Goal: Task Accomplishment & Management: Manage account settings

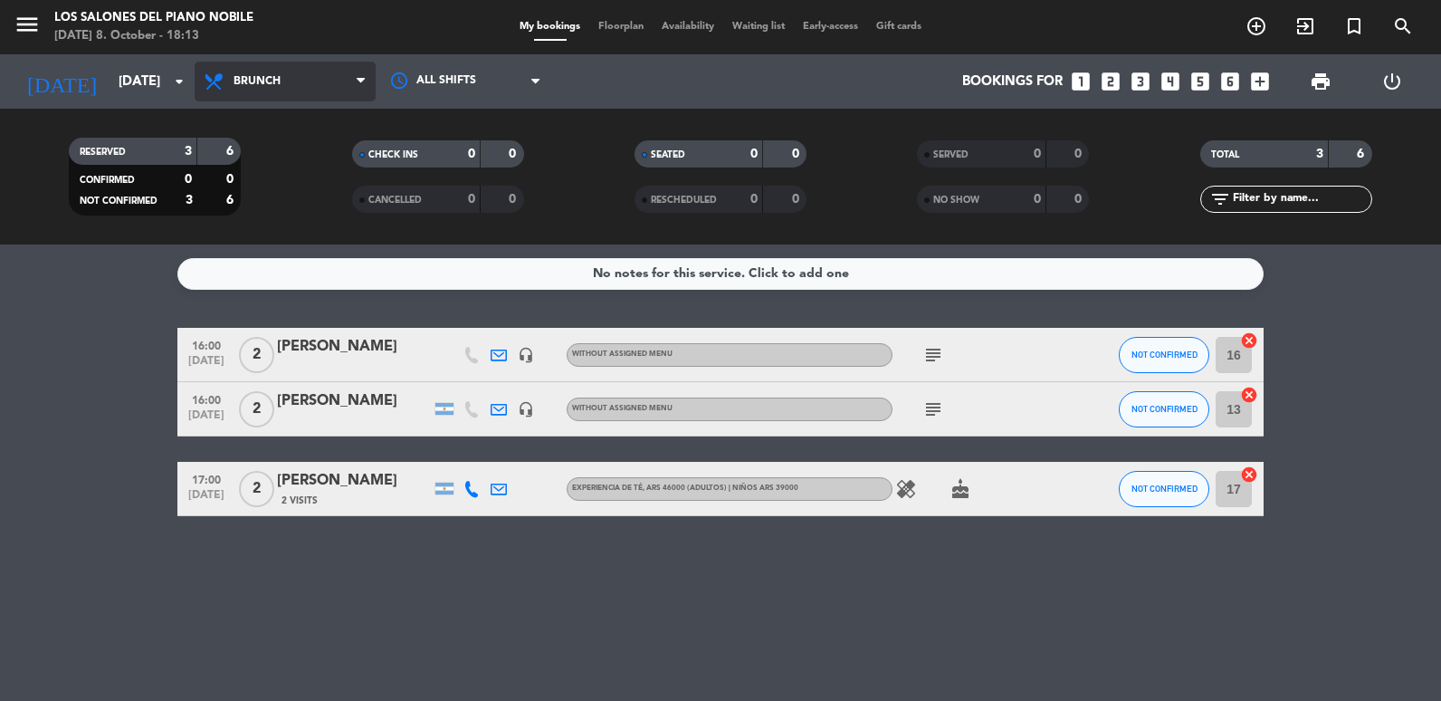
click at [207, 81] on icon at bounding box center [216, 82] width 26 height 22
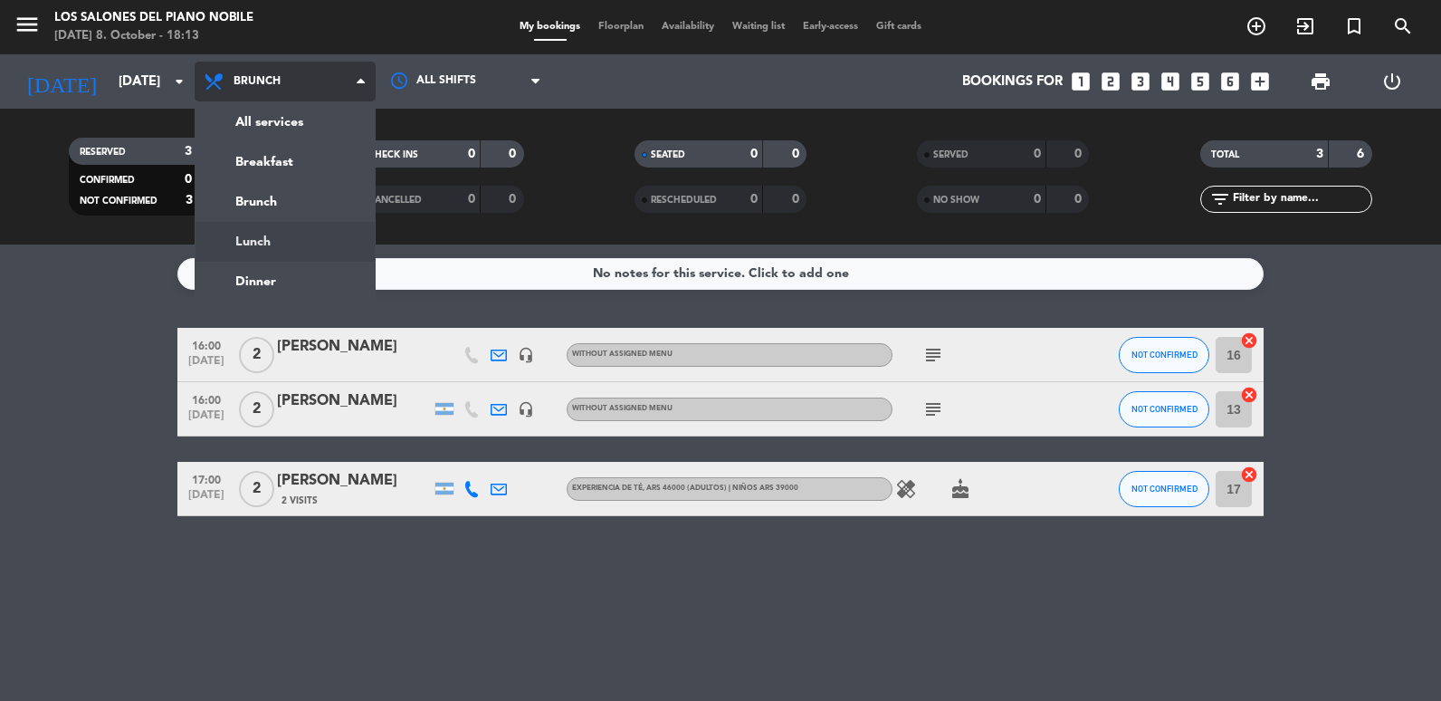
click at [277, 239] on div "menu Los Salones del Piano [PERSON_NAME] [DATE] 8. October - 18:13 My bookings …" at bounding box center [720, 122] width 1441 height 244
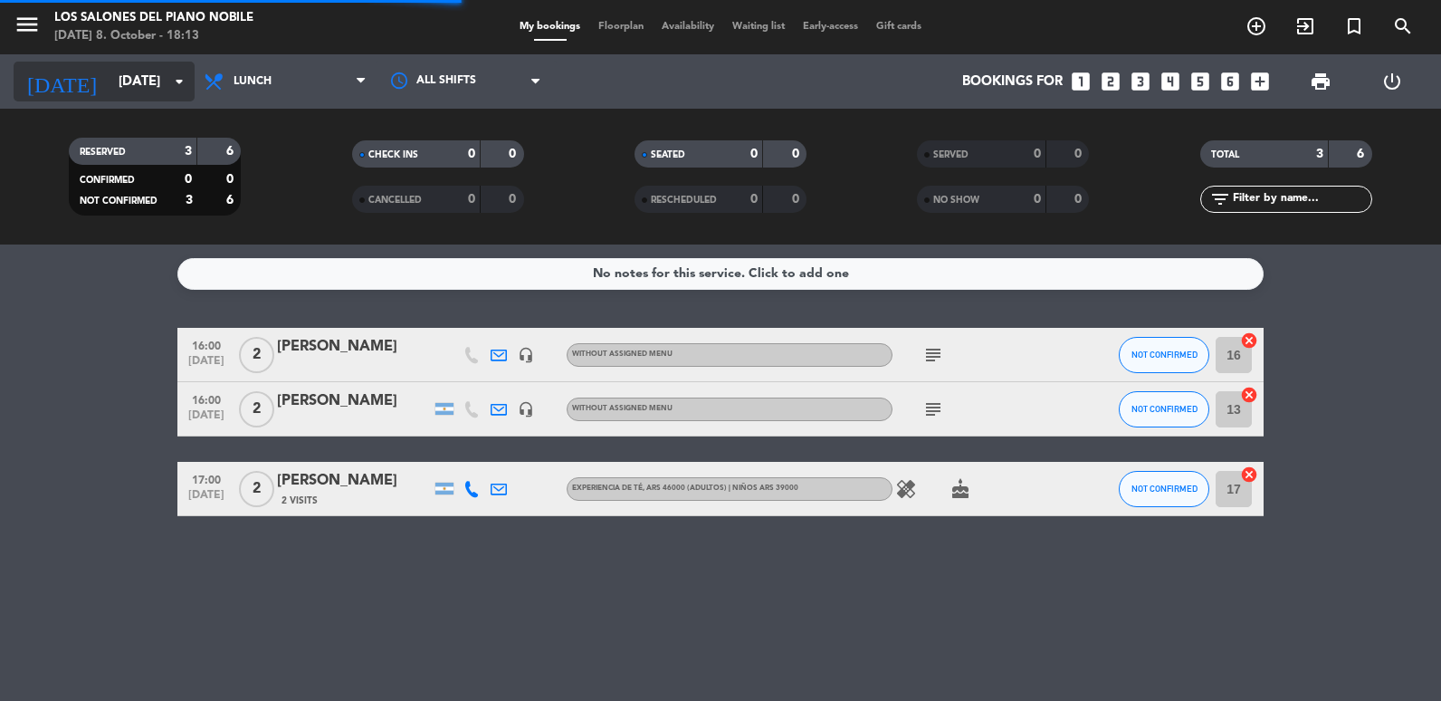
click at [129, 97] on input "[DATE]" at bounding box center [197, 81] width 174 height 33
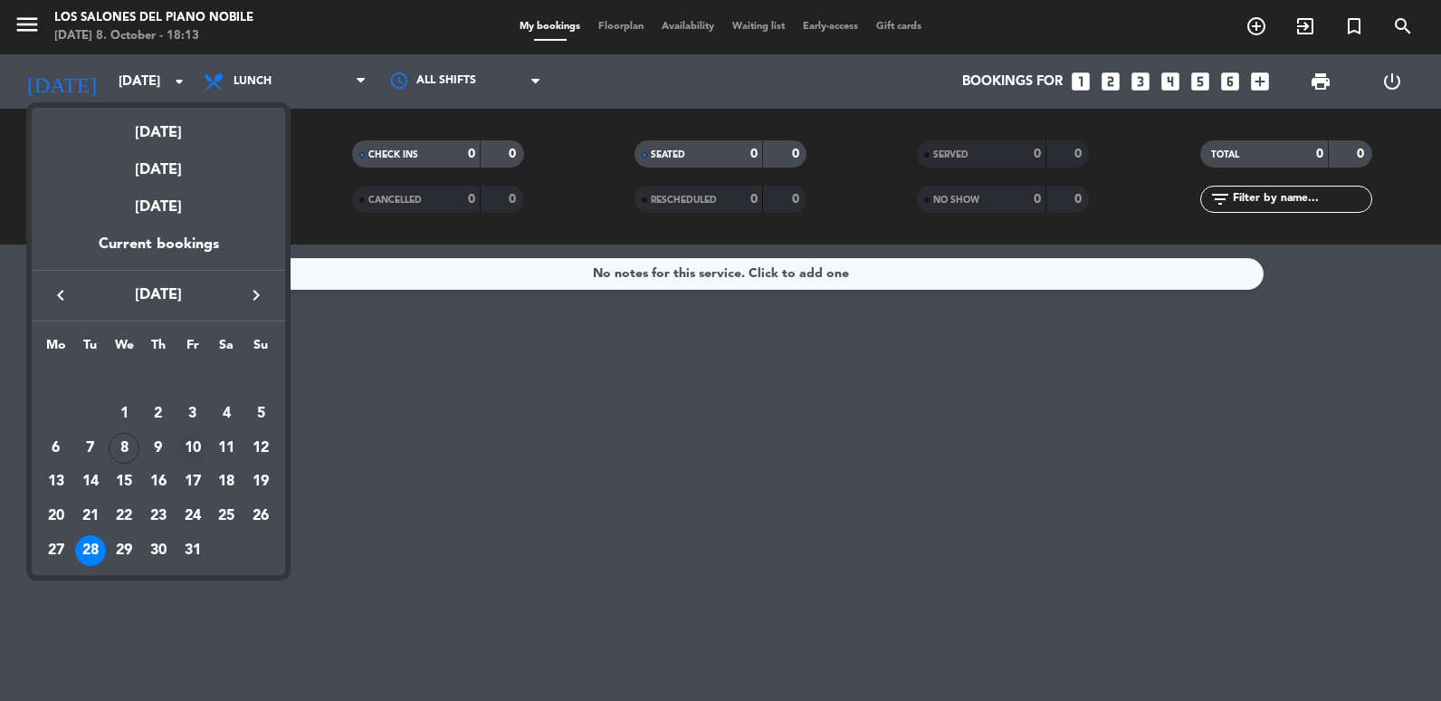
click at [187, 450] on div "10" at bounding box center [192, 448] width 31 height 31
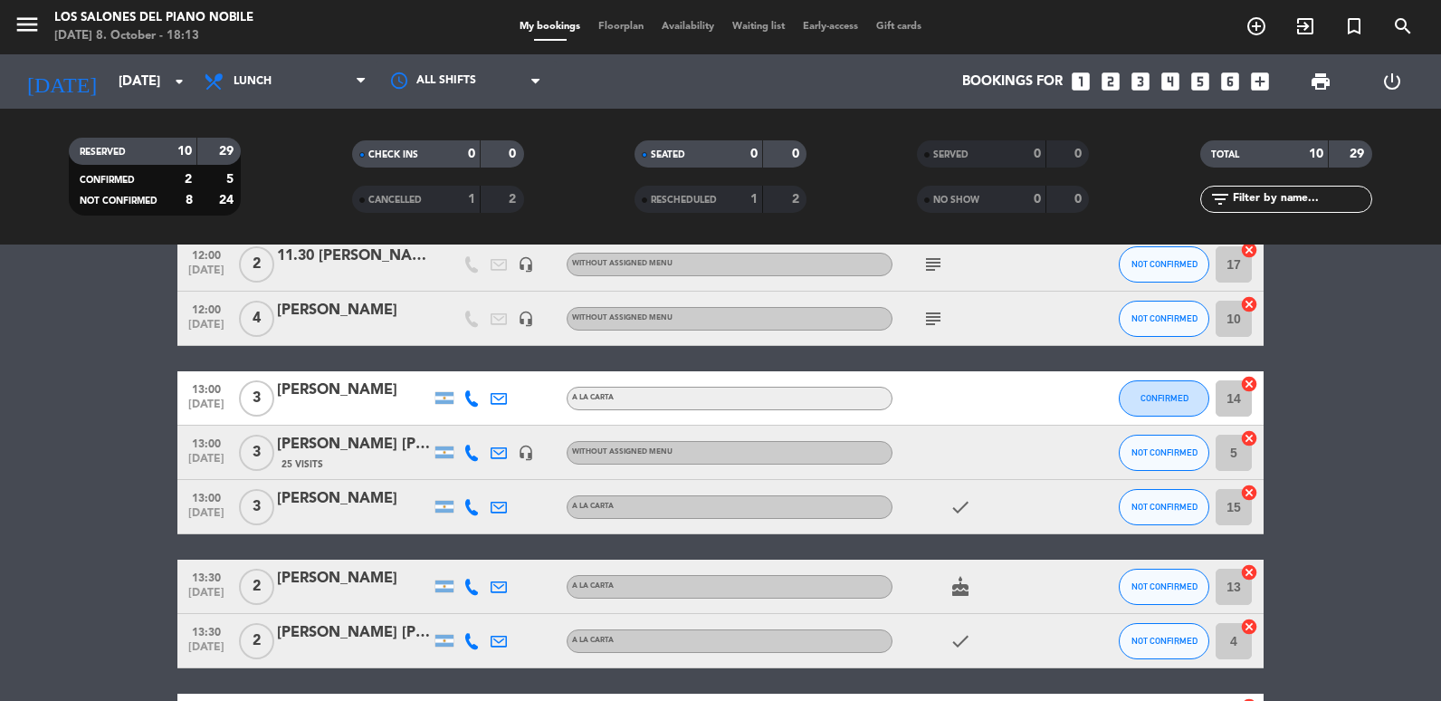
scroll to position [181, 0]
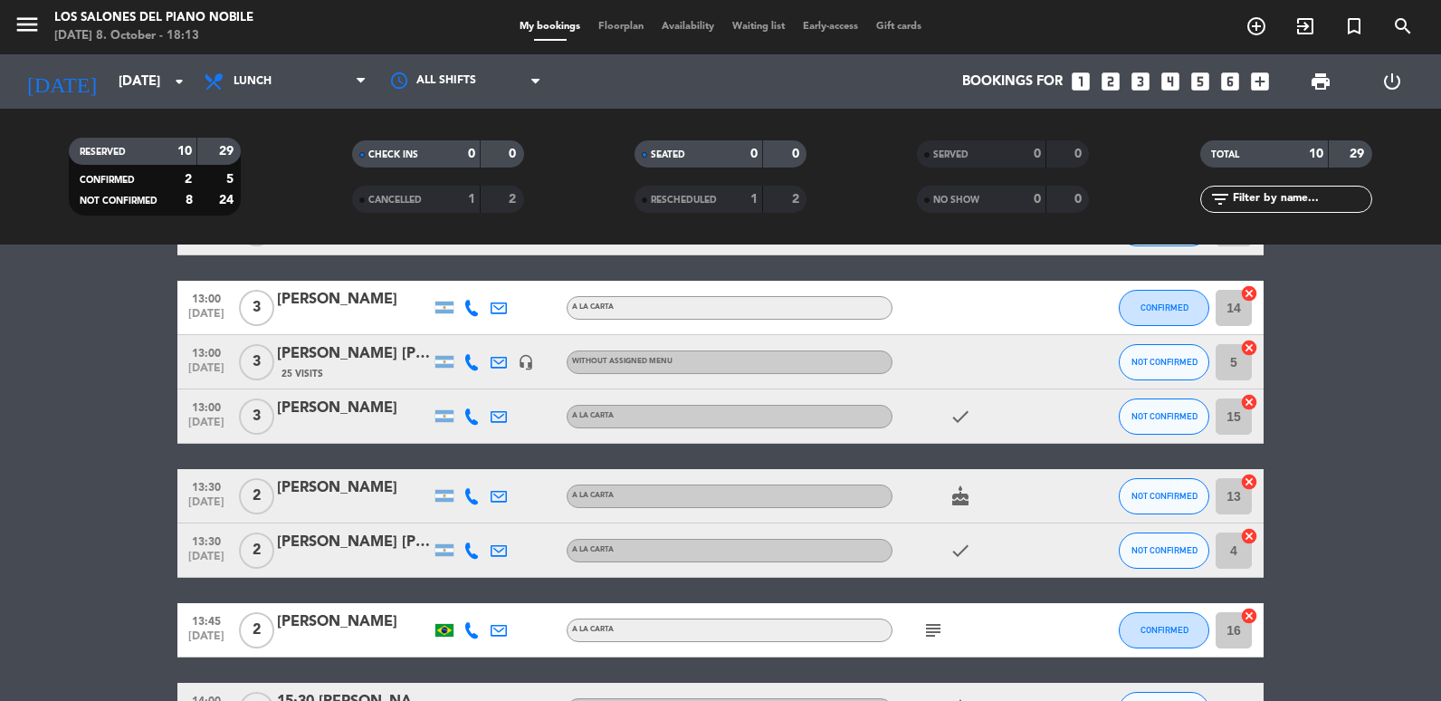
click at [349, 560] on div at bounding box center [354, 562] width 154 height 14
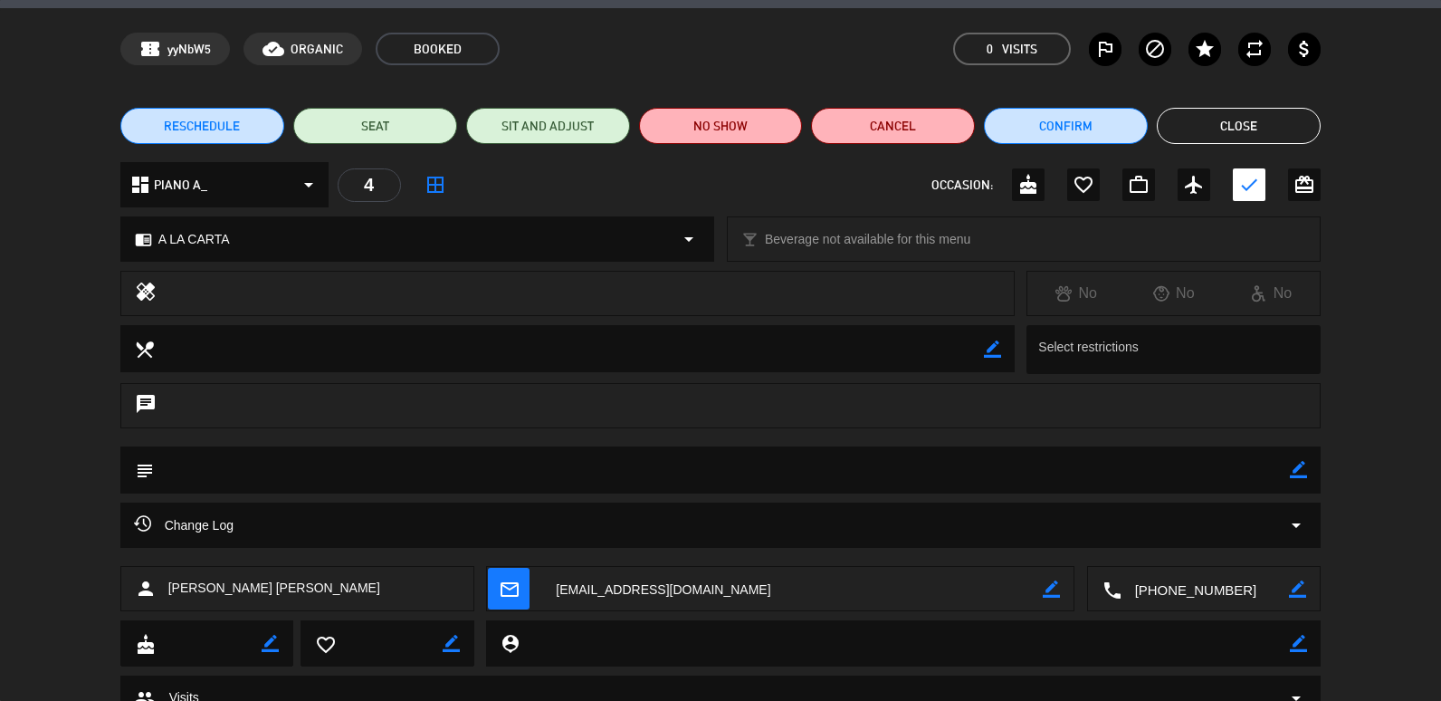
scroll to position [0, 0]
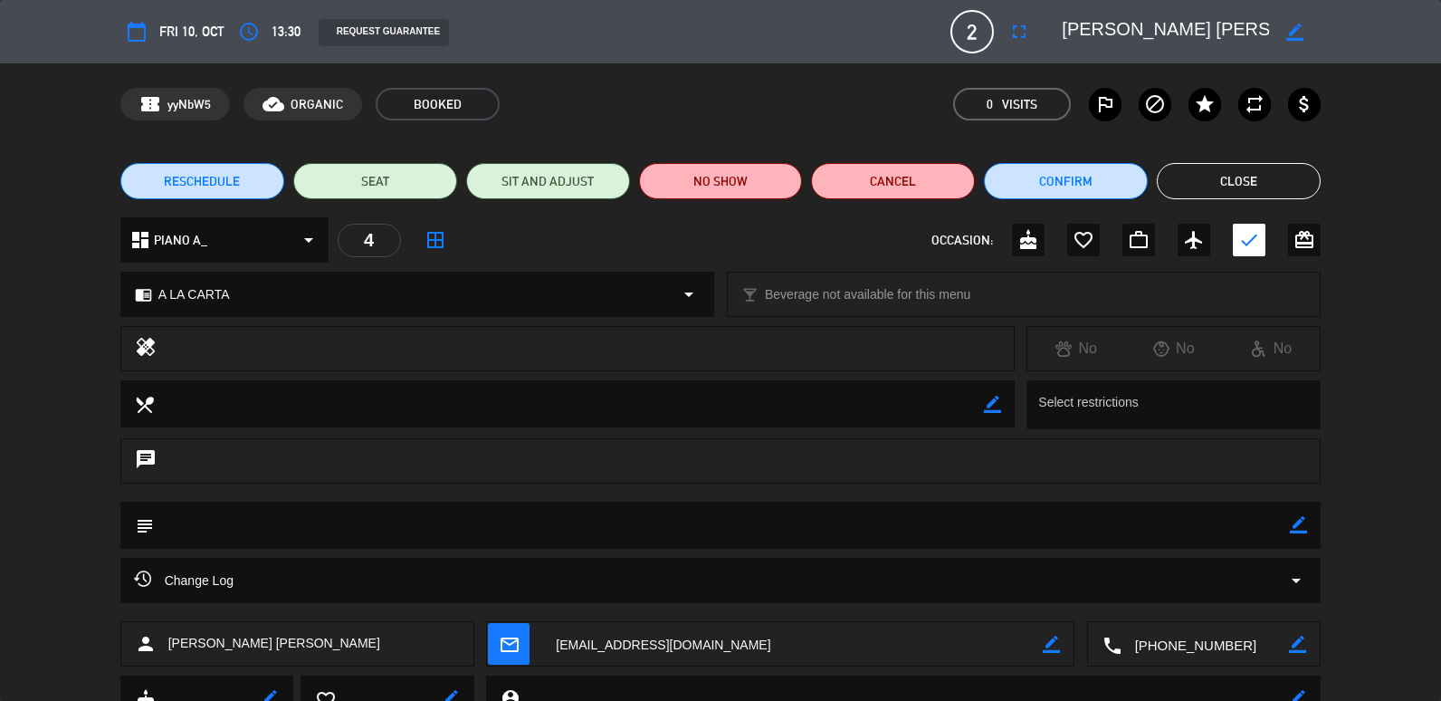
click at [1264, 176] on button "Close" at bounding box center [1239, 181] width 164 height 36
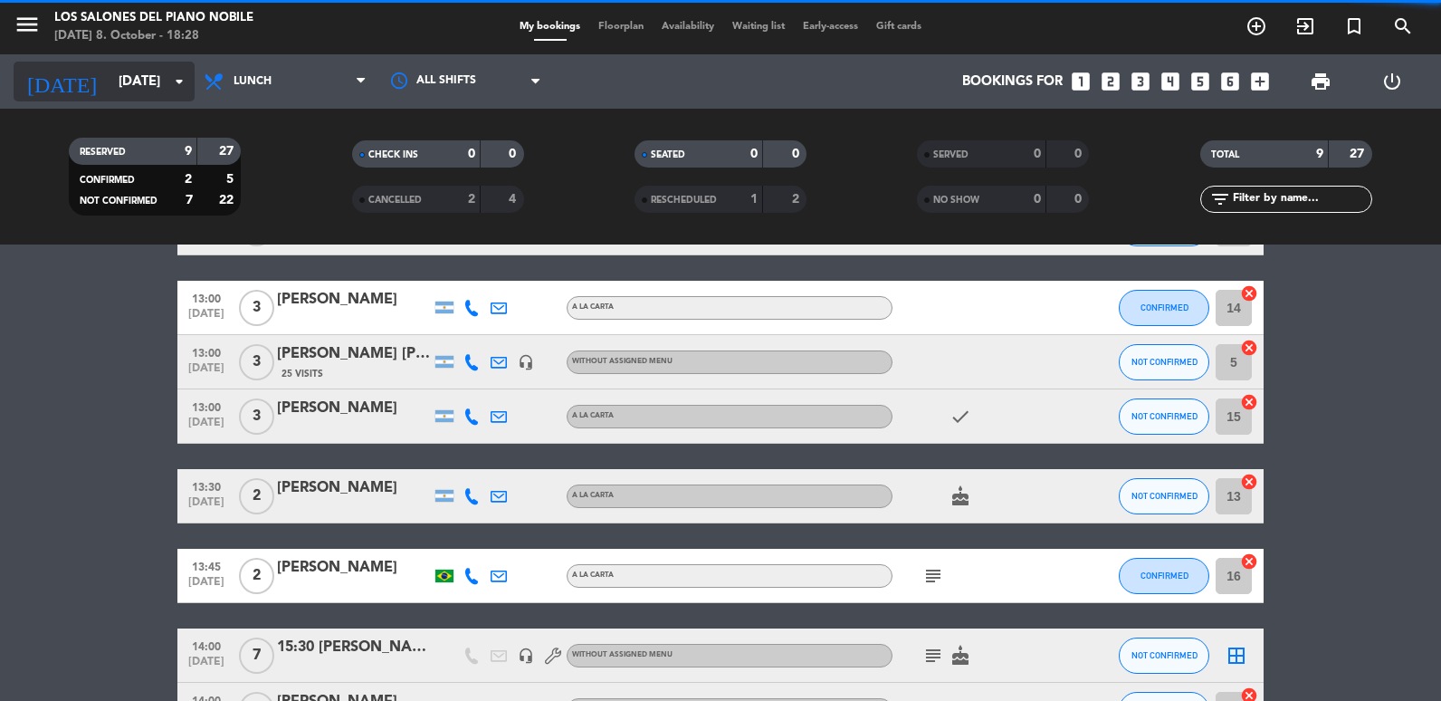
click at [110, 81] on input "[DATE]" at bounding box center [197, 81] width 174 height 33
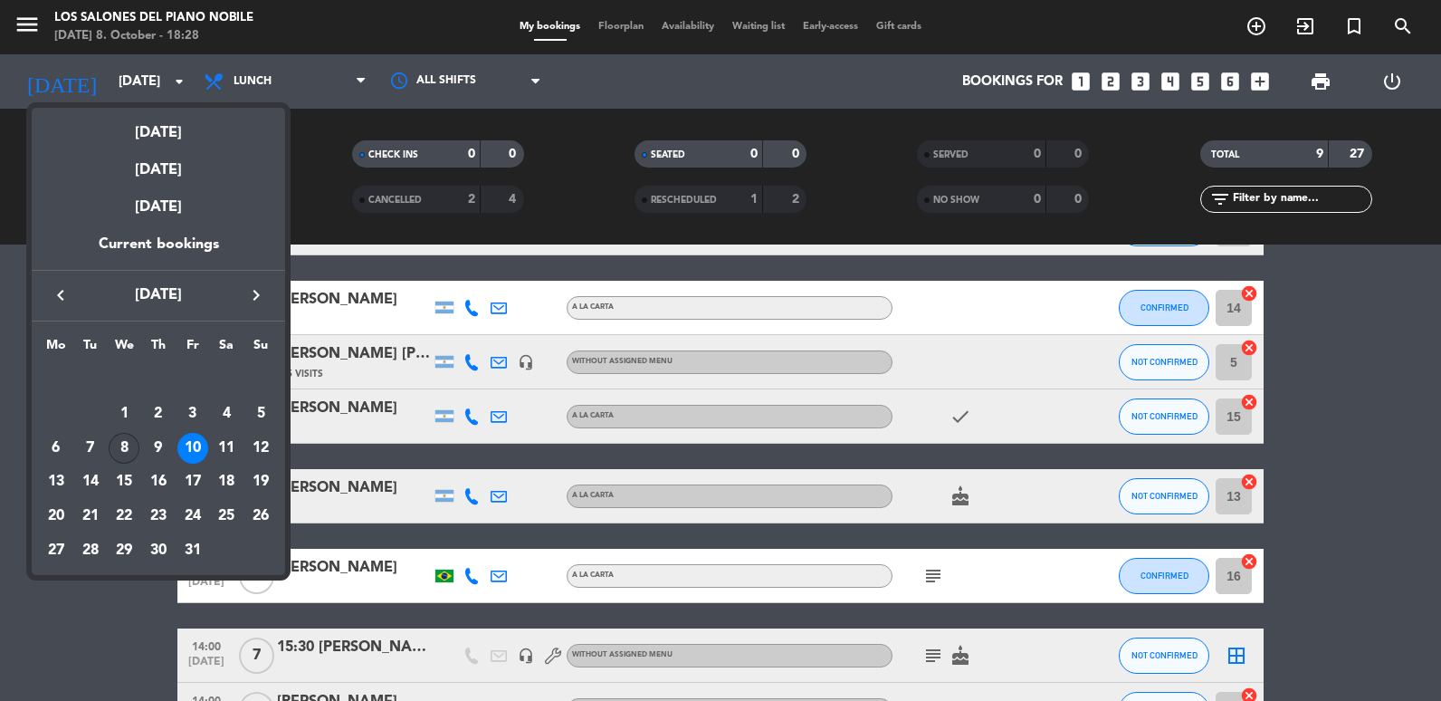
click at [117, 445] on div "8" at bounding box center [124, 448] width 31 height 31
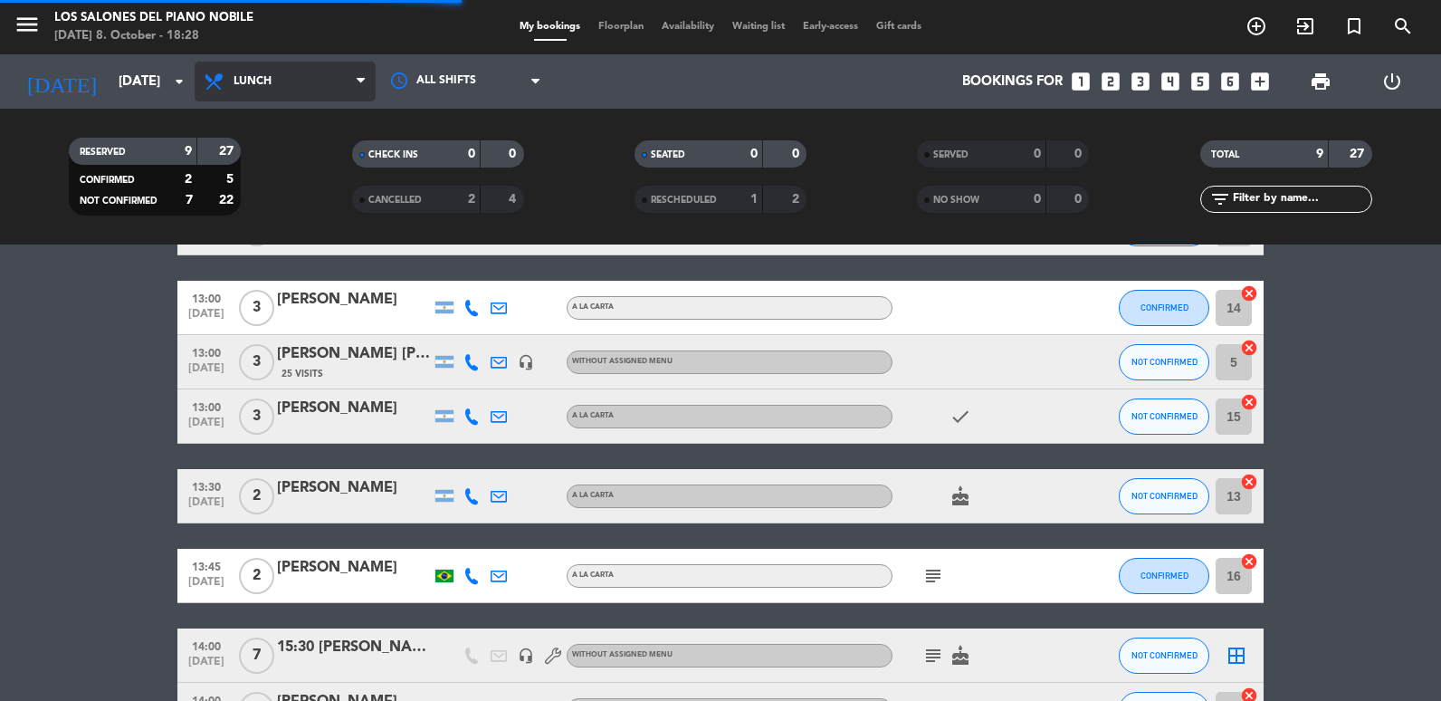
click at [260, 95] on span "Lunch" at bounding box center [285, 82] width 181 height 40
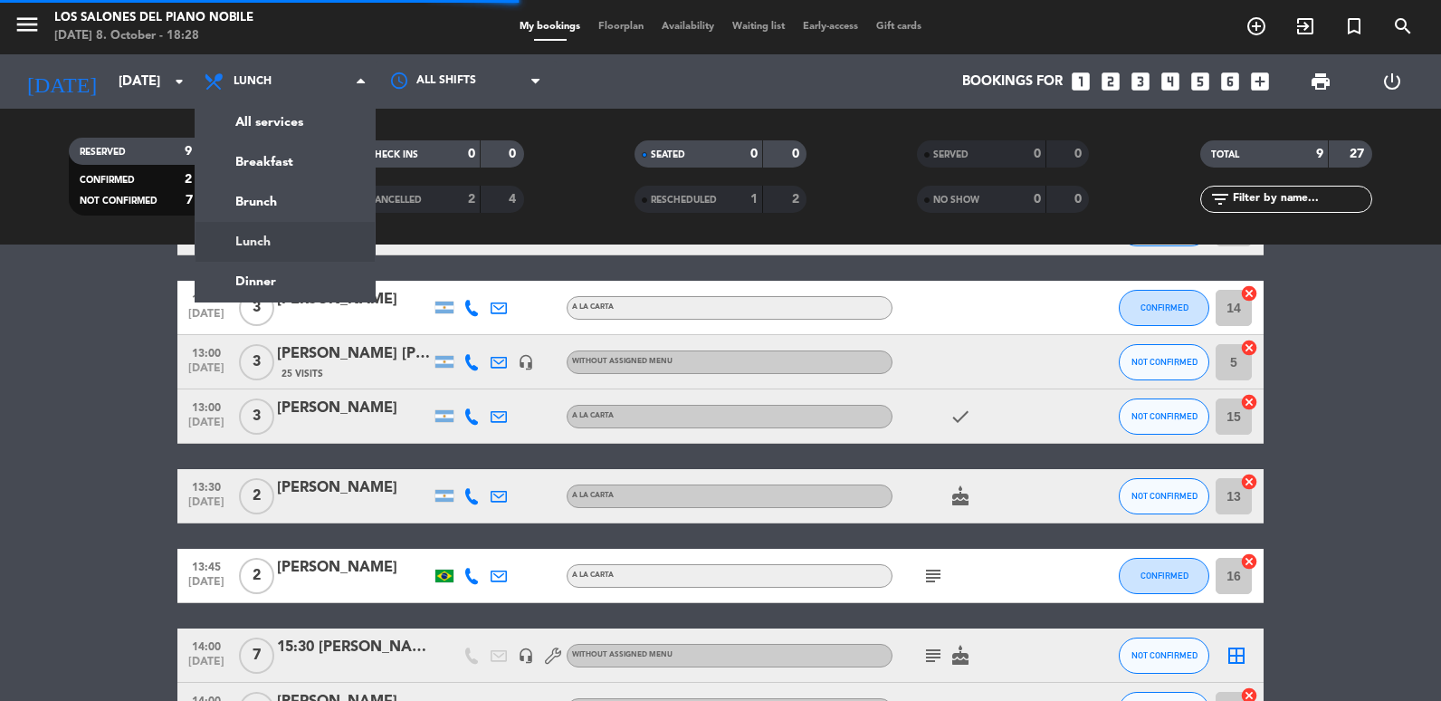
scroll to position [65, 0]
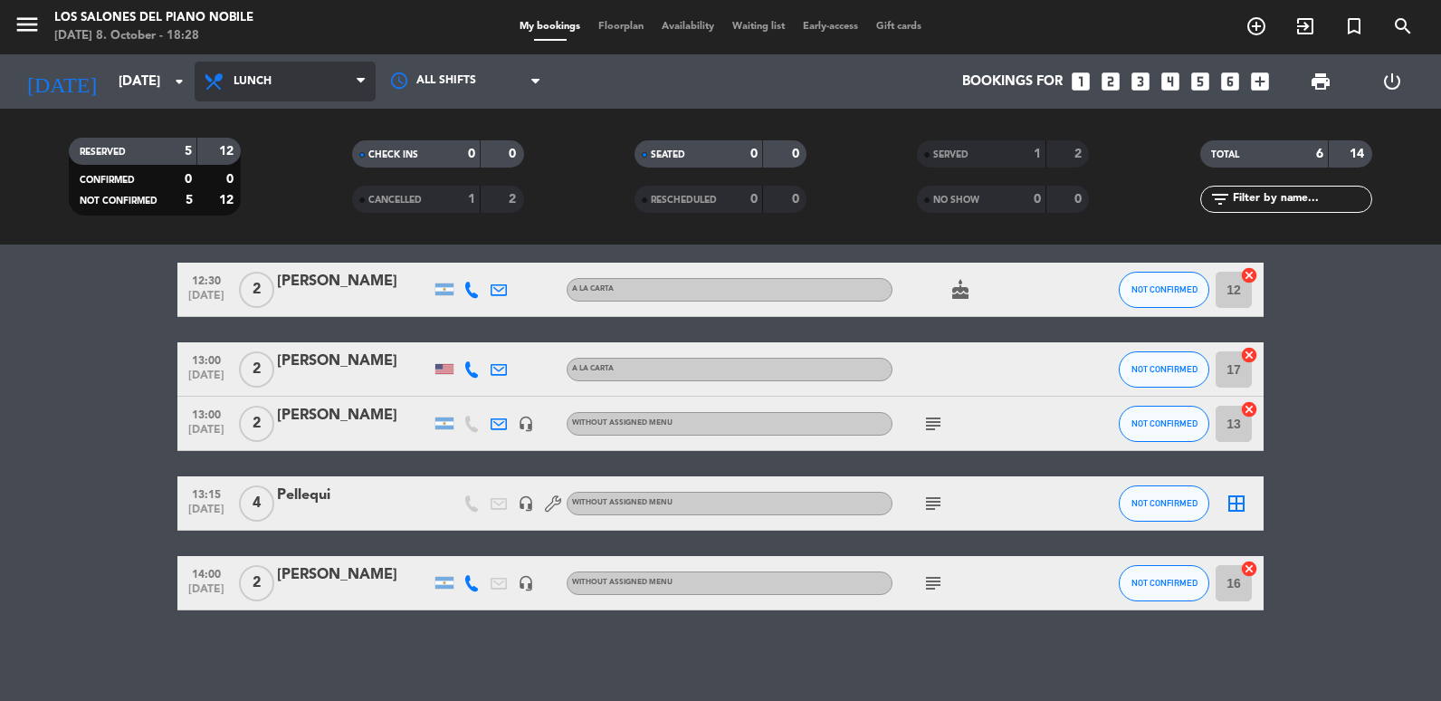
click at [273, 86] on span "Lunch" at bounding box center [285, 82] width 181 height 40
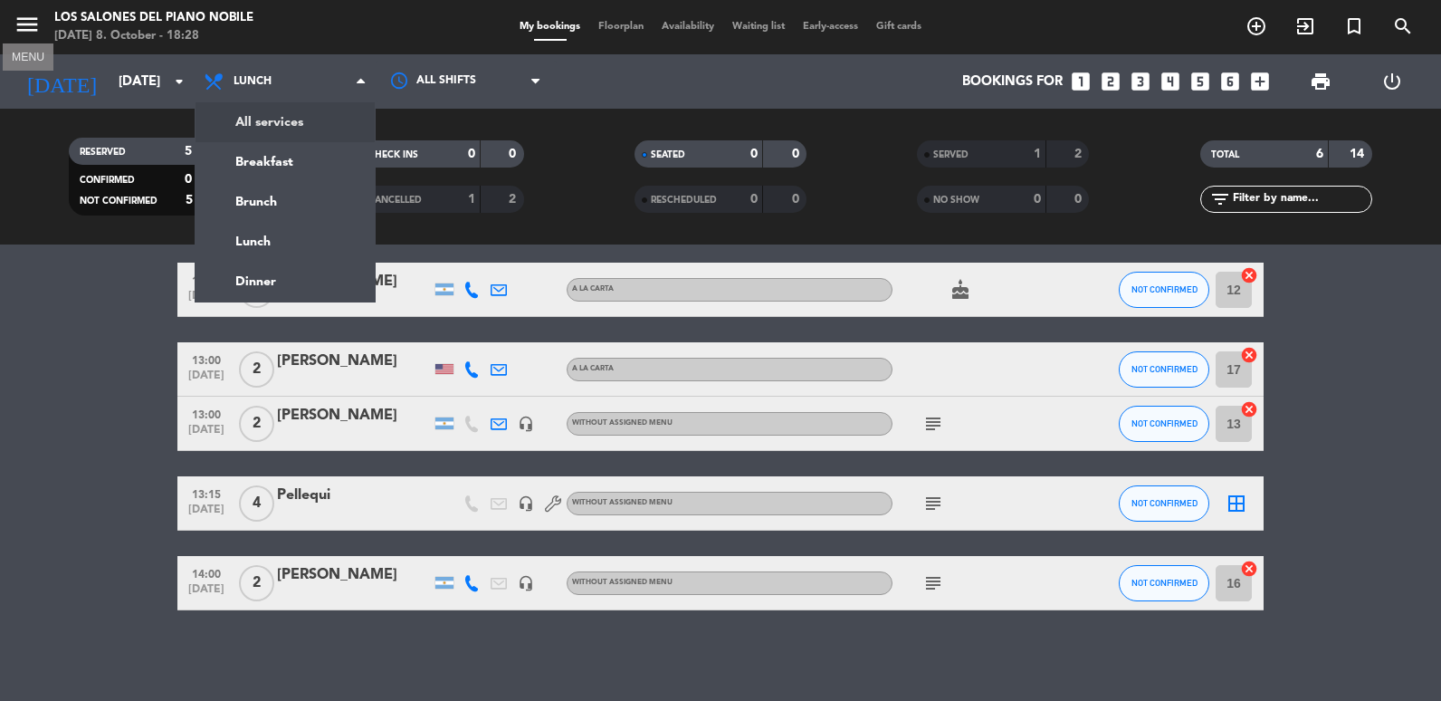
click at [35, 22] on icon "menu" at bounding box center [27, 24] width 27 height 27
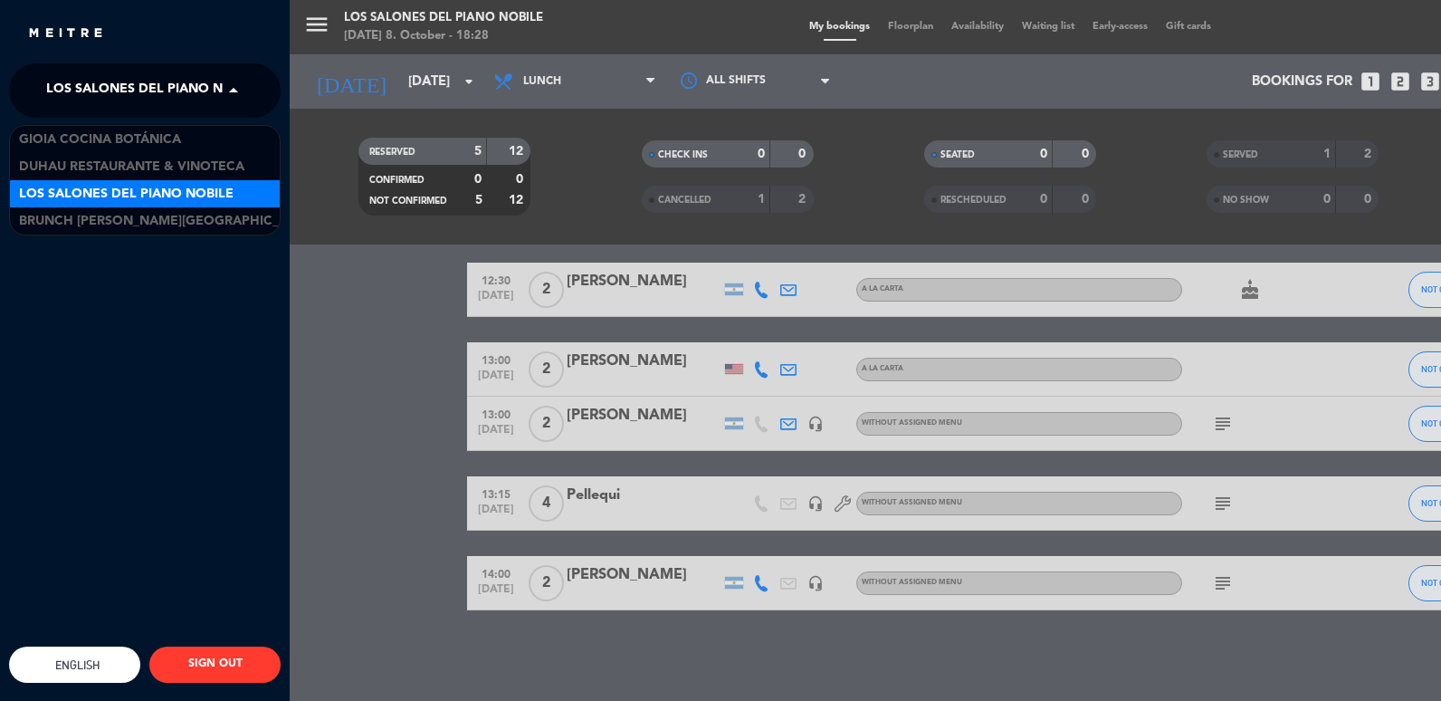
click at [221, 83] on span "Los Salones del Piano Nobile" at bounding box center [153, 91] width 215 height 38
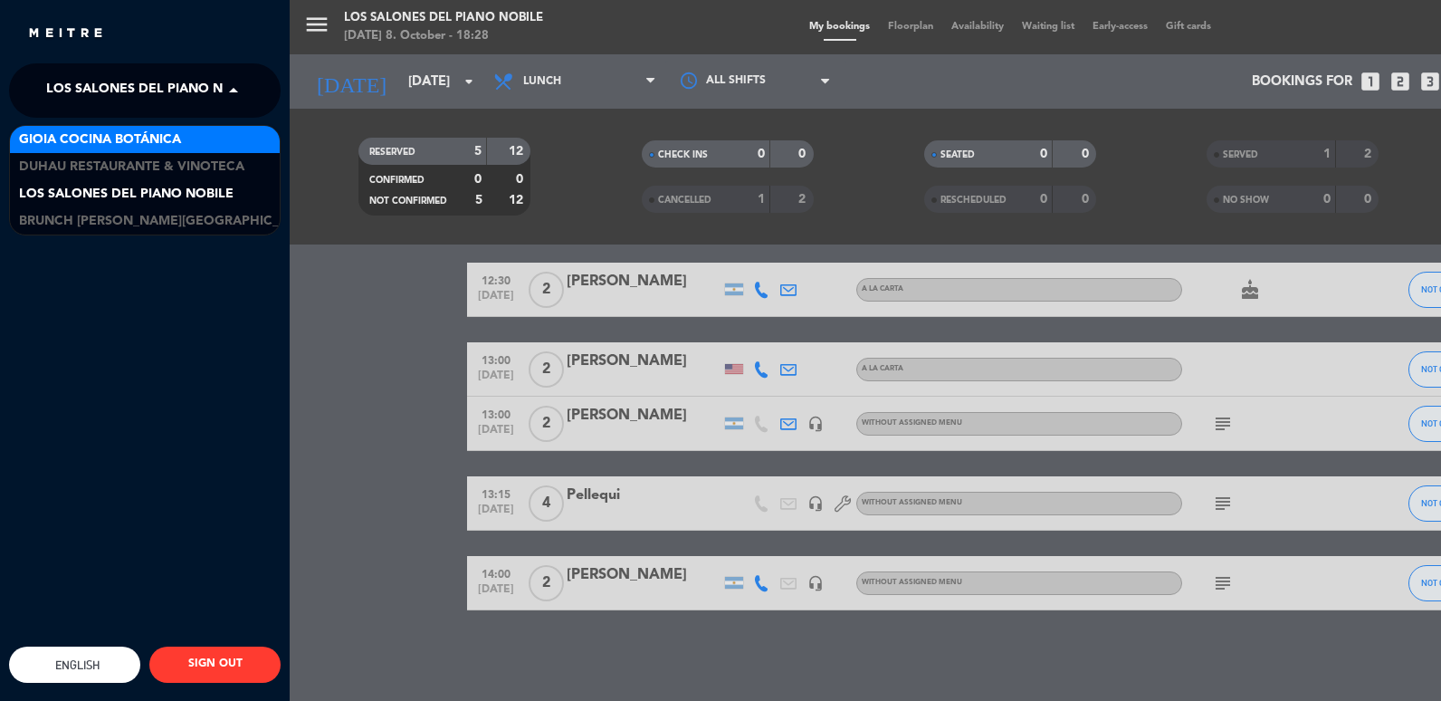
click at [69, 139] on span "Gioia Cocina Botánica" at bounding box center [100, 139] width 162 height 21
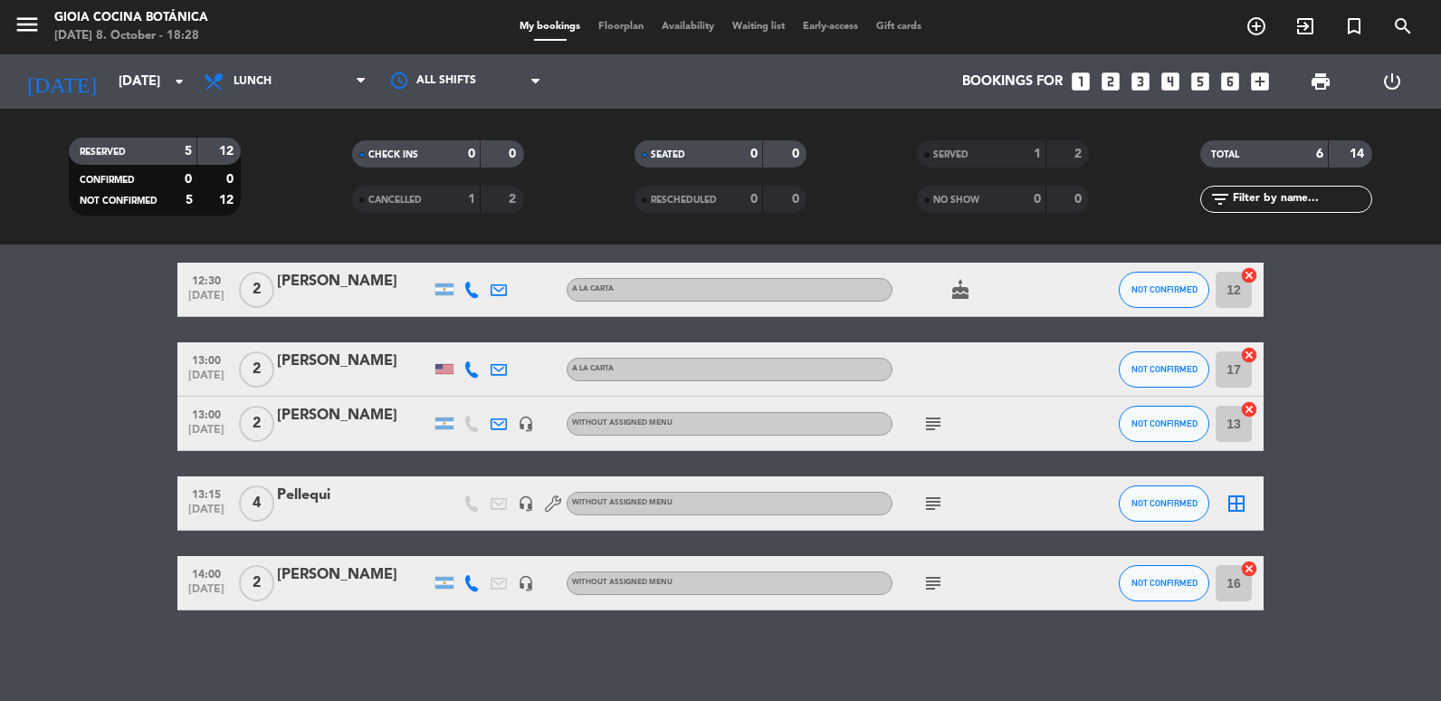
click at [252, 59] on div "All services Breakfast Brunch Lunch Dinner Lunch All services Breakfast Brunch …" at bounding box center [285, 81] width 181 height 54
click at [257, 66] on span "Lunch" at bounding box center [285, 82] width 181 height 40
click at [234, 93] on span "Lunch" at bounding box center [285, 82] width 181 height 40
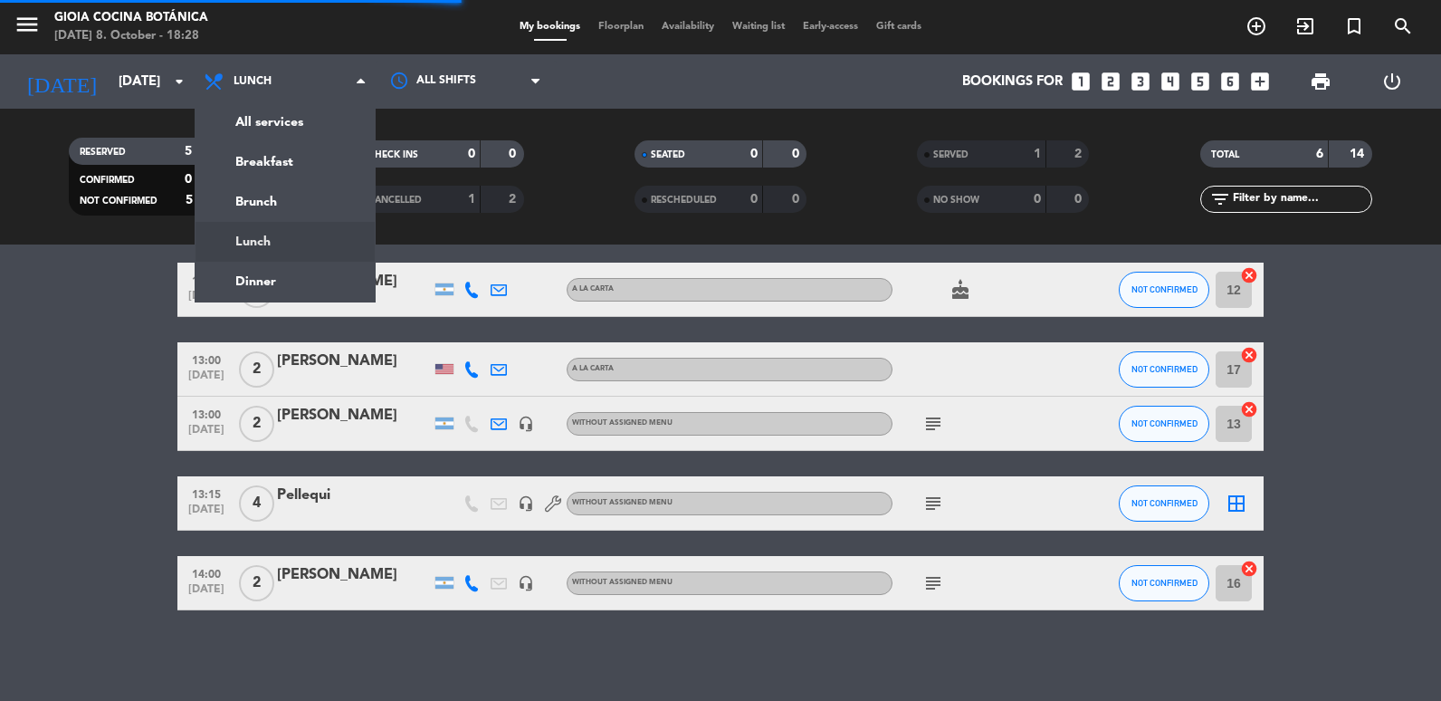
scroll to position [0, 0]
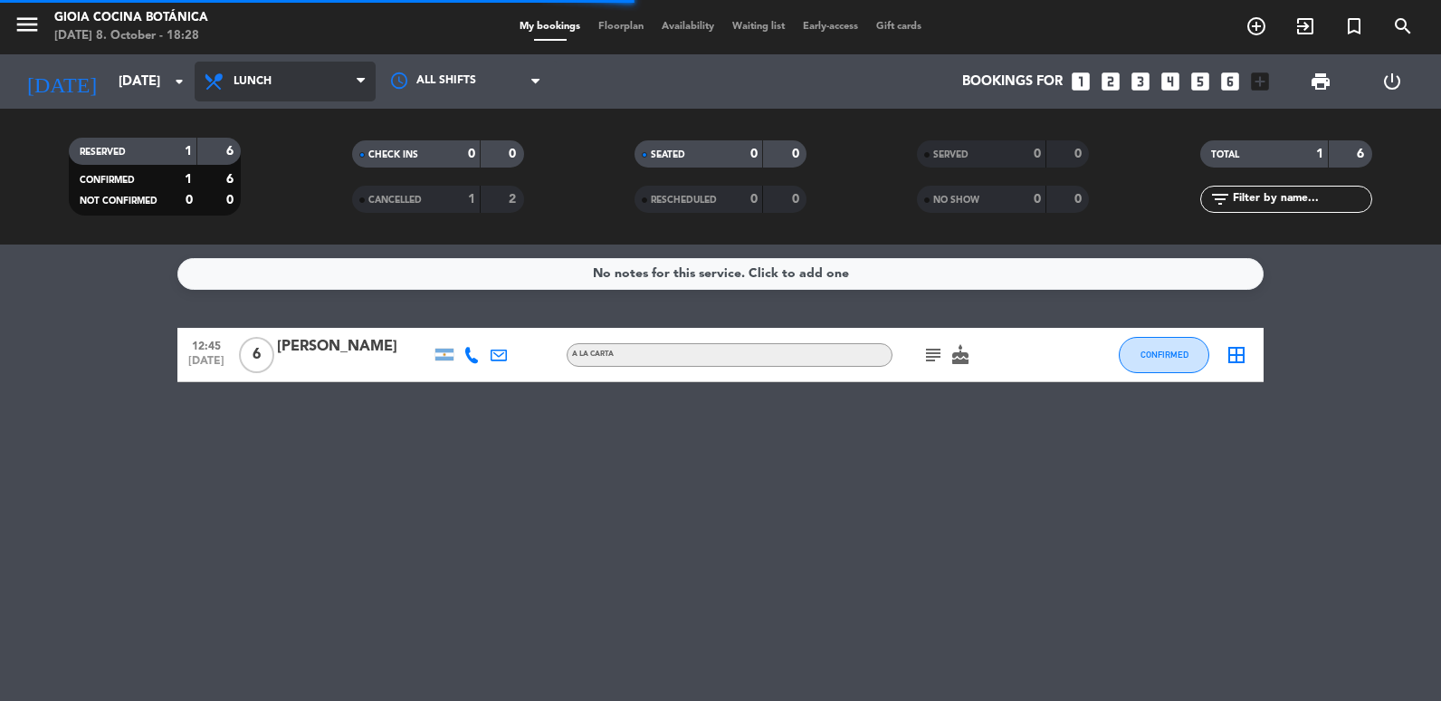
click at [253, 86] on span "Lunch" at bounding box center [253, 81] width 38 height 13
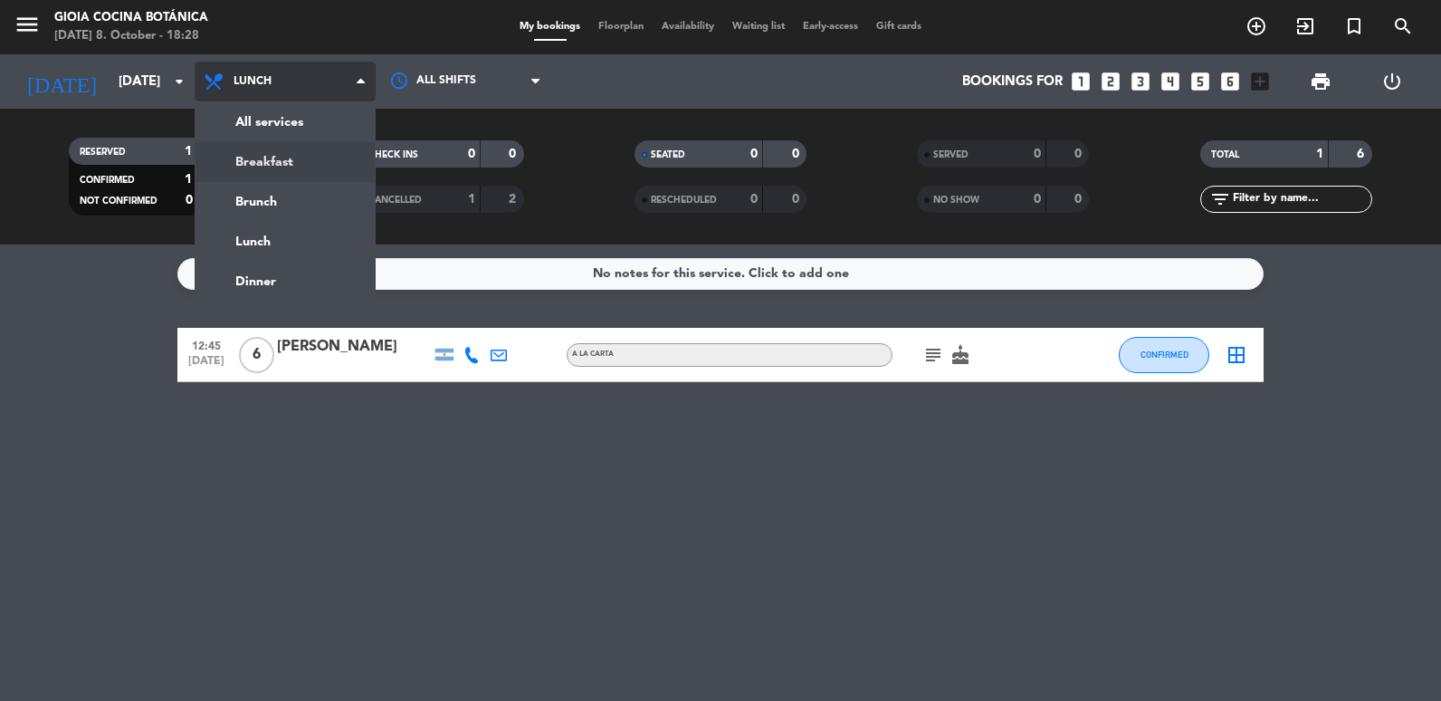
click at [285, 167] on div "menu [PERSON_NAME] Cocina Botánica [DATE] 8. October - 18:28 My bookings Floorp…" at bounding box center [720, 122] width 1441 height 244
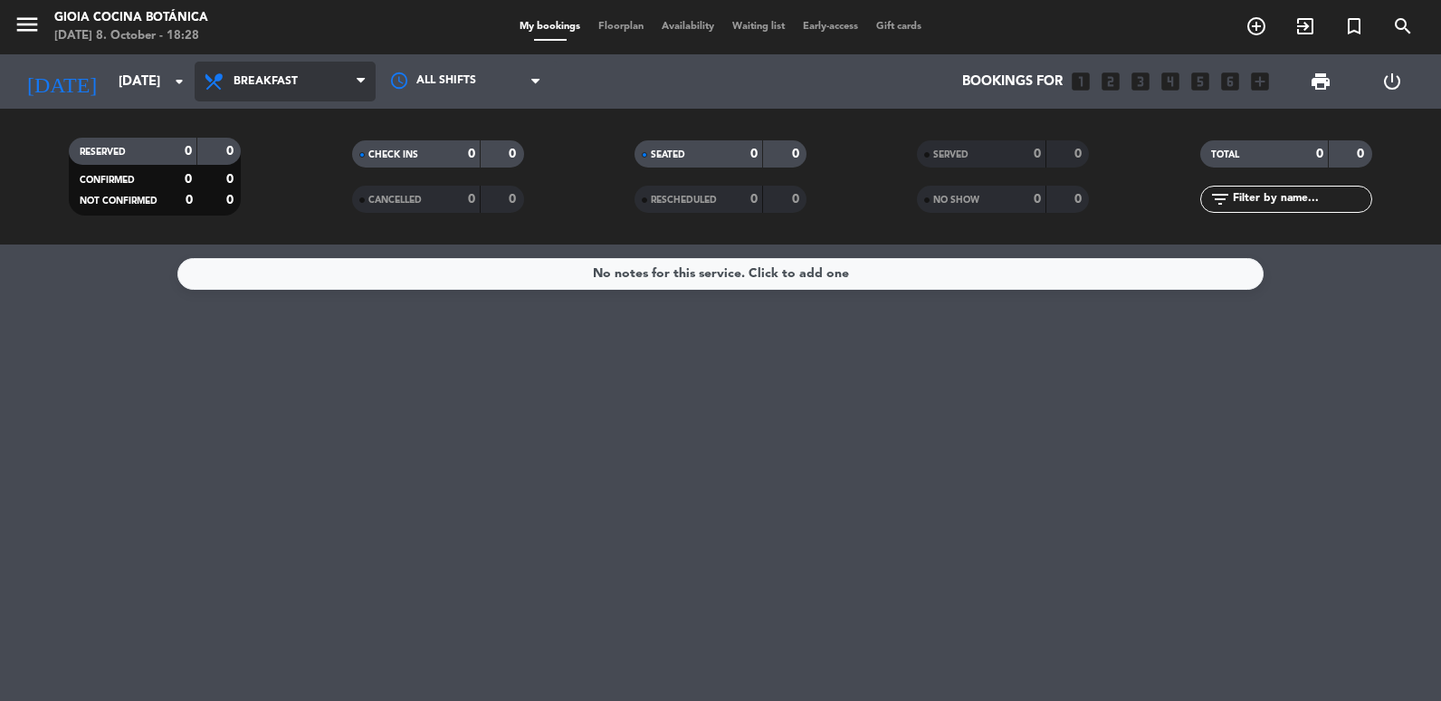
click at [260, 89] on span "Breakfast" at bounding box center [285, 82] width 181 height 40
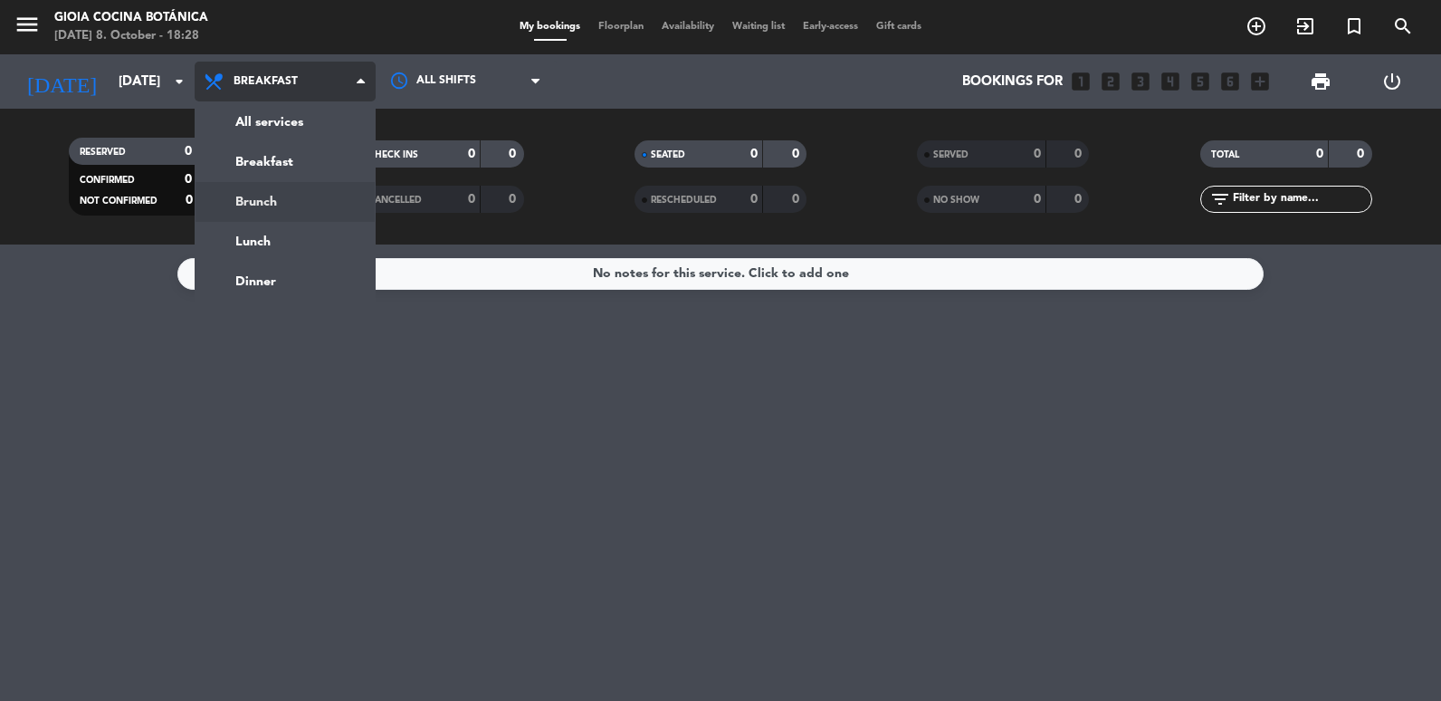
click at [279, 188] on div "menu [PERSON_NAME] Cocina Botánica [DATE] 8. October - 18:28 My bookings Floorp…" at bounding box center [720, 122] width 1441 height 244
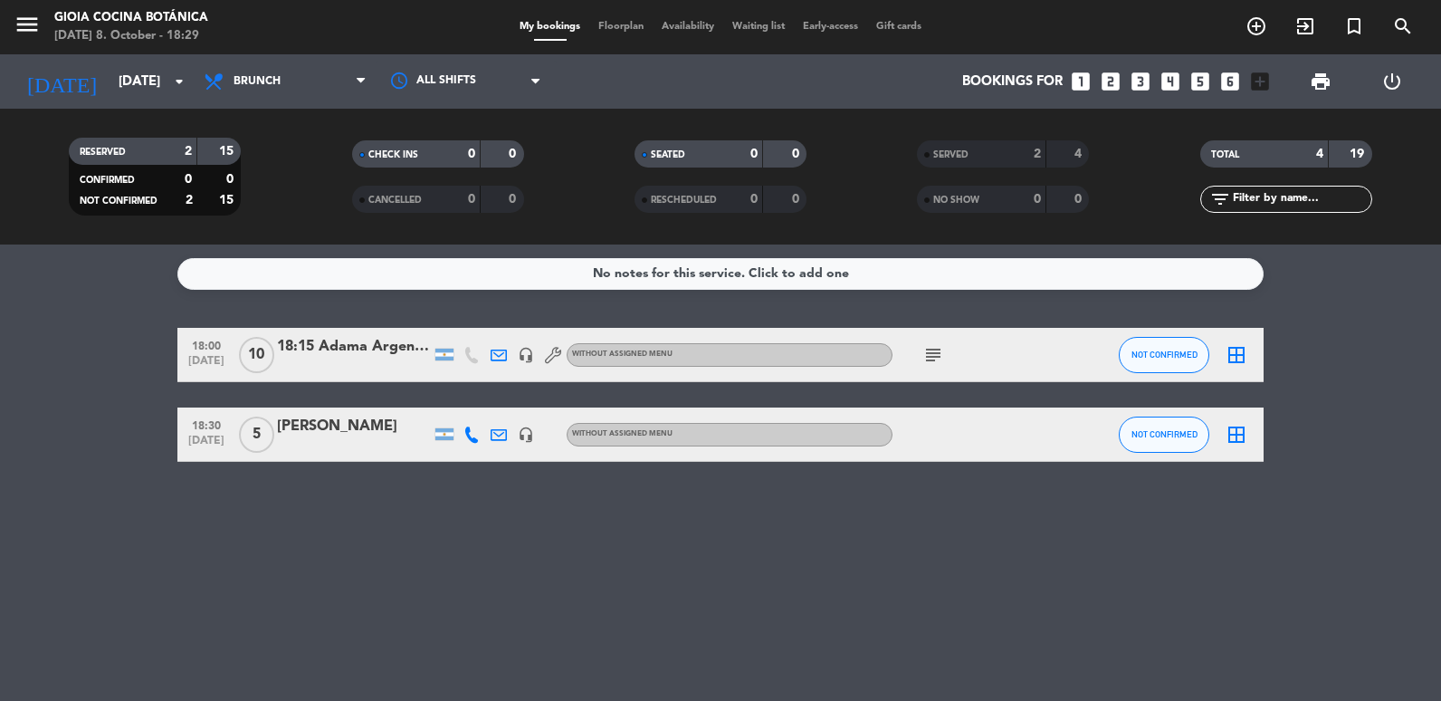
click at [390, 419] on div "[PERSON_NAME]" at bounding box center [354, 427] width 154 height 24
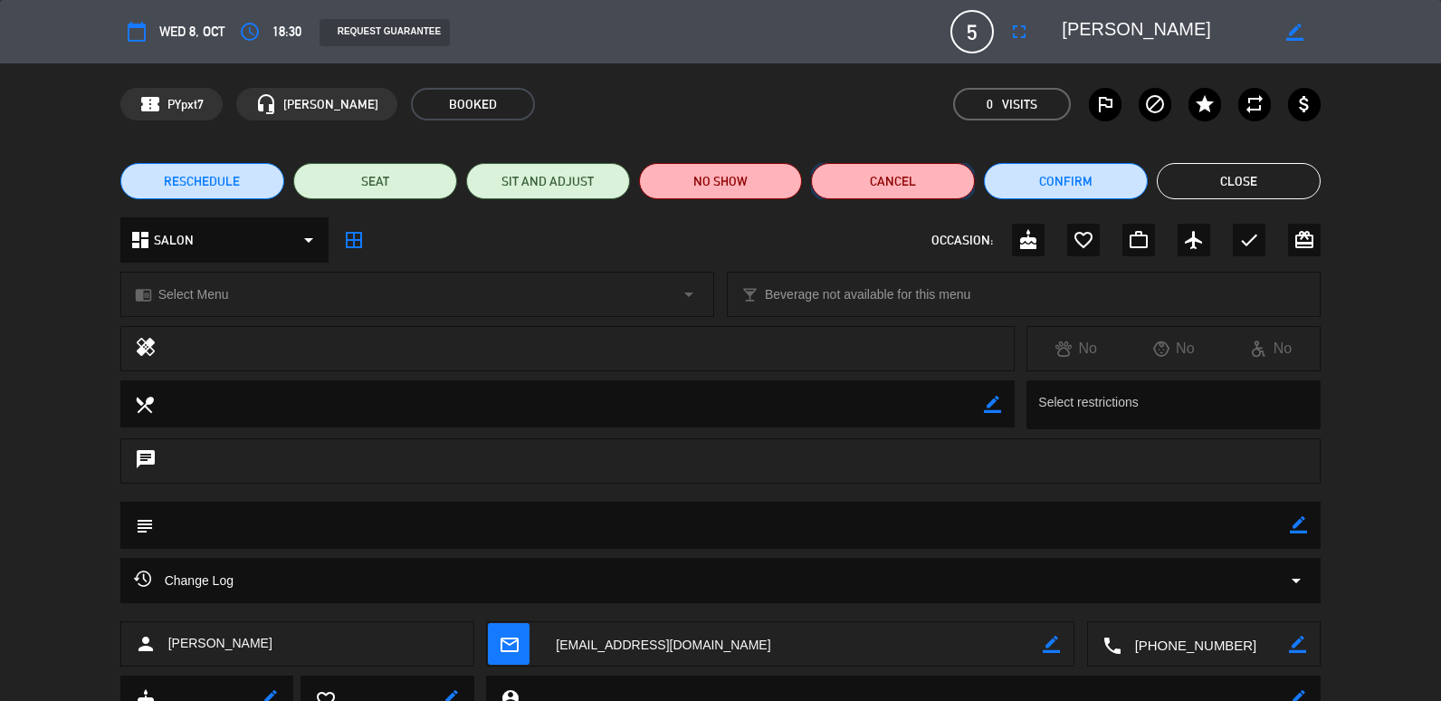
click at [873, 186] on button "Cancel" at bounding box center [893, 181] width 164 height 36
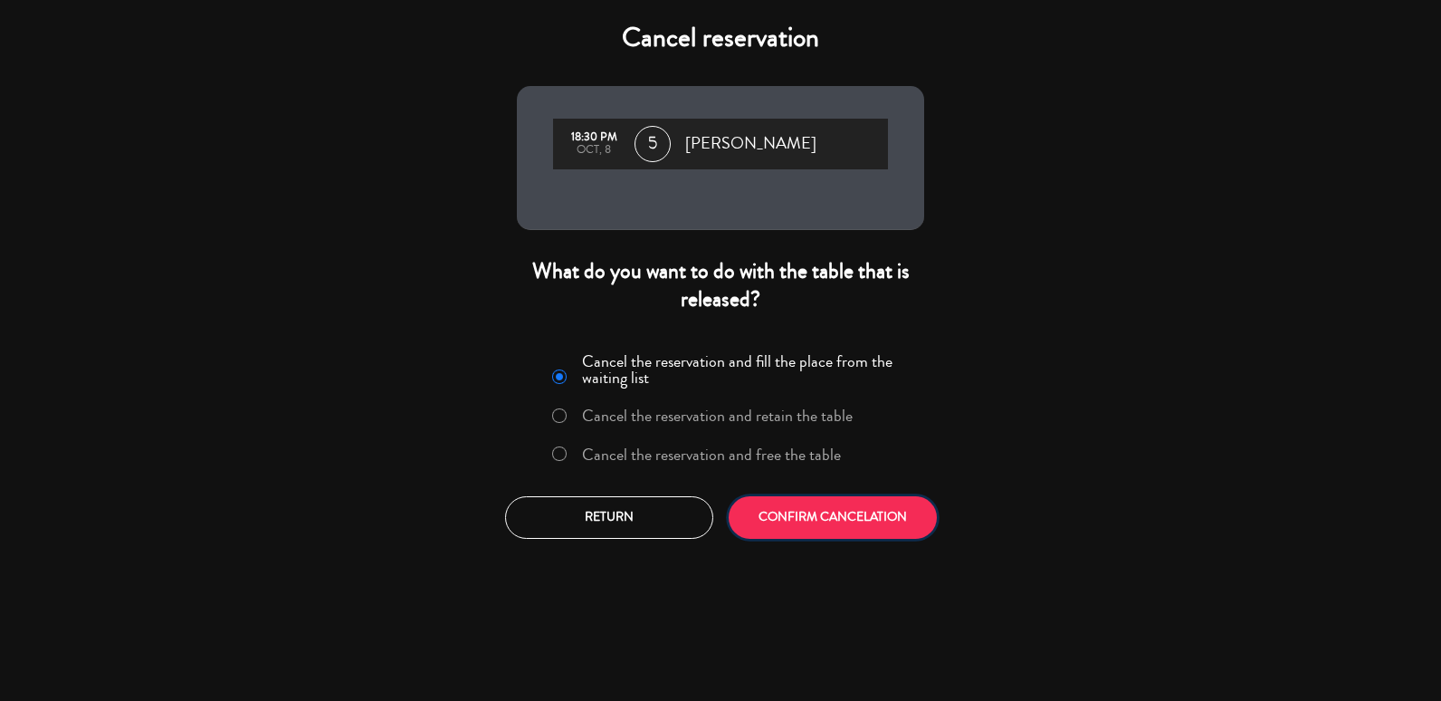
click at [832, 525] on button "CONFIRM CANCELATION" at bounding box center [833, 517] width 208 height 43
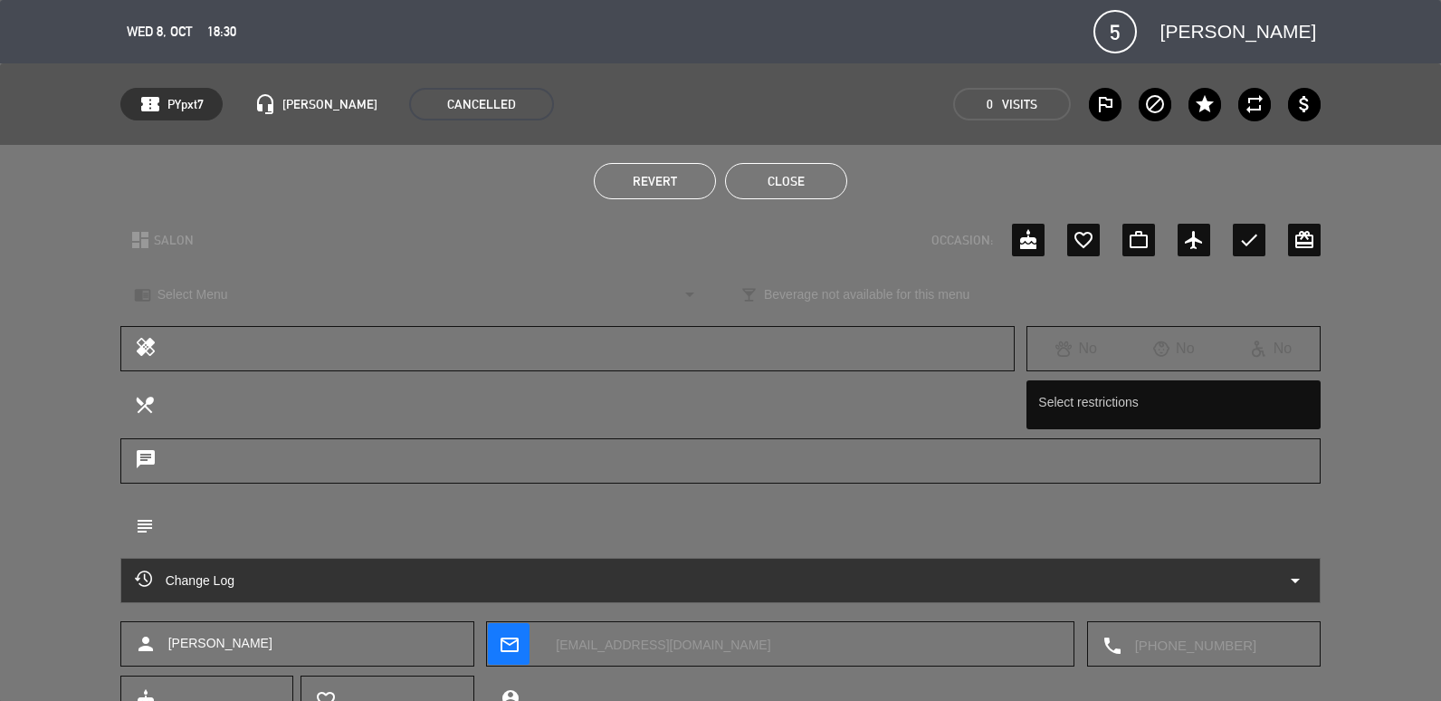
click at [789, 191] on button "Close" at bounding box center [786, 181] width 122 height 36
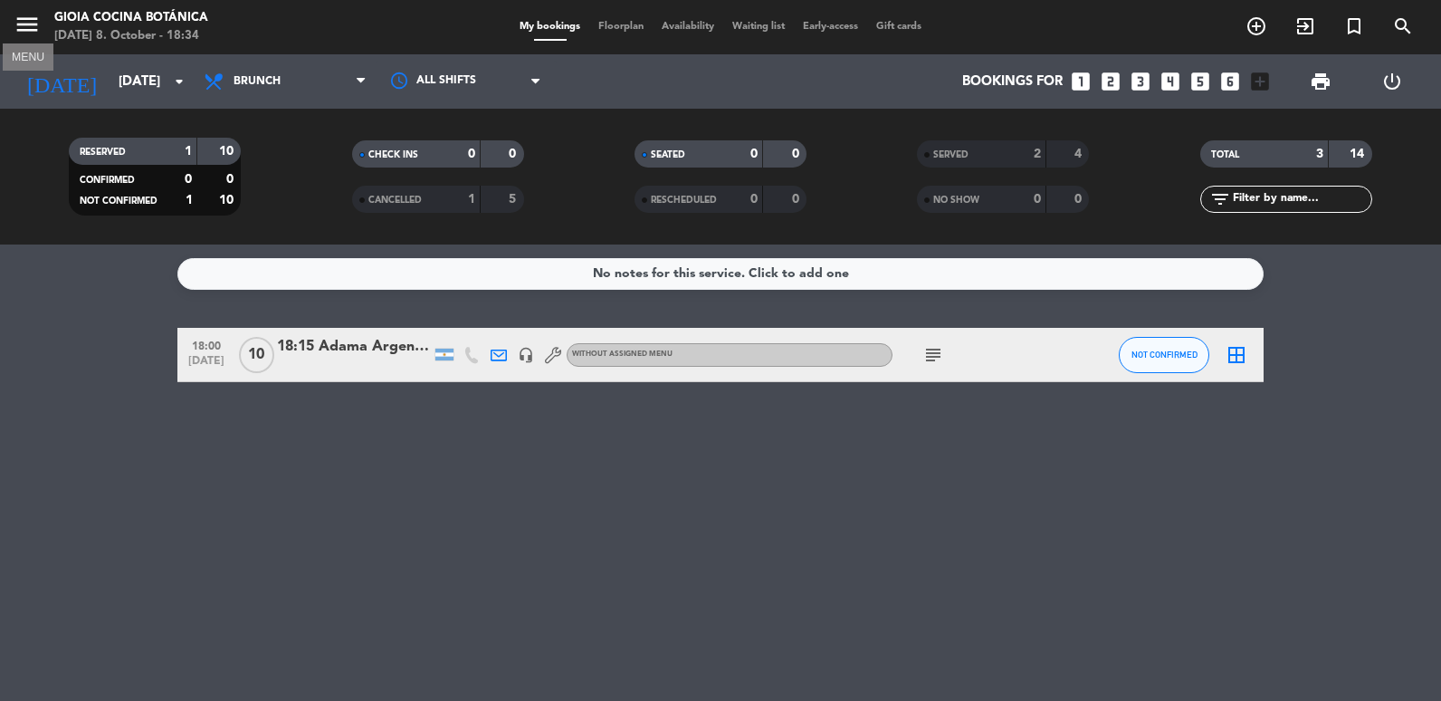
click at [36, 32] on icon "menu" at bounding box center [27, 24] width 27 height 27
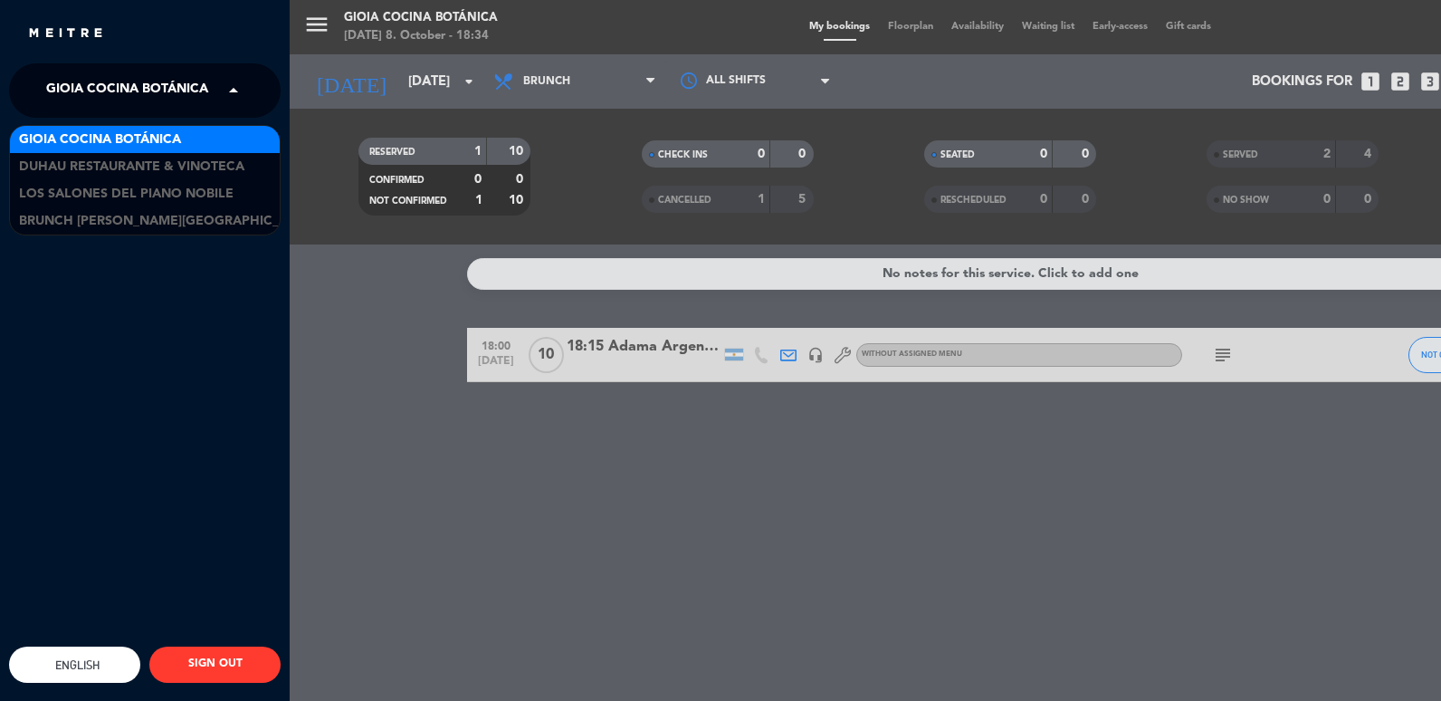
click at [239, 92] on span at bounding box center [238, 91] width 31 height 38
click at [98, 145] on span "Gioia Cocina Botánica" at bounding box center [100, 139] width 162 height 21
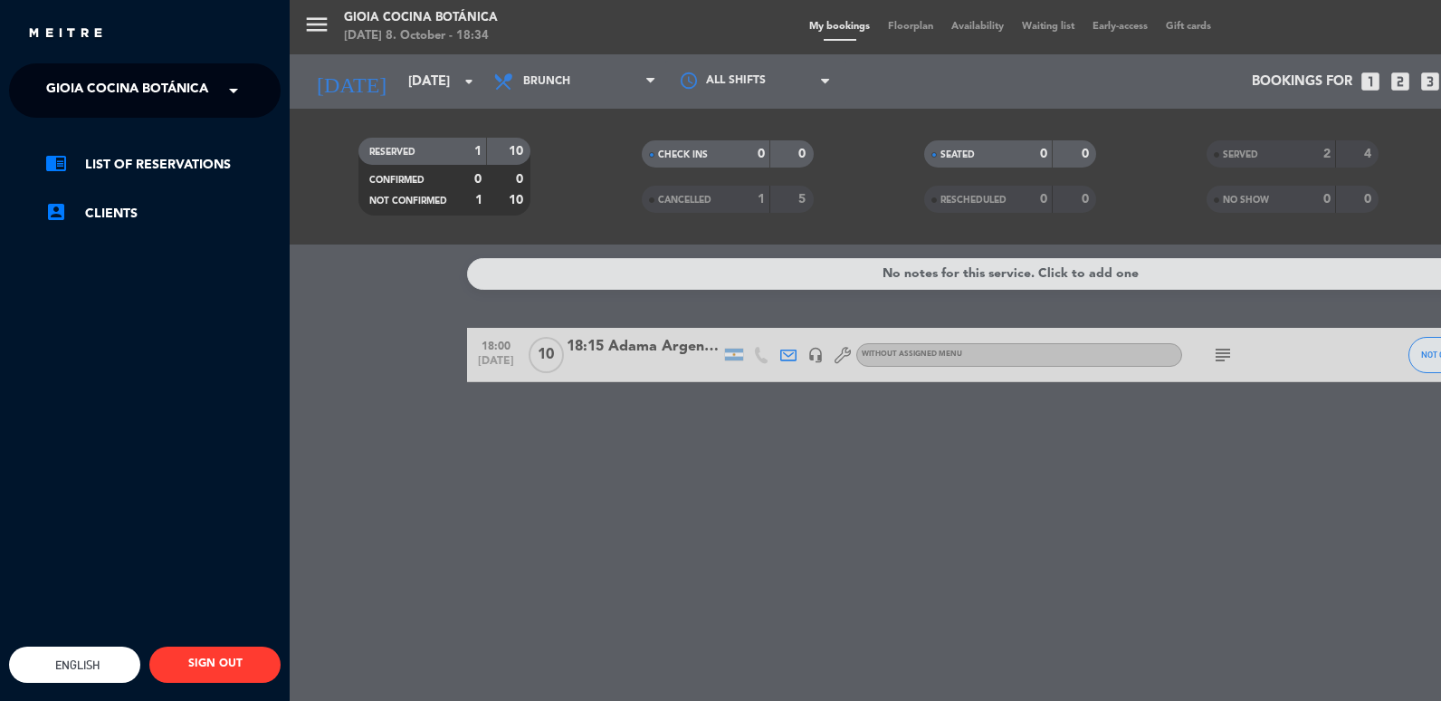
click at [316, 86] on div "menu [PERSON_NAME] Cocina Botánica [DATE] 8. October - 18:34 My bookings Floorp…" at bounding box center [1010, 350] width 1441 height 701
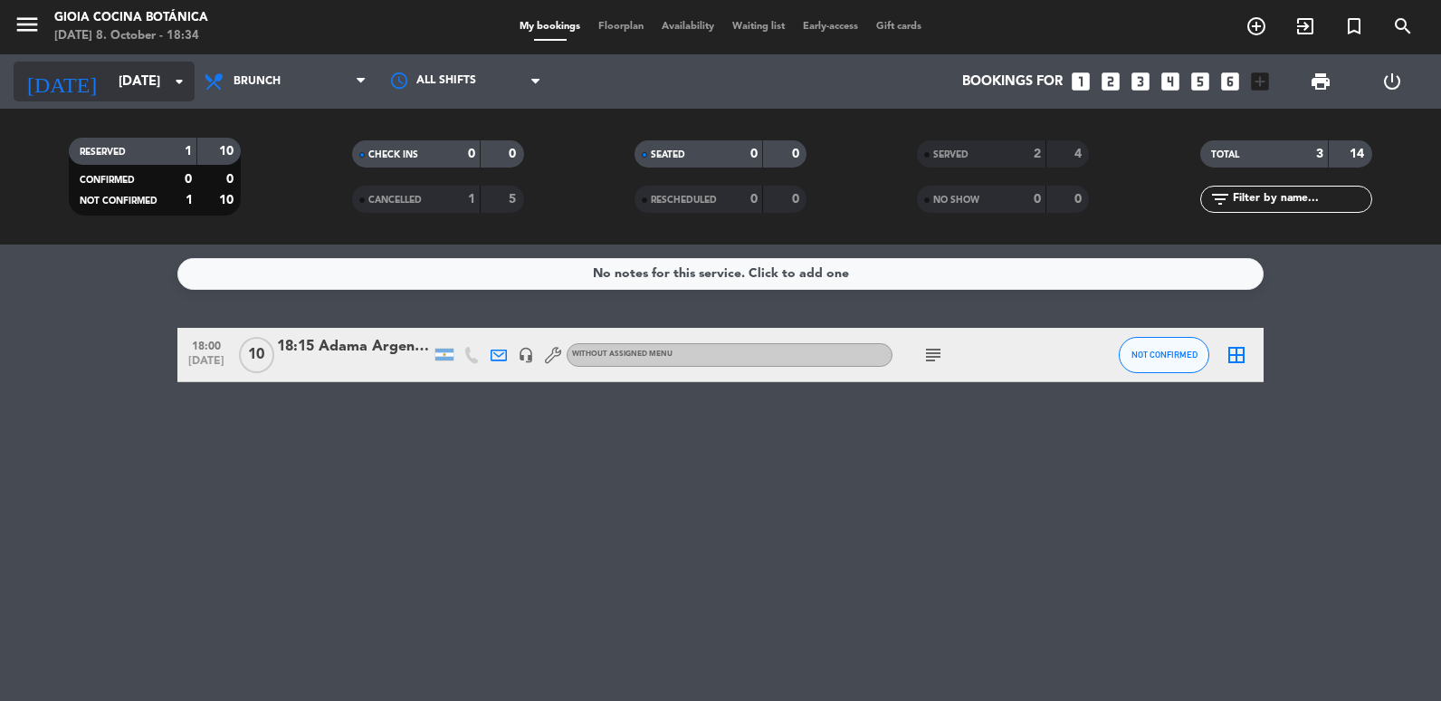
click at [139, 85] on input "[DATE]" at bounding box center [197, 81] width 174 height 33
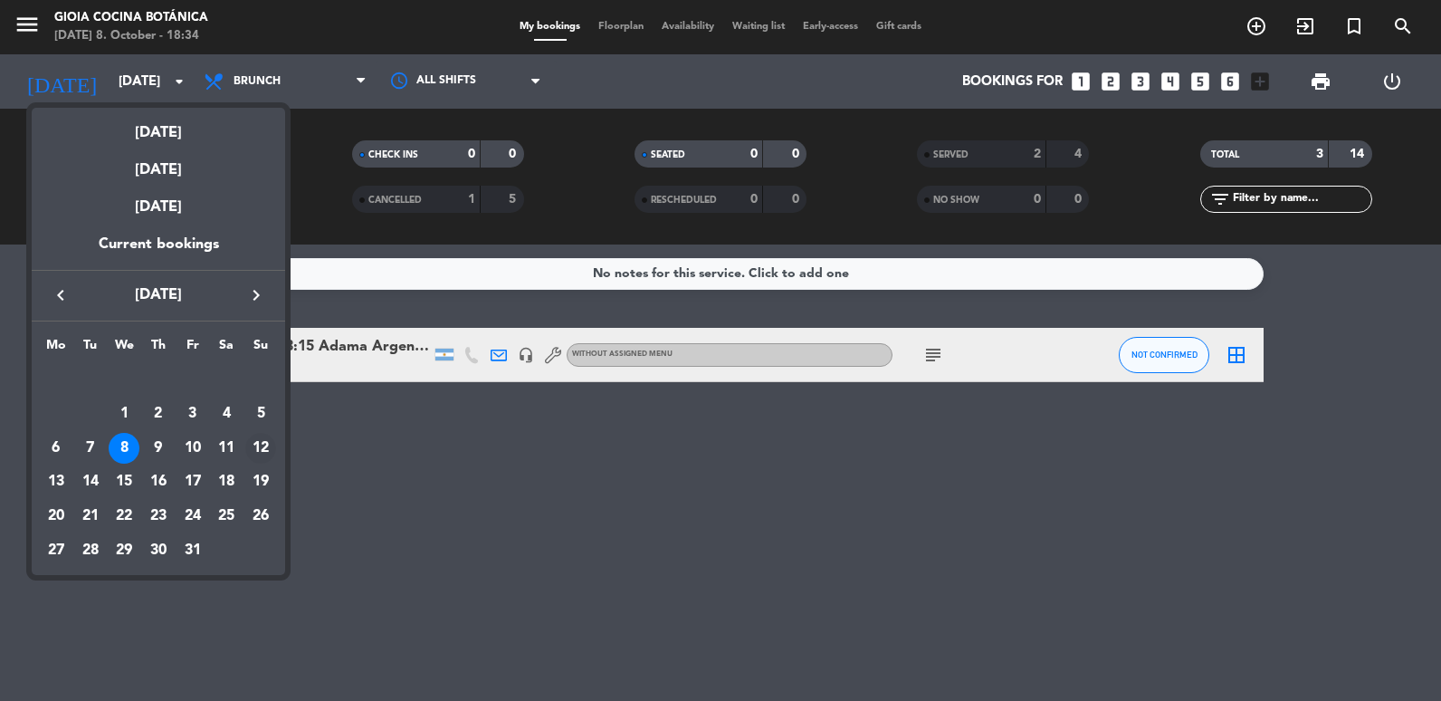
click at [252, 435] on div "12" at bounding box center [260, 448] width 31 height 31
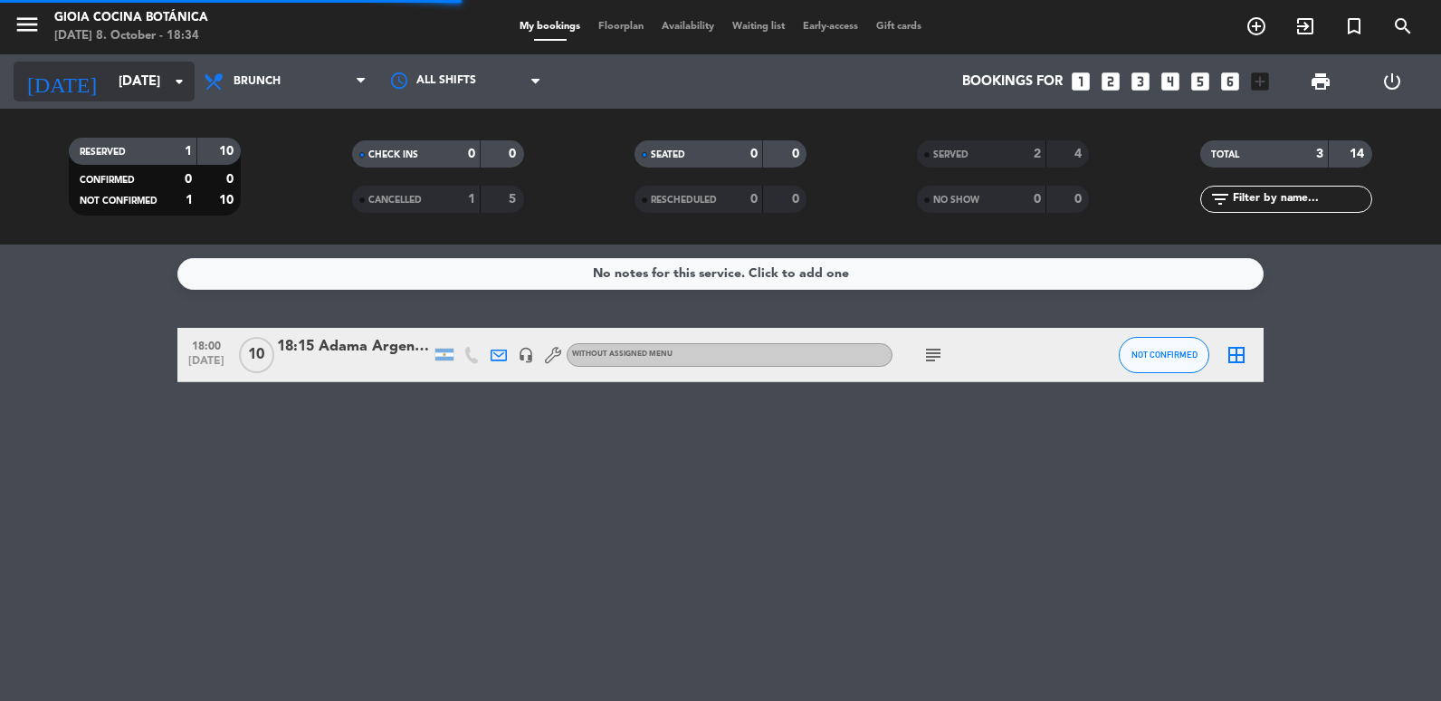
click at [135, 90] on input "[DATE]" at bounding box center [197, 81] width 174 height 33
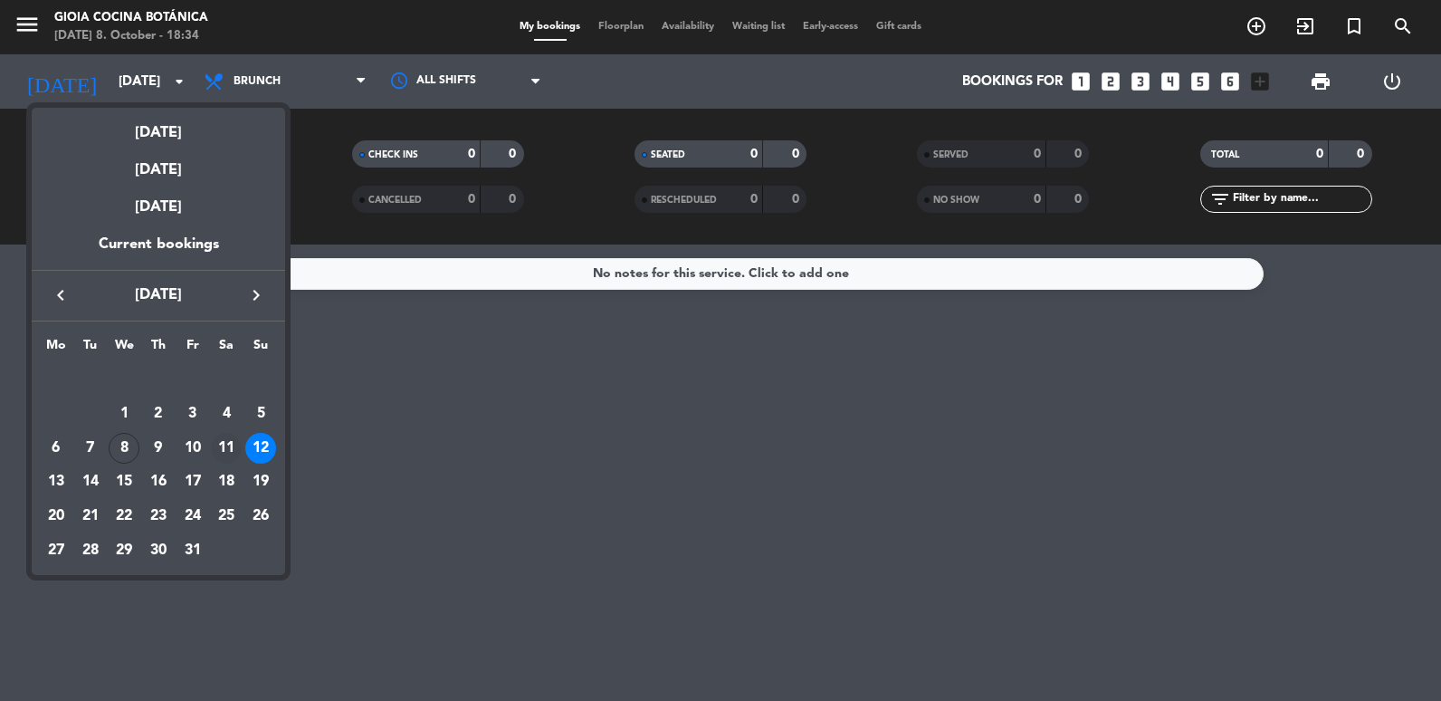
click at [231, 442] on div "11" at bounding box center [226, 448] width 31 height 31
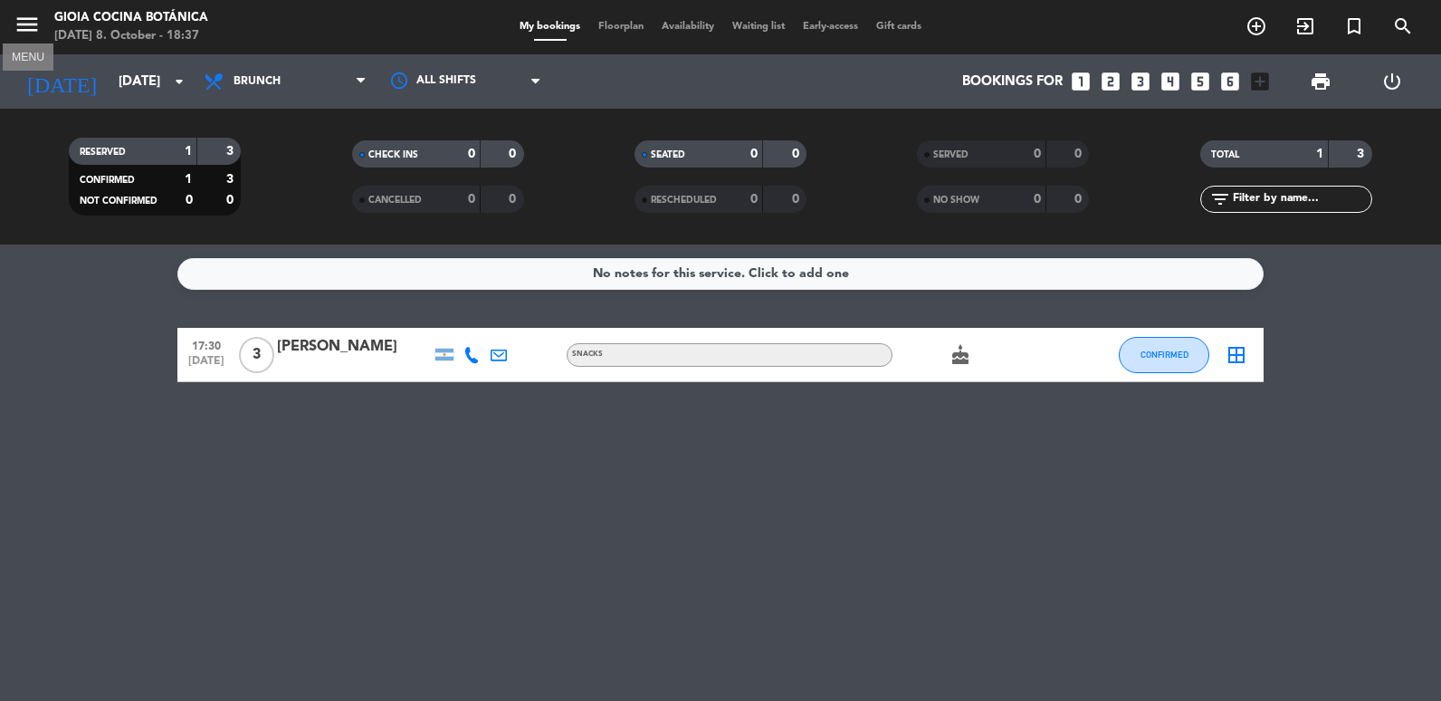
click at [39, 31] on icon "menu" at bounding box center [27, 24] width 27 height 27
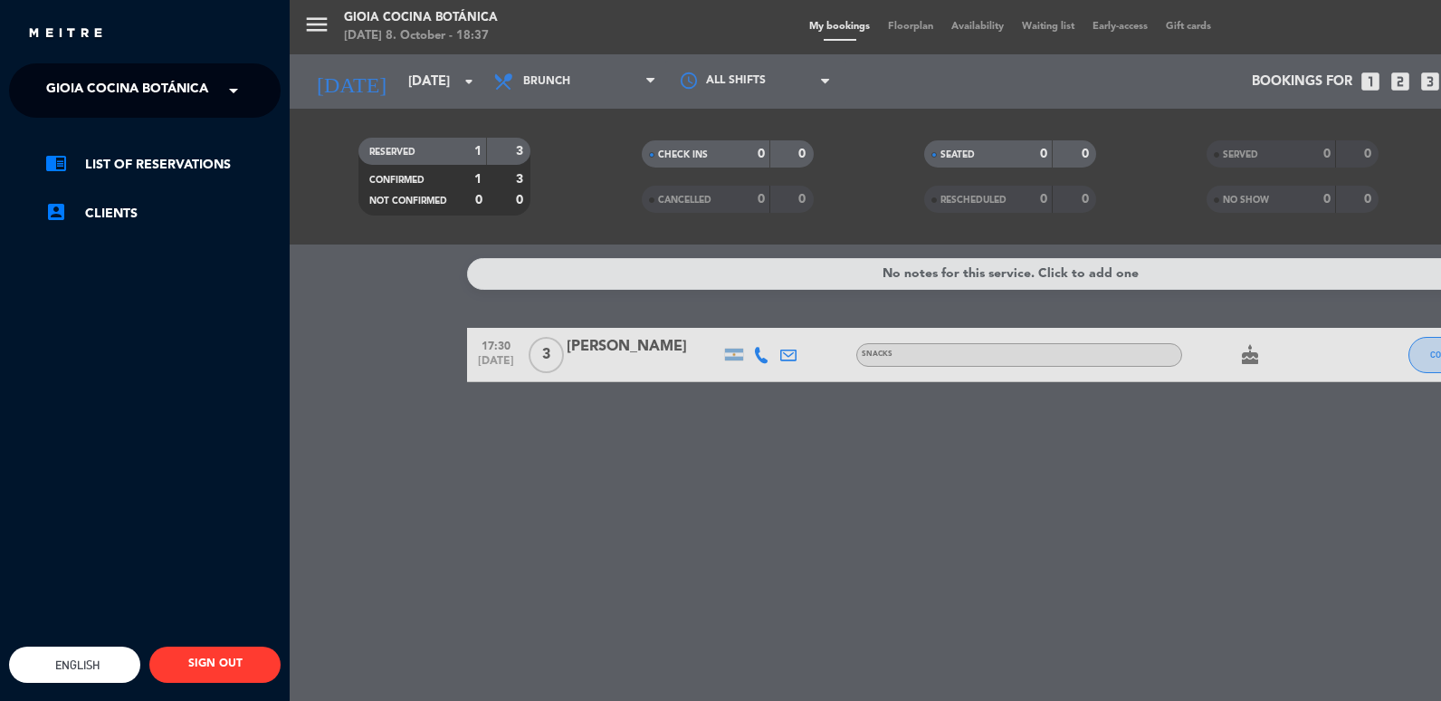
click at [263, 88] on ng-select "× [PERSON_NAME] Cocina Botánica ×" at bounding box center [145, 90] width 272 height 54
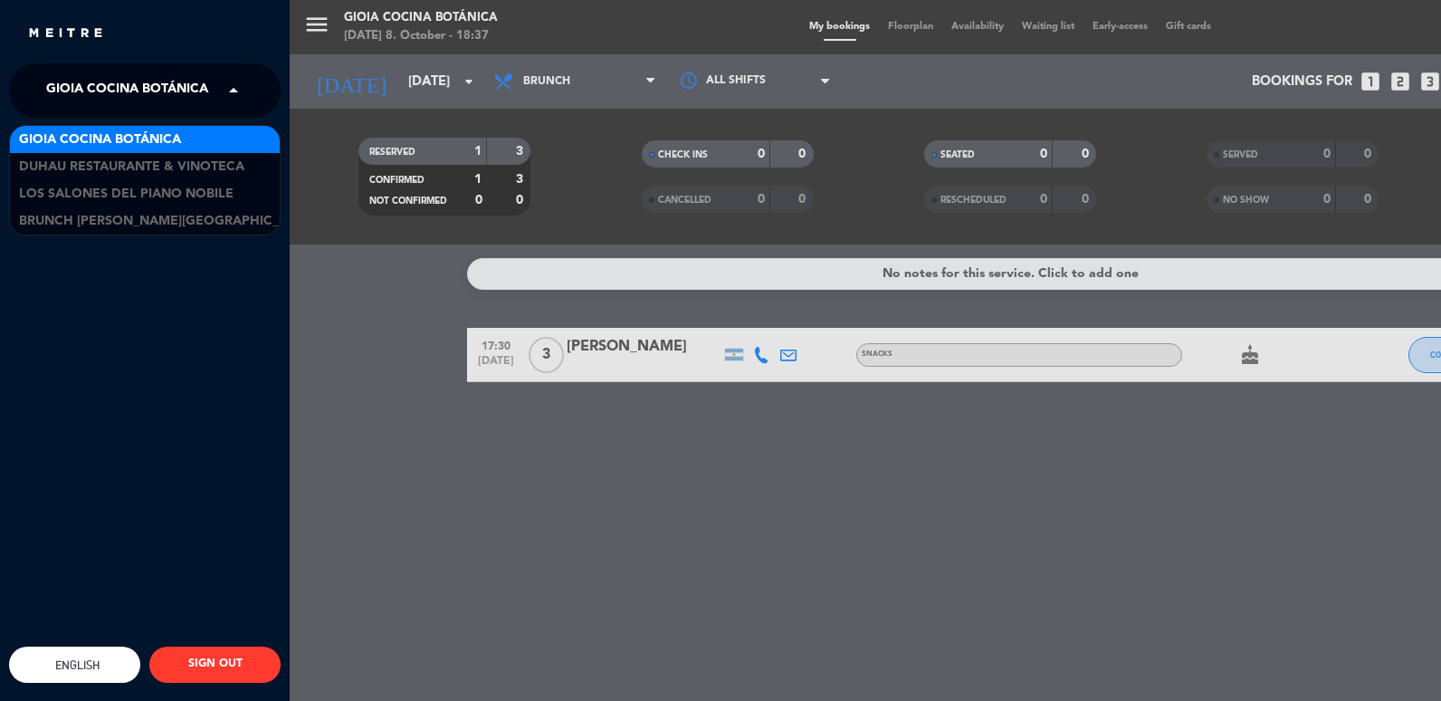
click at [235, 90] on span at bounding box center [238, 91] width 31 height 38
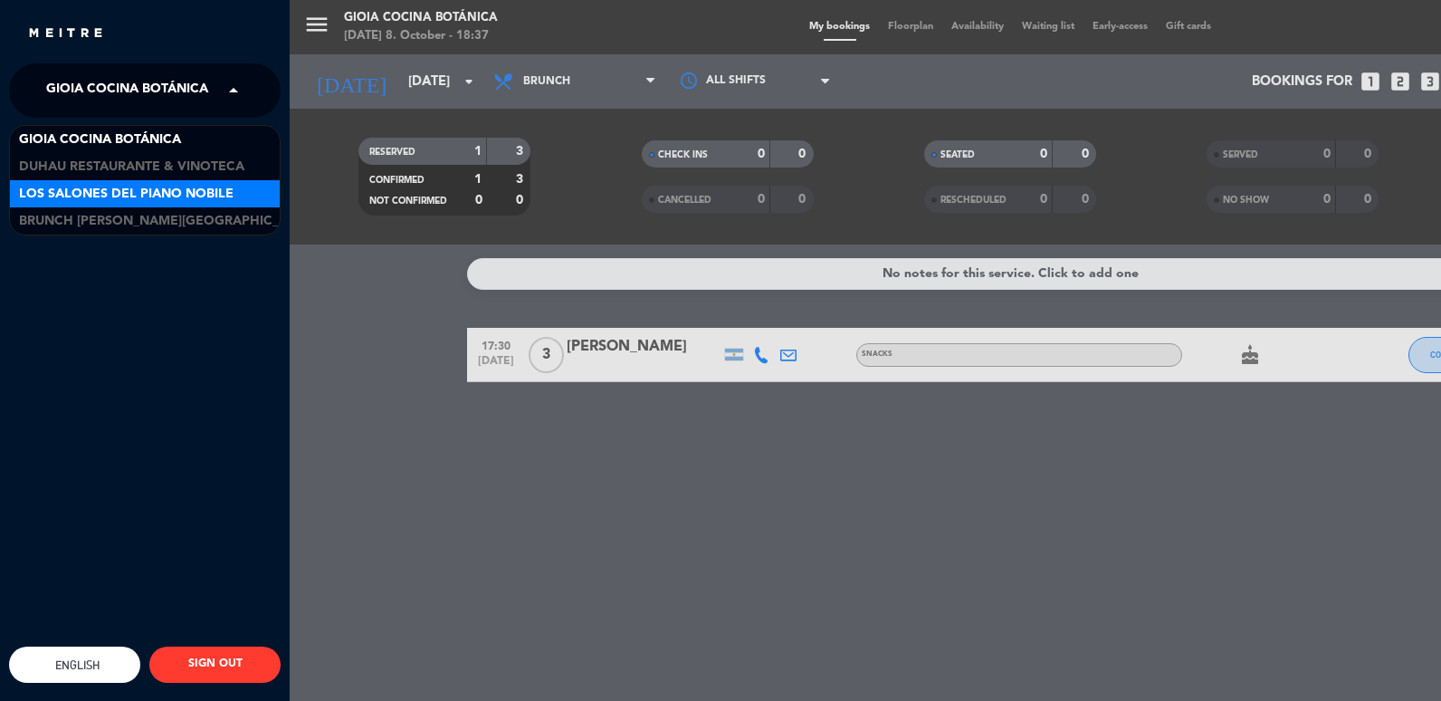
click at [144, 194] on span "Los Salones del Piano Nobile" at bounding box center [126, 194] width 215 height 21
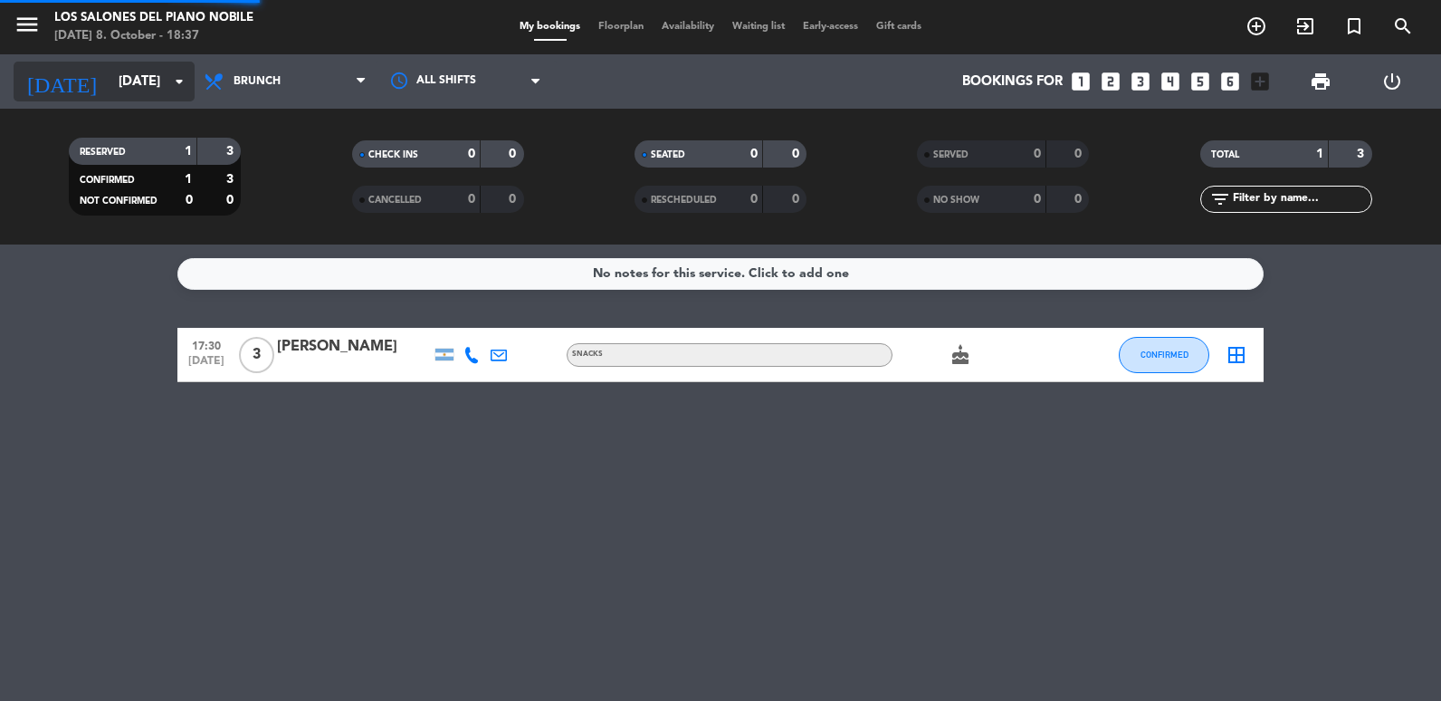
click at [157, 98] on input "[DATE]" at bounding box center [197, 81] width 174 height 33
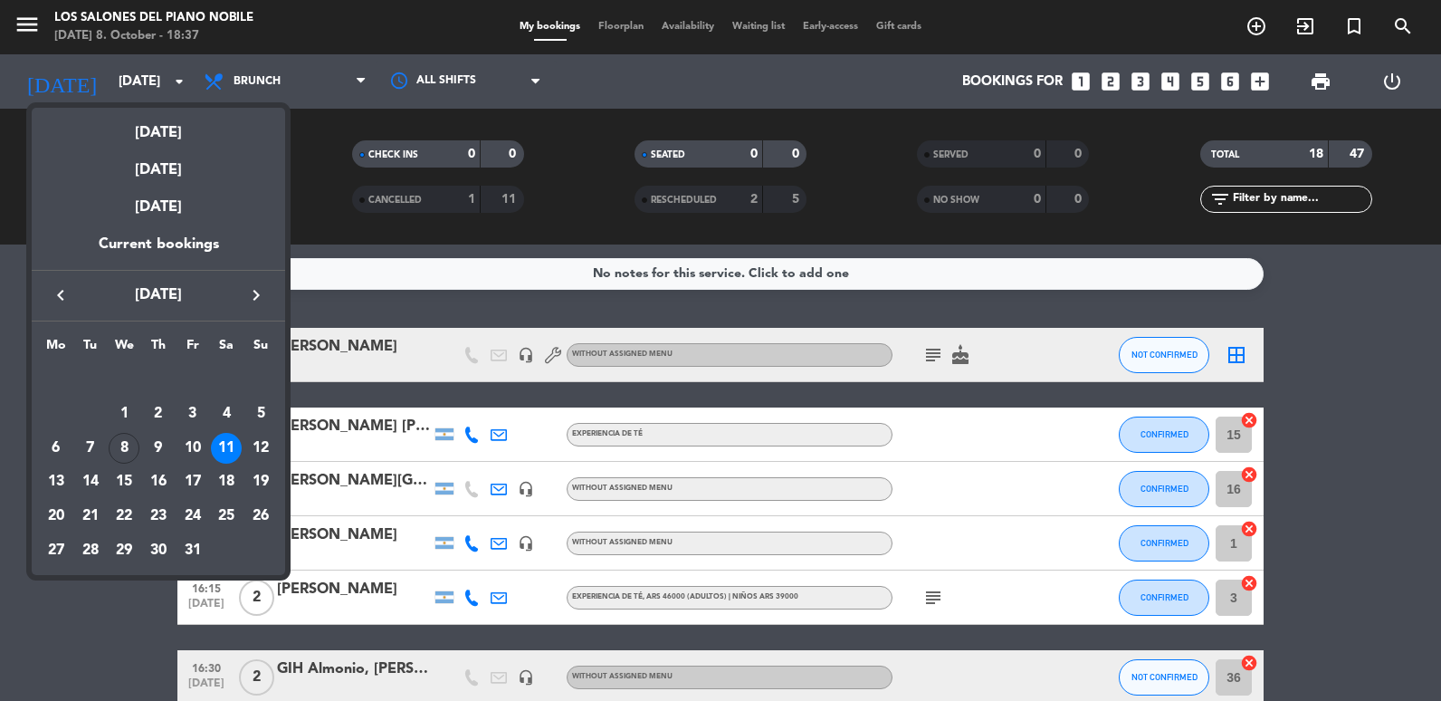
click at [252, 293] on icon "keyboard_arrow_right" at bounding box center [256, 295] width 22 height 22
click at [226, 414] on div "8" at bounding box center [226, 413] width 31 height 31
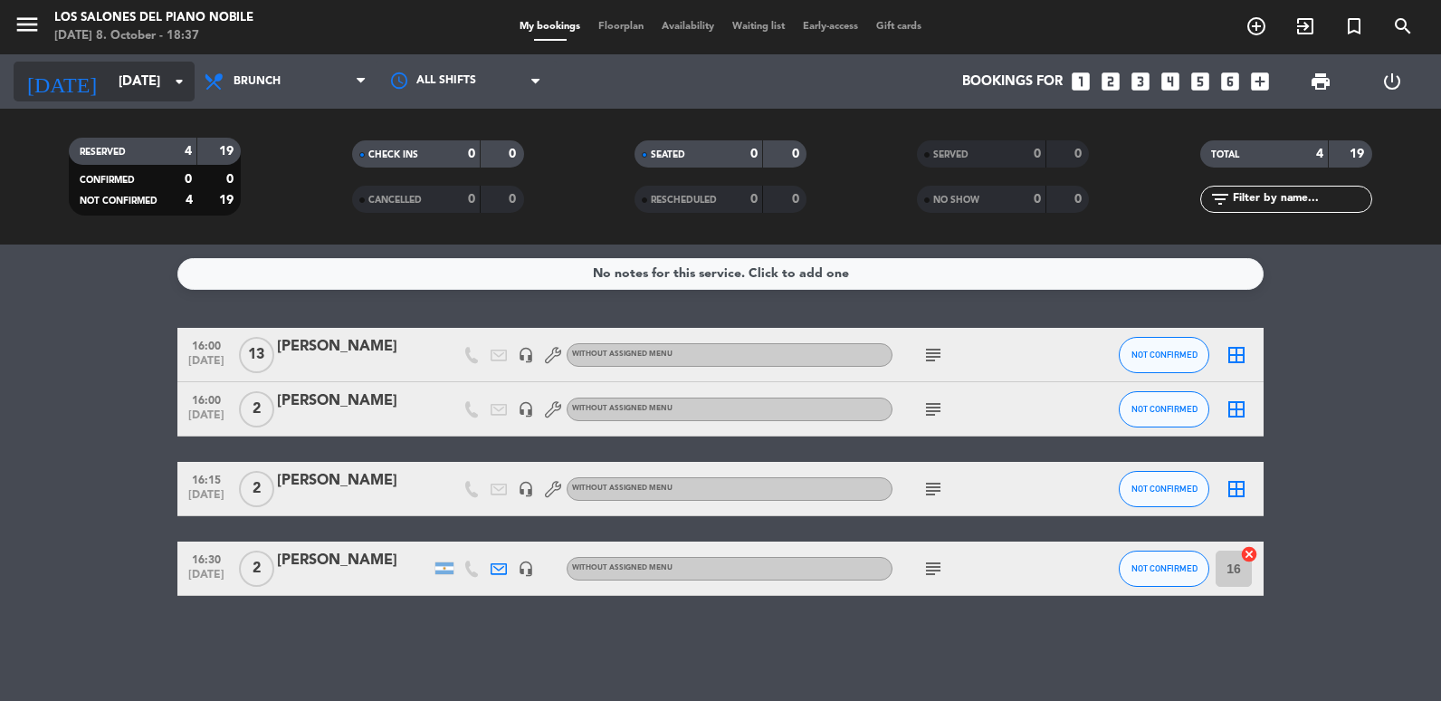
click at [110, 94] on input "[DATE]" at bounding box center [197, 81] width 174 height 33
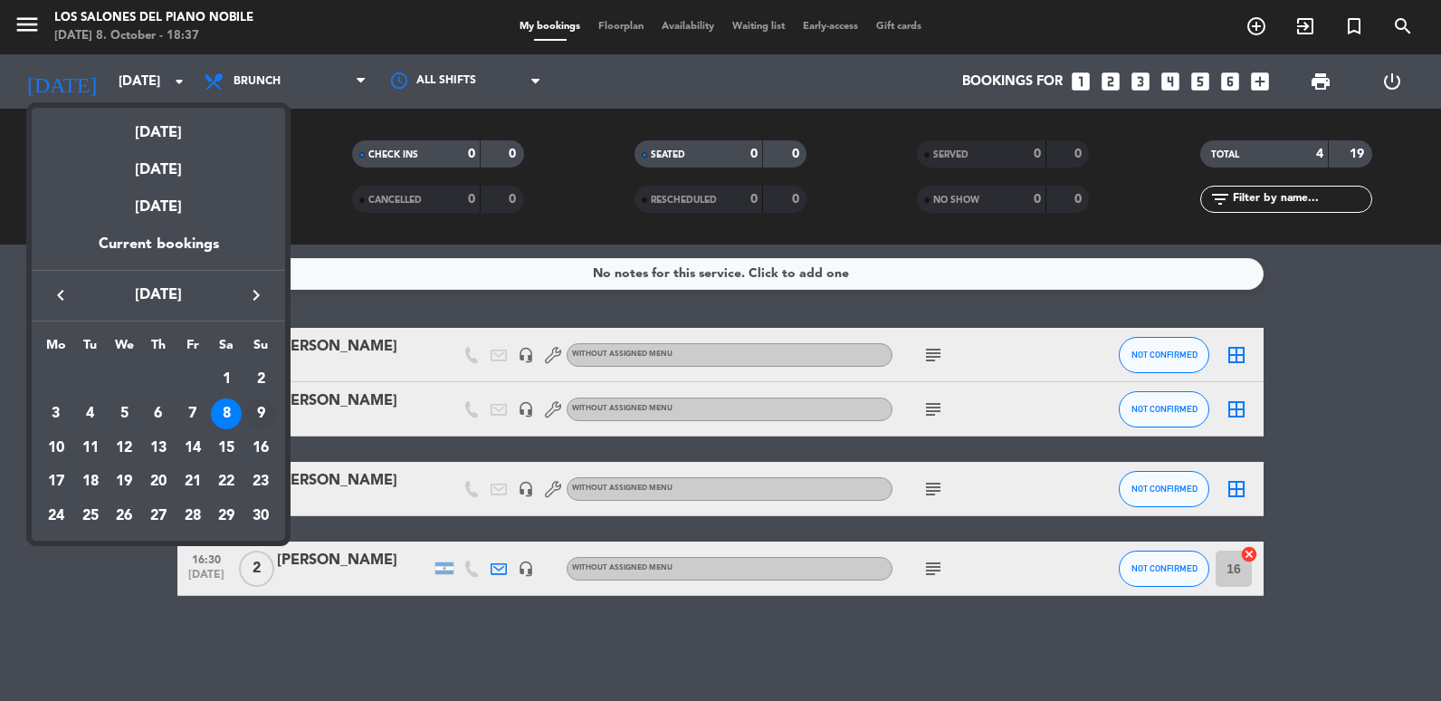
click at [257, 402] on div "9" at bounding box center [260, 413] width 31 height 31
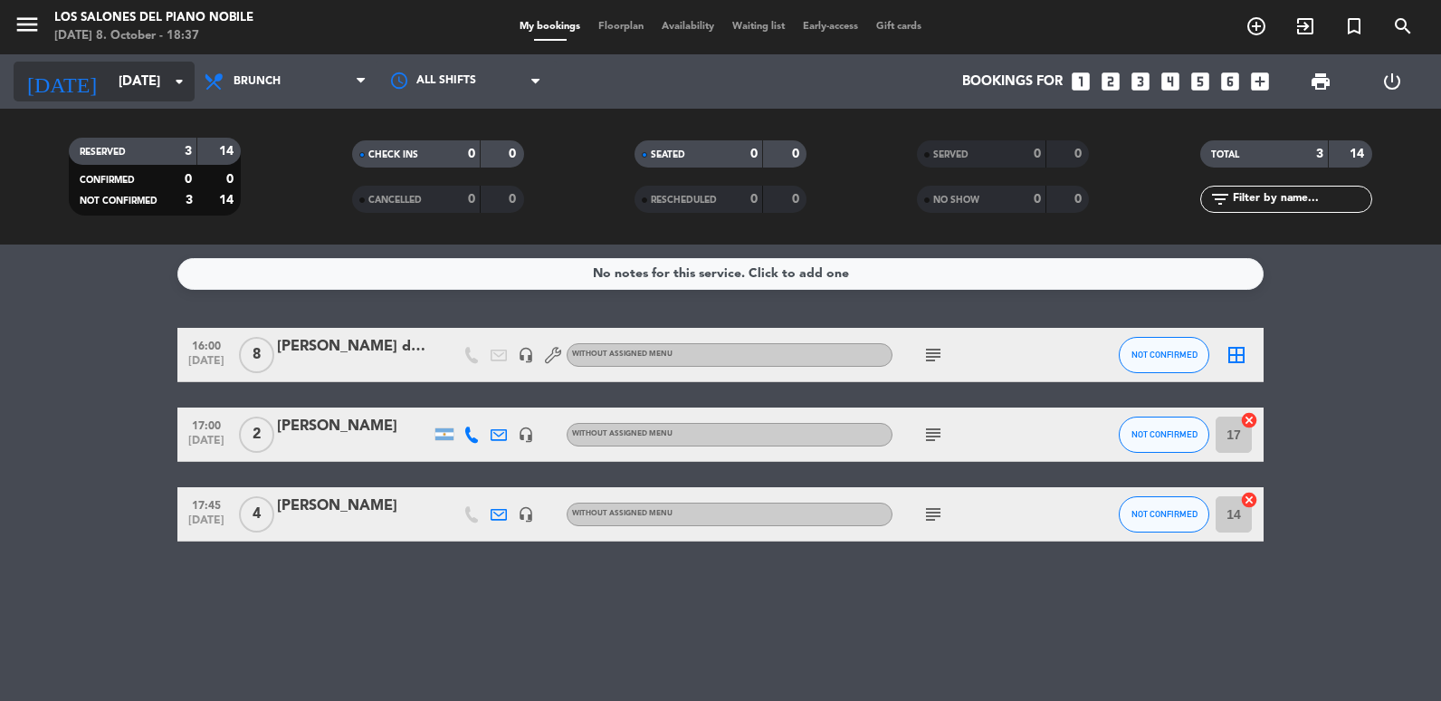
click at [110, 72] on input "[DATE]" at bounding box center [197, 81] width 174 height 33
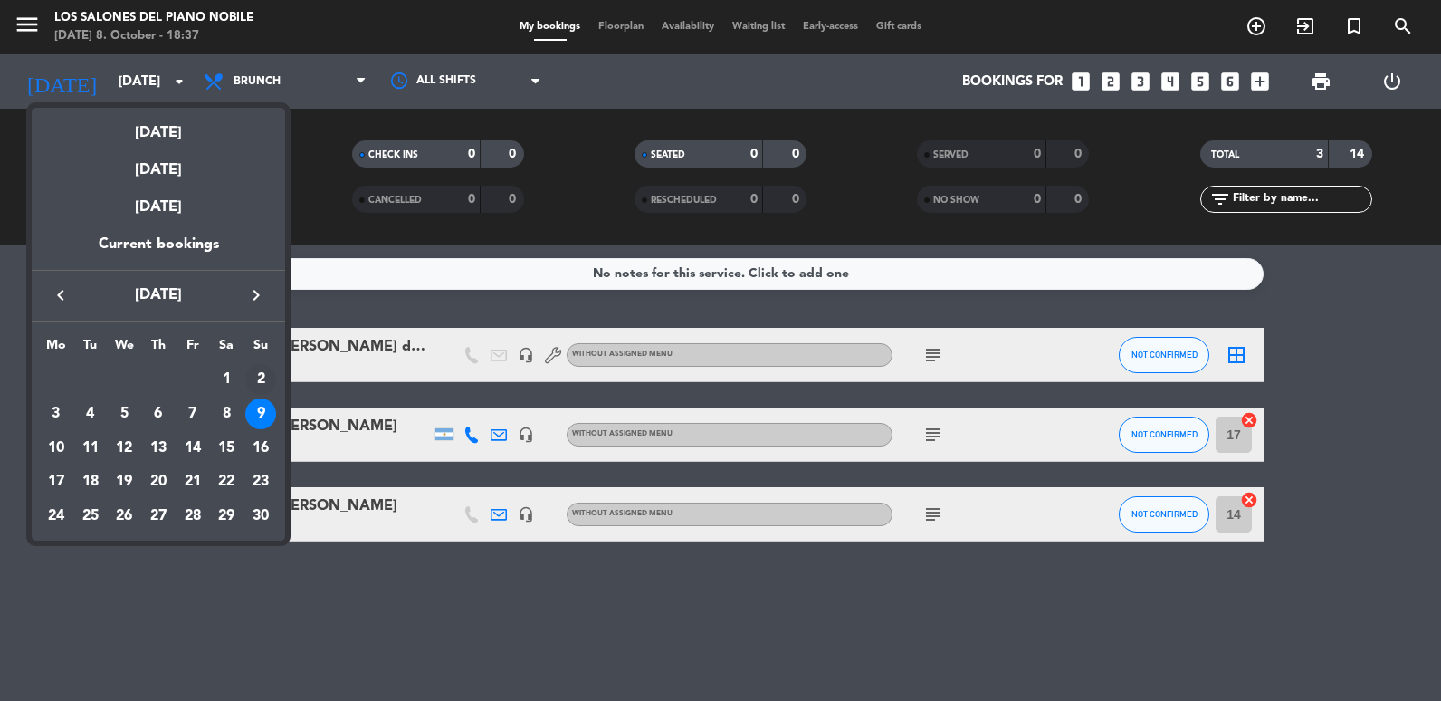
click at [260, 384] on div "2" at bounding box center [260, 379] width 31 height 31
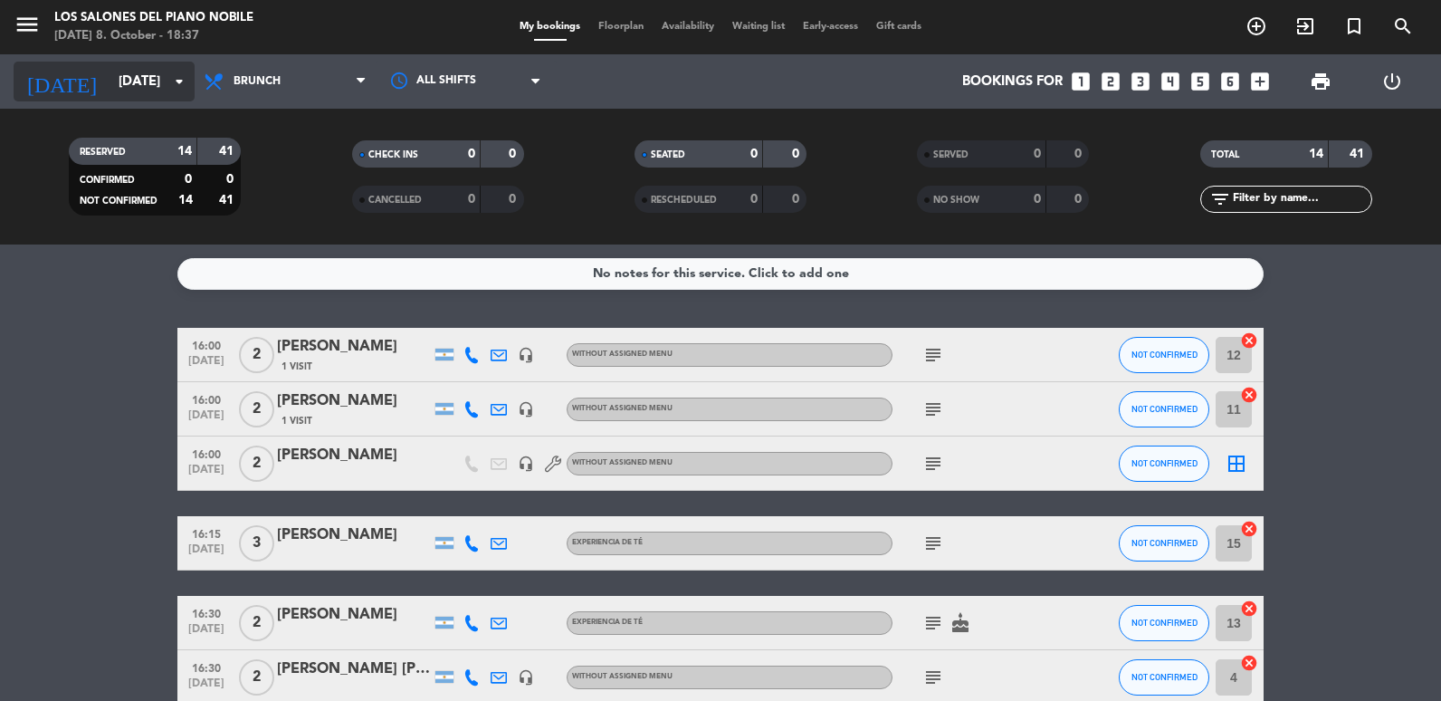
click at [110, 92] on input "[DATE]" at bounding box center [197, 81] width 174 height 33
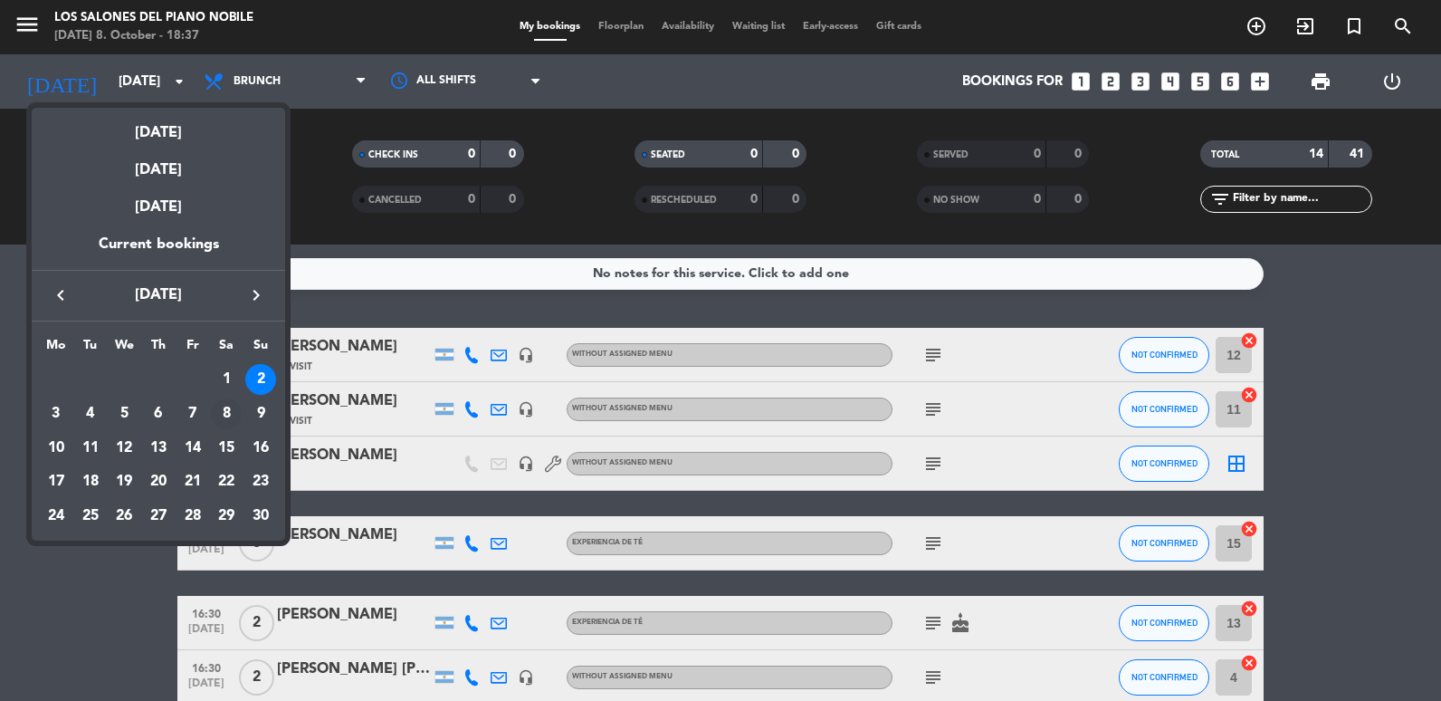
click at [222, 422] on div "8" at bounding box center [226, 413] width 31 height 31
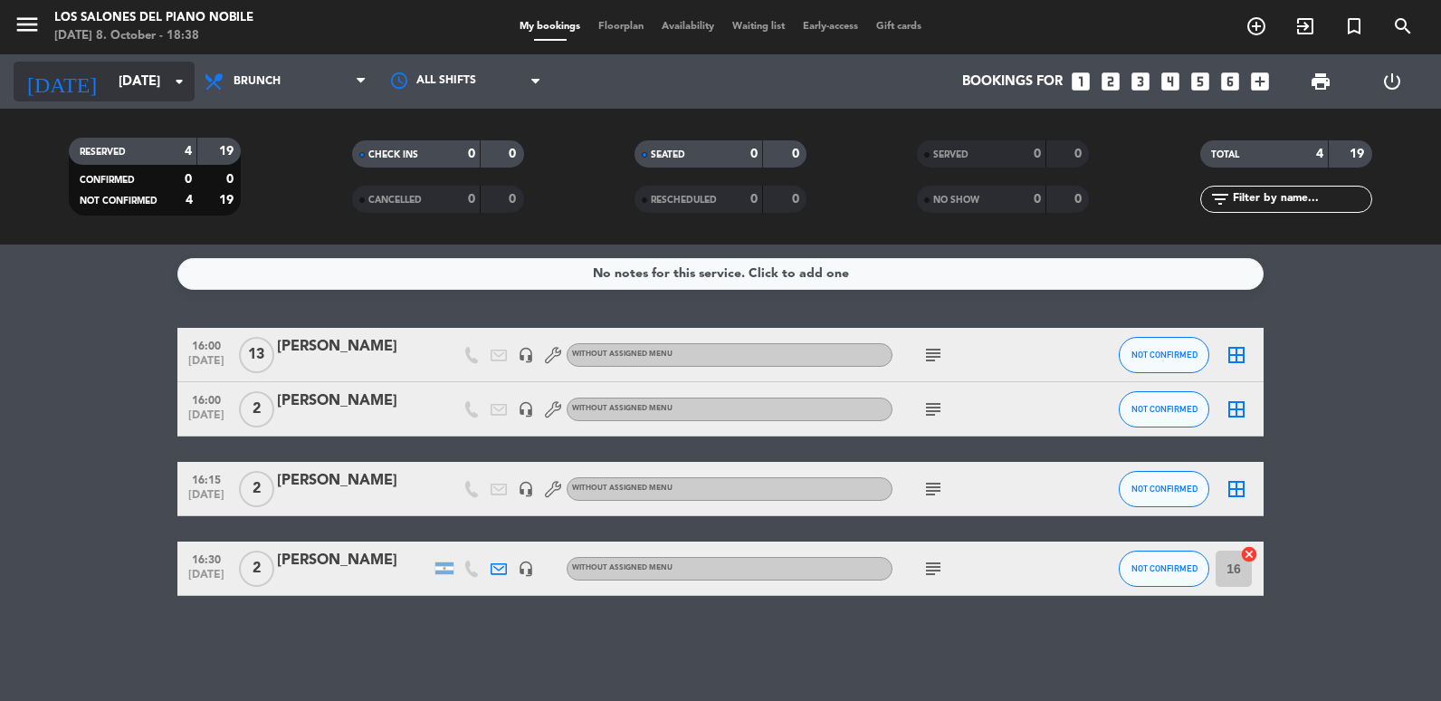
click at [117, 74] on input "[DATE]" at bounding box center [197, 81] width 174 height 33
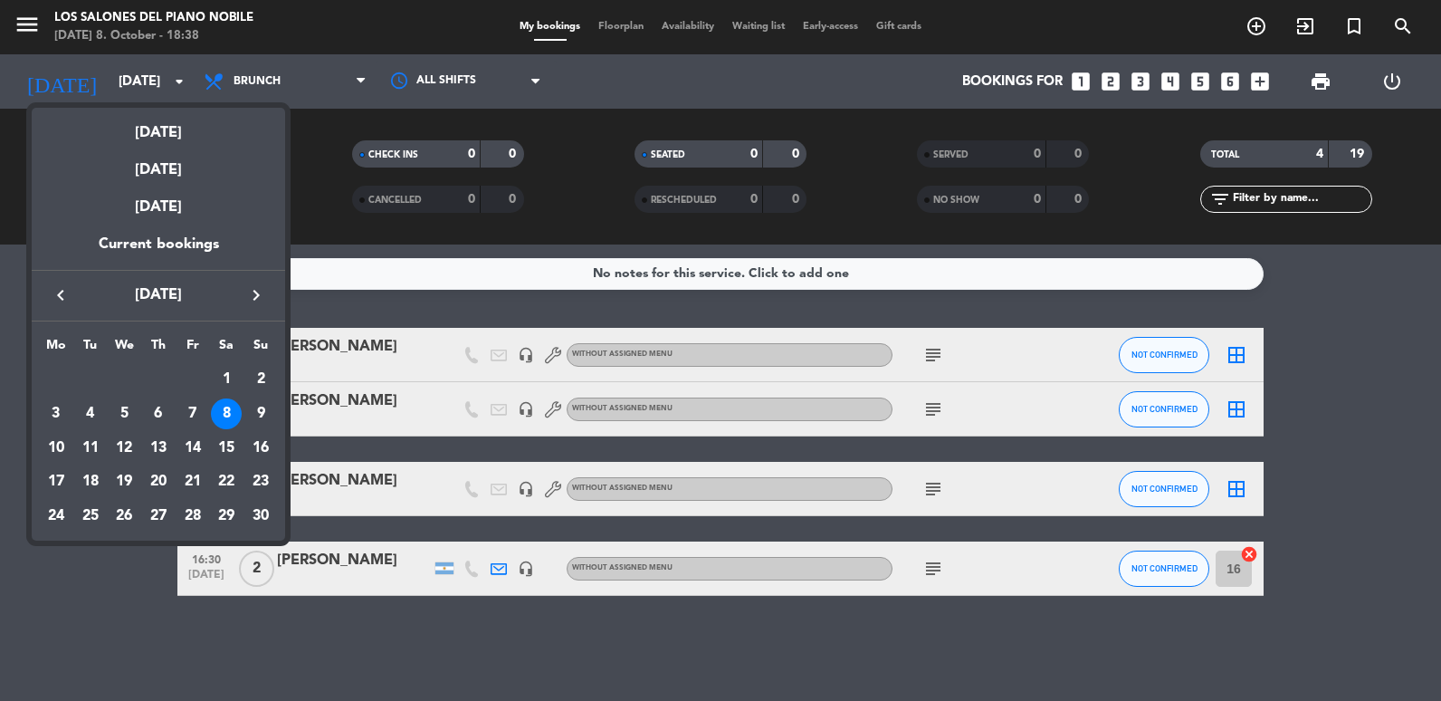
click at [54, 289] on icon "keyboard_arrow_left" at bounding box center [61, 295] width 22 height 22
click at [62, 507] on div "20" at bounding box center [56, 516] width 31 height 31
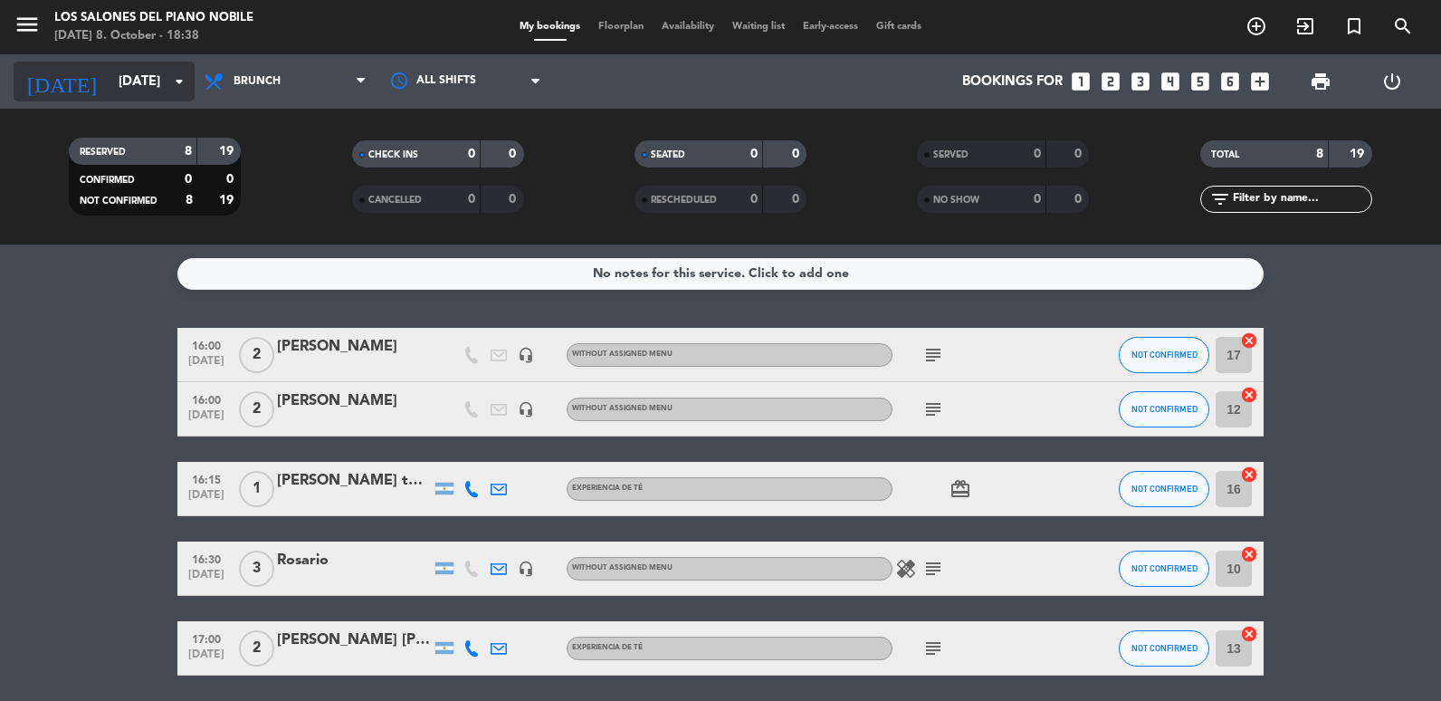
drag, startPoint x: 117, startPoint y: 72, endPoint x: 124, endPoint y: 81, distance: 11.6
click at [124, 81] on input "[DATE]" at bounding box center [197, 81] width 174 height 33
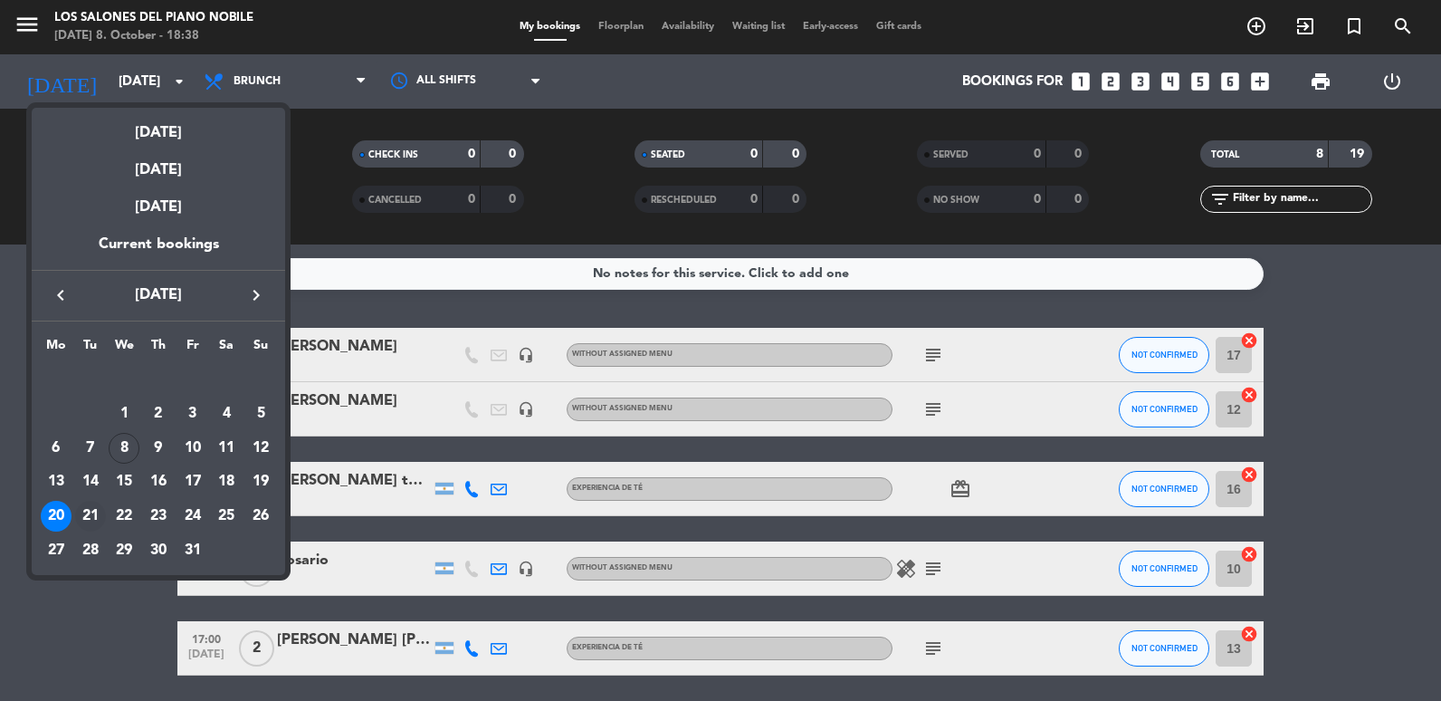
click at [92, 511] on div "21" at bounding box center [90, 516] width 31 height 31
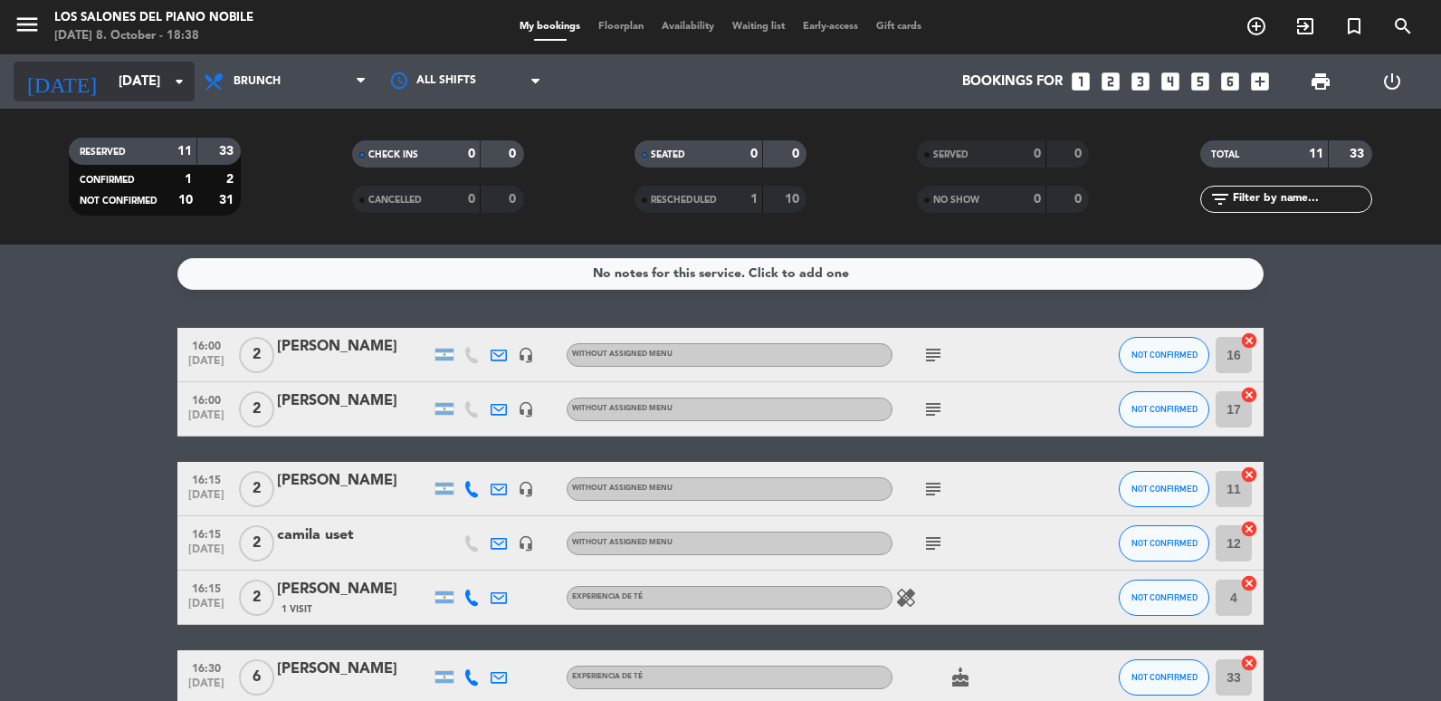
click at [110, 72] on input "[DATE]" at bounding box center [197, 81] width 174 height 33
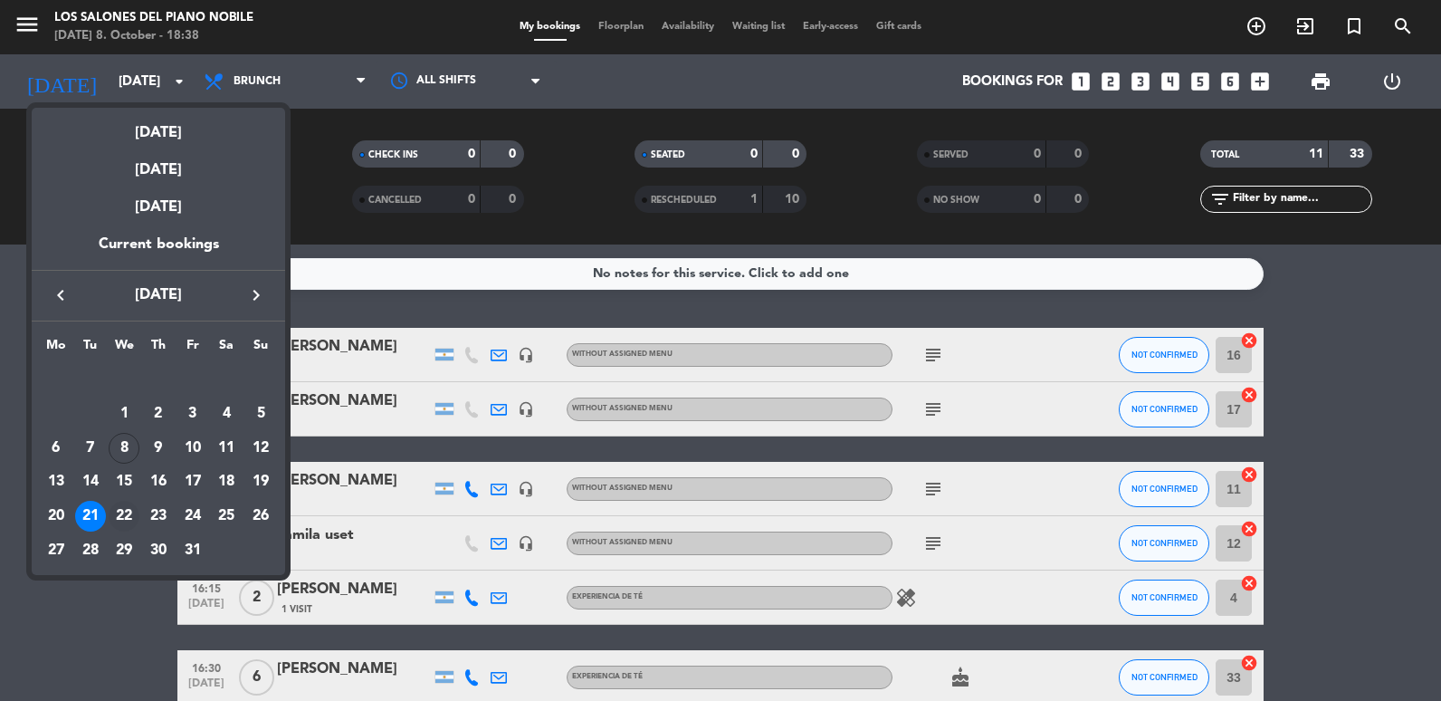
click at [116, 511] on div "22" at bounding box center [124, 516] width 31 height 31
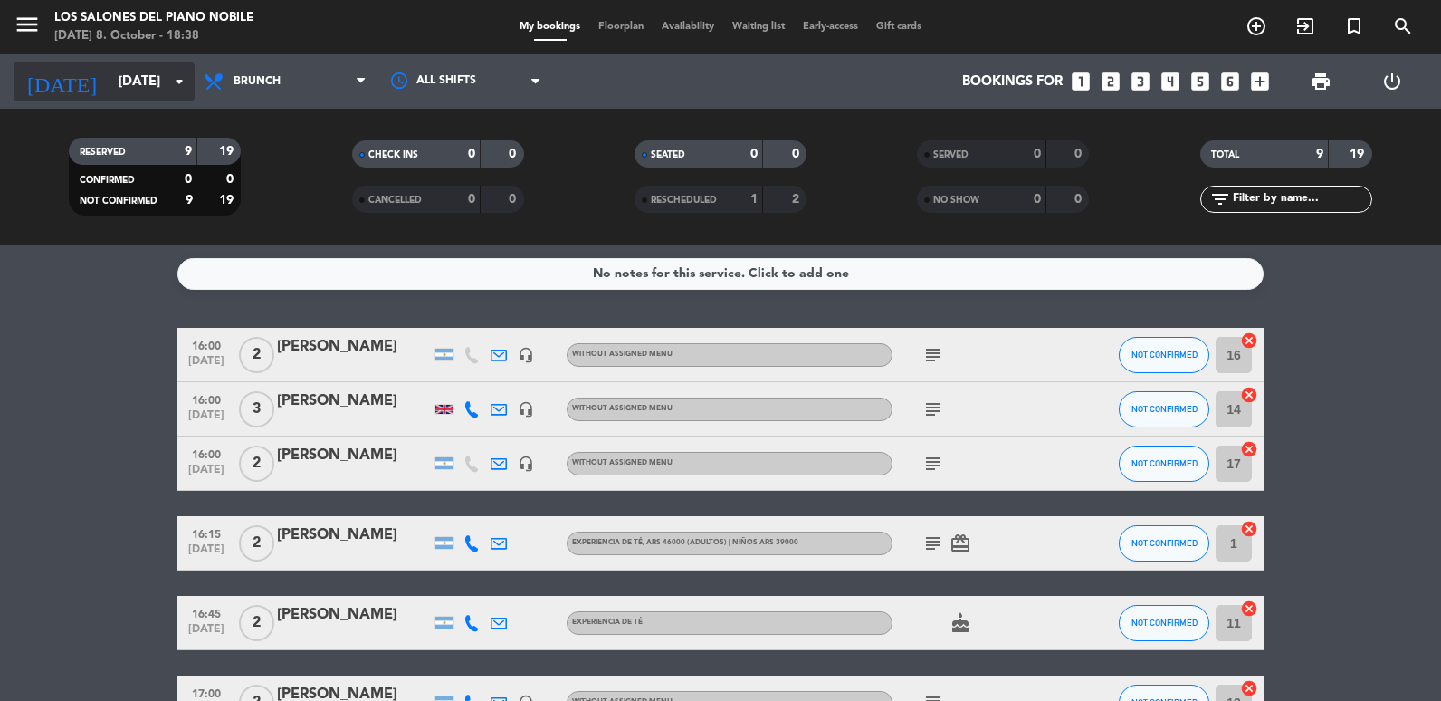
click at [111, 84] on input "[DATE]" at bounding box center [197, 81] width 174 height 33
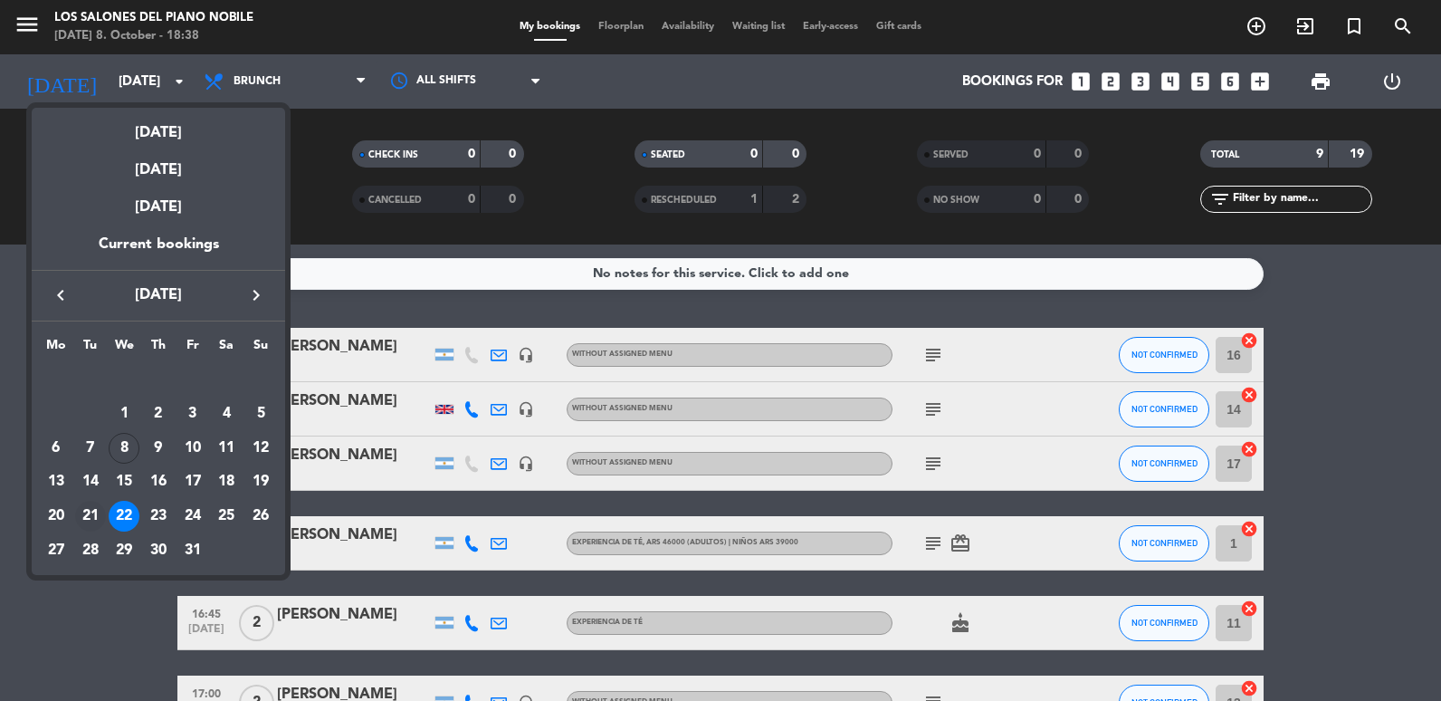
click at [92, 507] on div "21" at bounding box center [90, 516] width 31 height 31
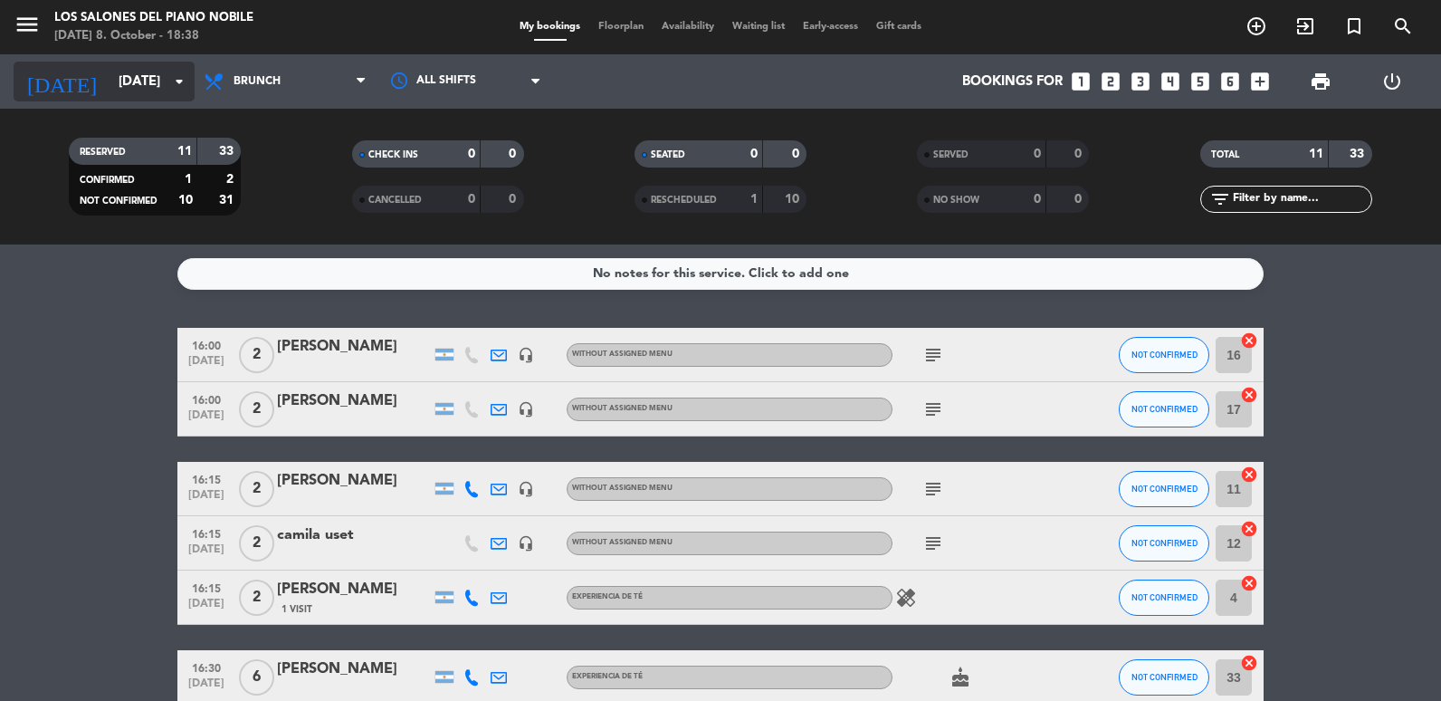
click at [110, 79] on input "[DATE]" at bounding box center [197, 81] width 174 height 33
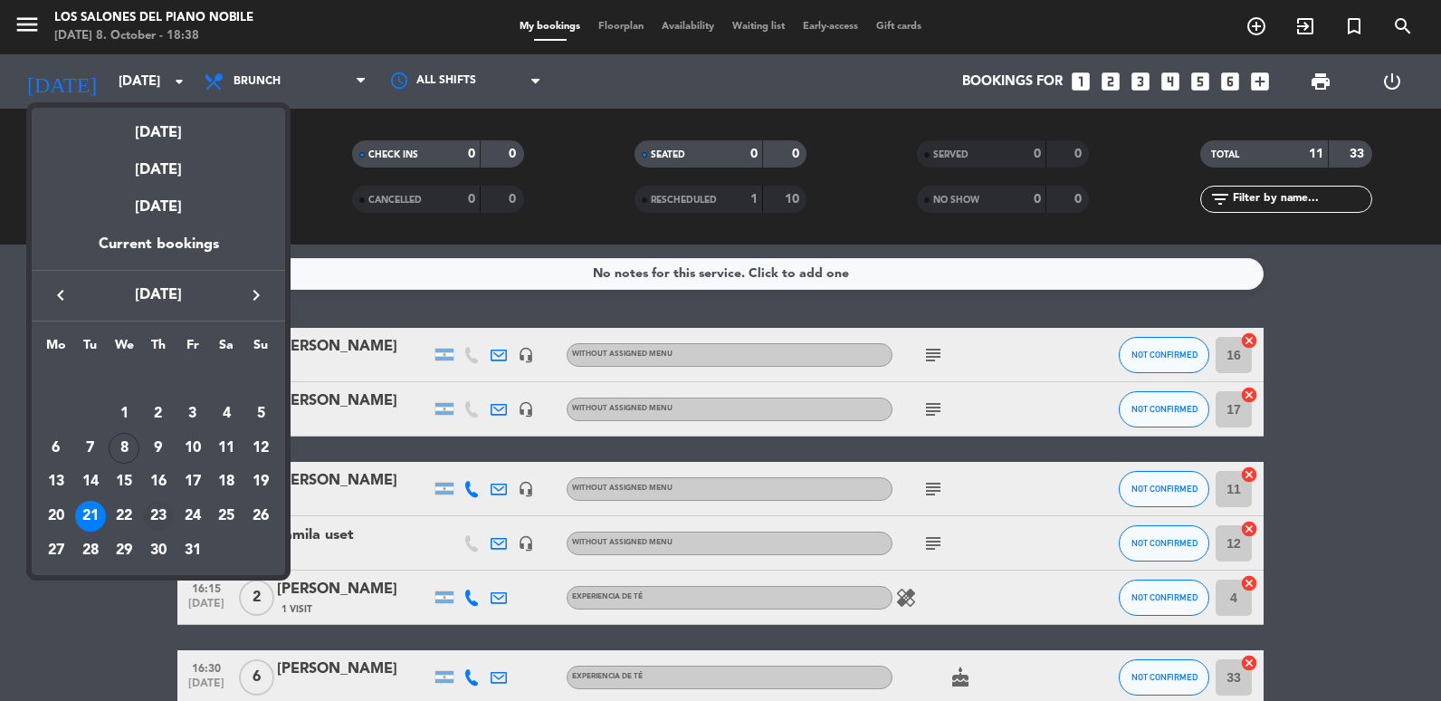
click at [155, 508] on div "23" at bounding box center [158, 516] width 31 height 31
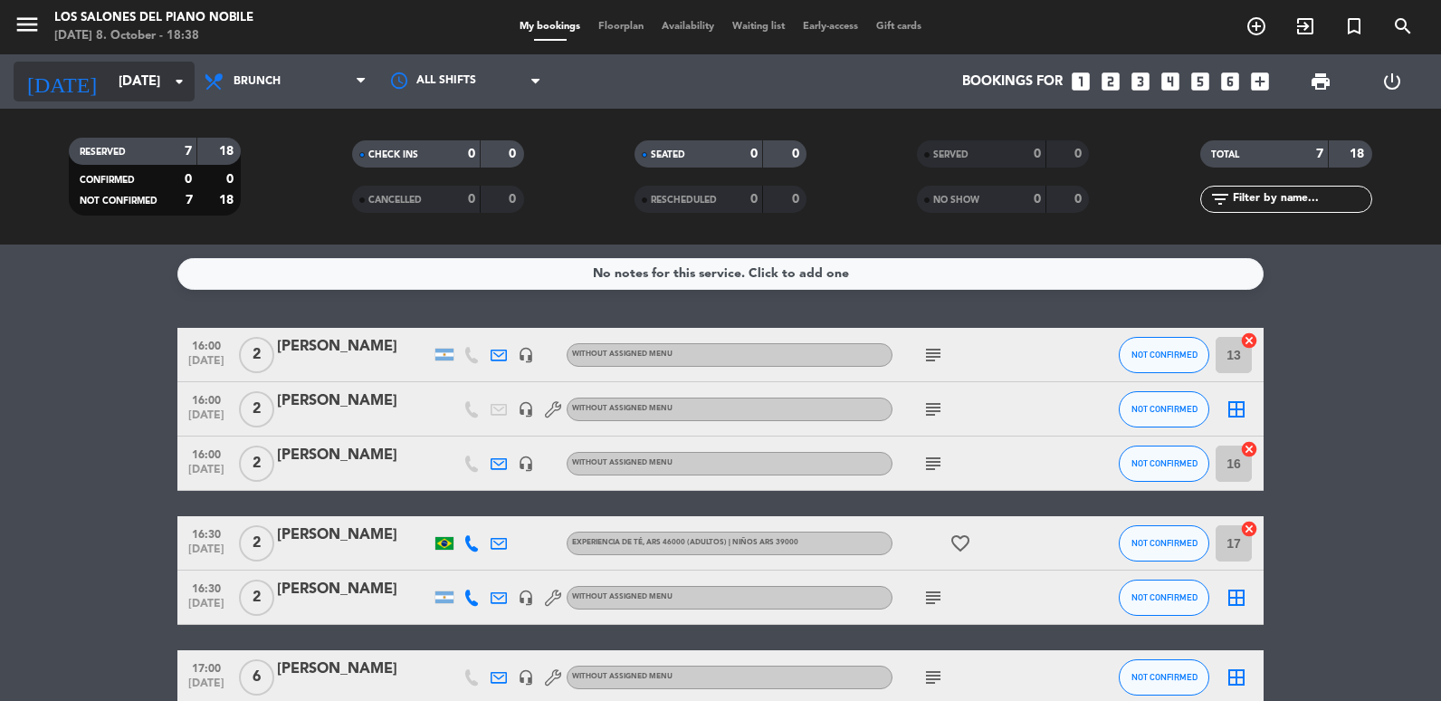
click at [110, 93] on input "[DATE]" at bounding box center [197, 81] width 174 height 33
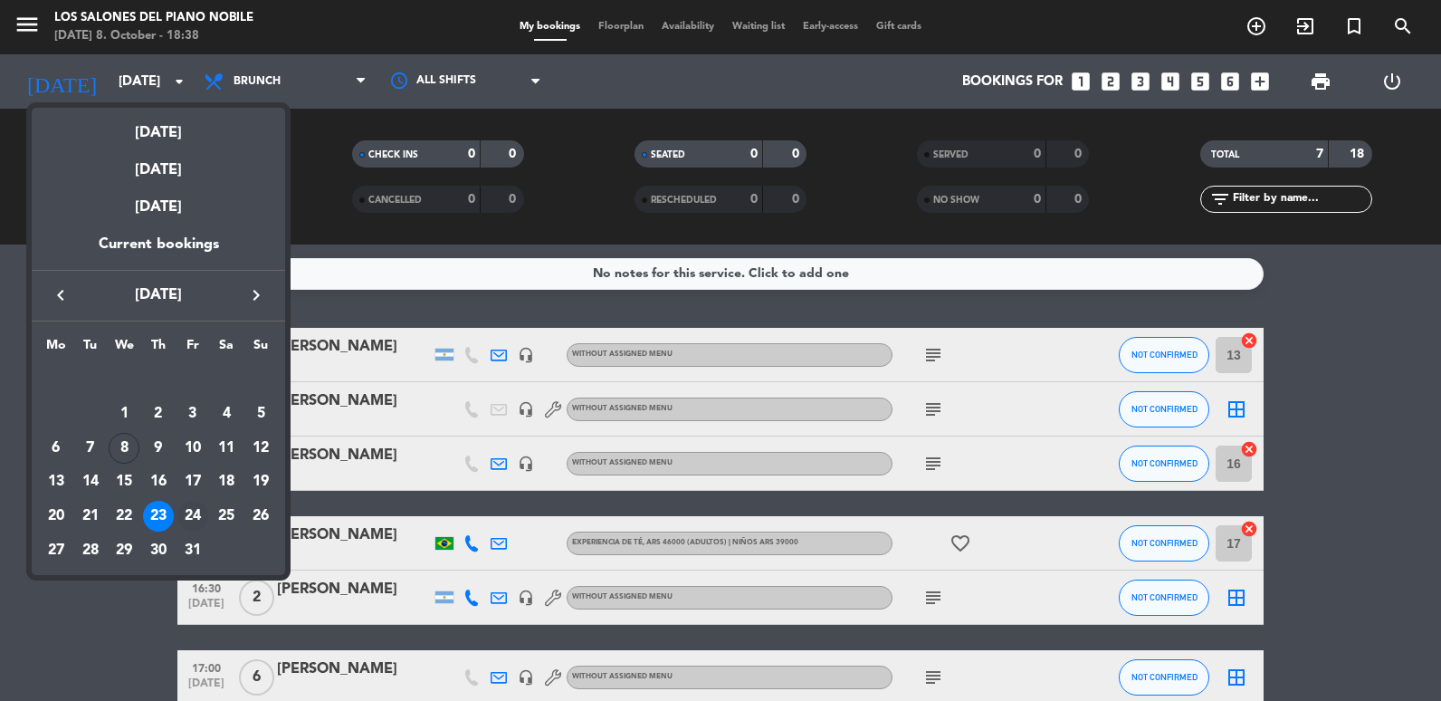
click at [190, 512] on div "24" at bounding box center [192, 516] width 31 height 31
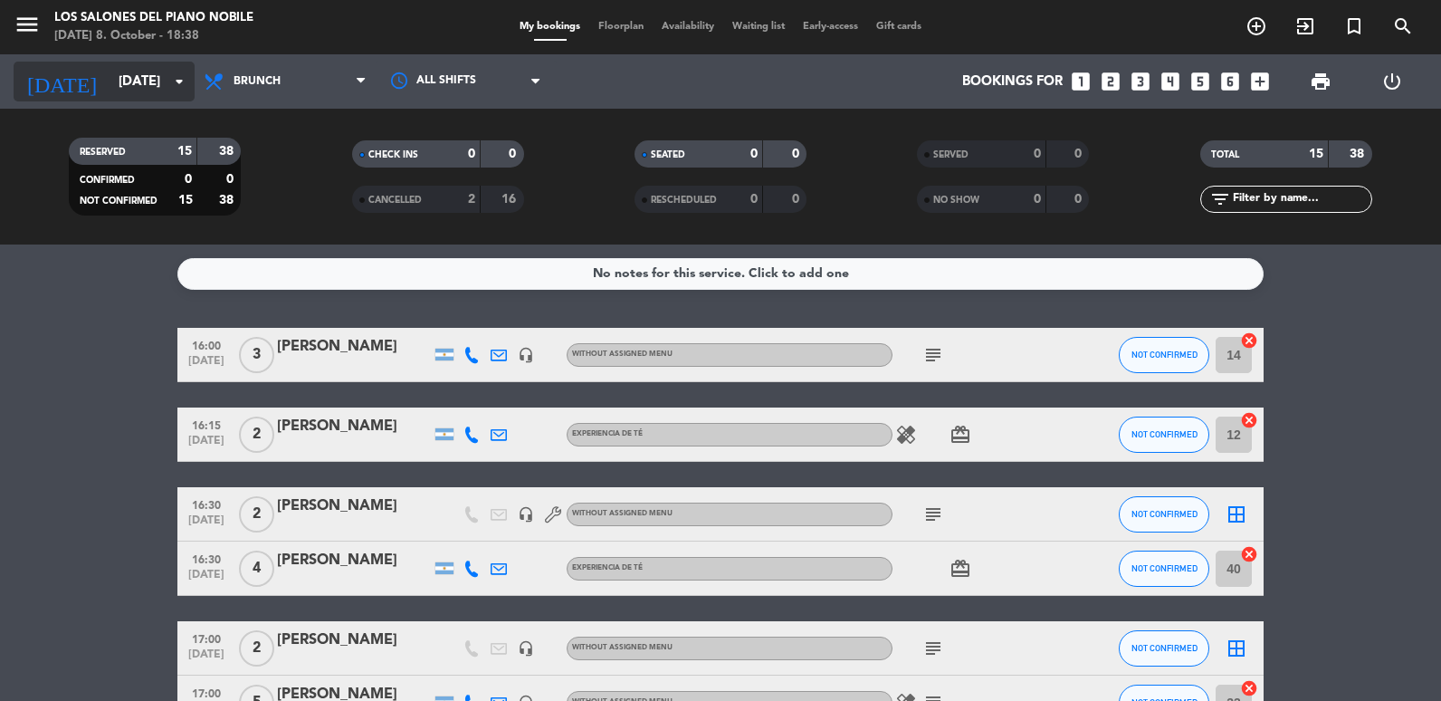
click at [110, 89] on input "[DATE]" at bounding box center [197, 81] width 174 height 33
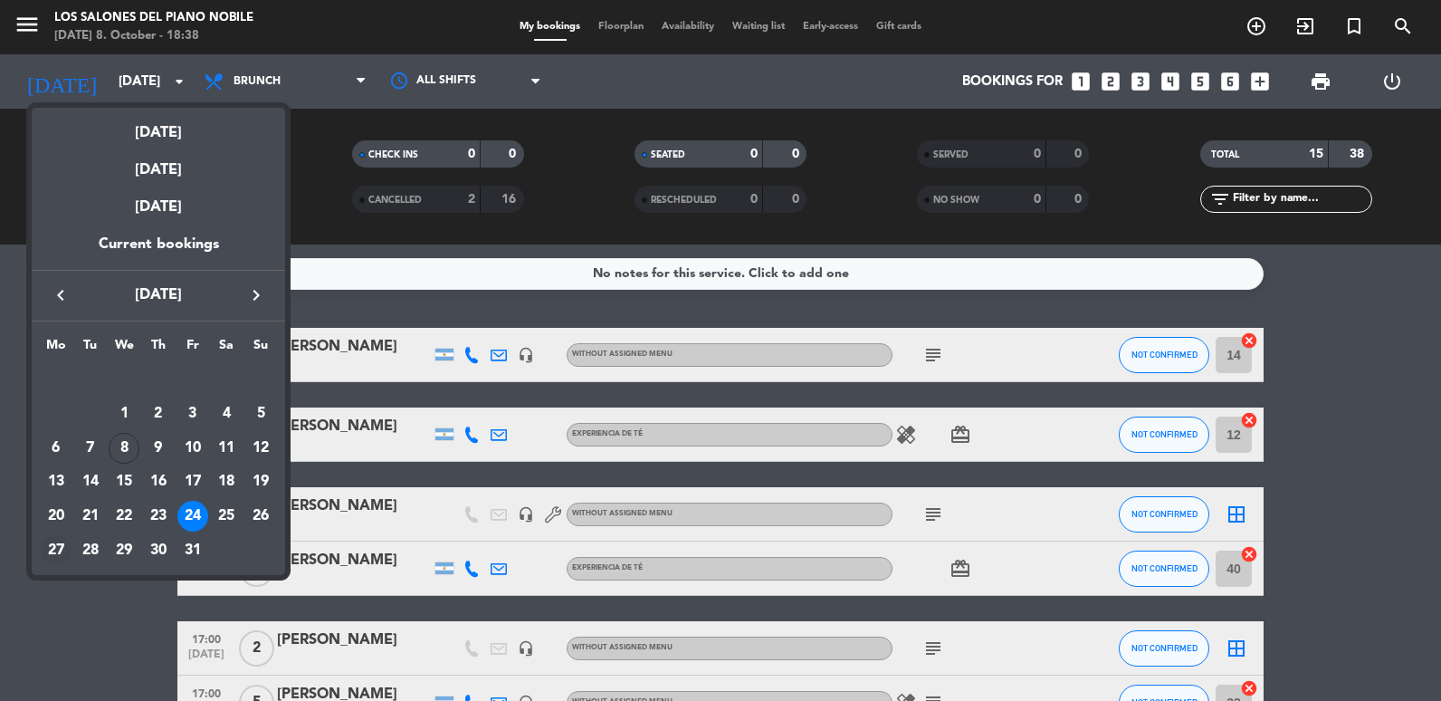
click at [57, 553] on div "27" at bounding box center [56, 550] width 31 height 31
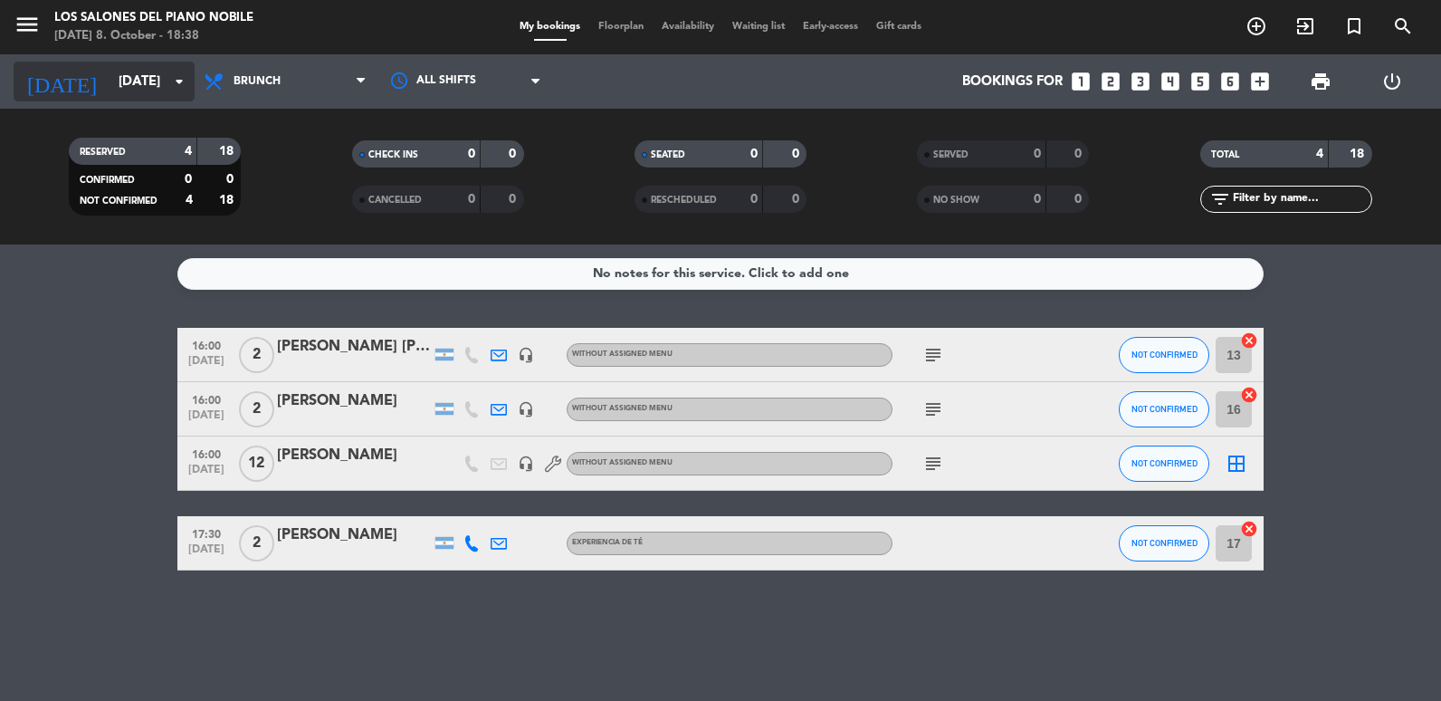
click at [90, 99] on div "[DATE] [DATE] arrow_drop_down" at bounding box center [104, 82] width 181 height 40
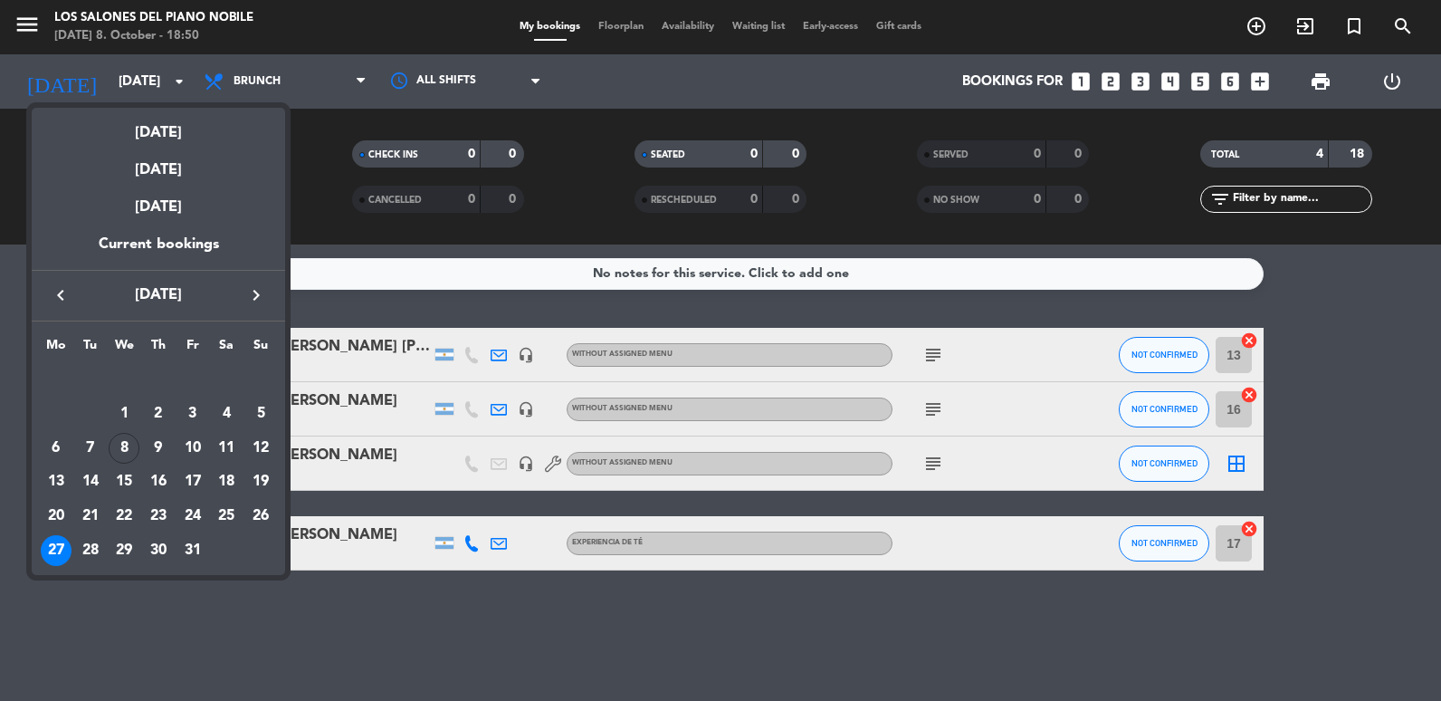
click at [250, 298] on icon "keyboard_arrow_right" at bounding box center [256, 295] width 22 height 22
click at [56, 303] on icon "keyboard_arrow_left" at bounding box center [61, 295] width 22 height 22
click at [53, 517] on div "20" at bounding box center [56, 516] width 31 height 31
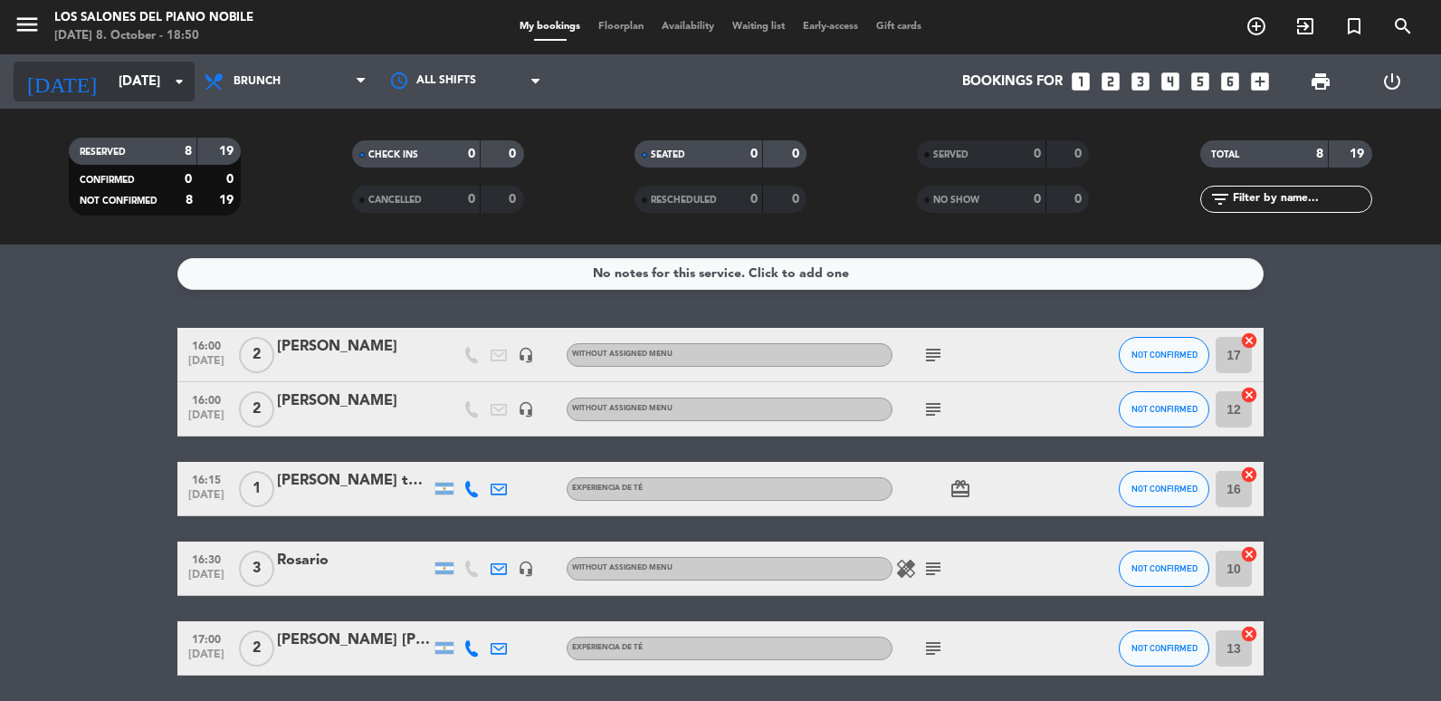
click at [122, 81] on input "[DATE]" at bounding box center [197, 81] width 174 height 33
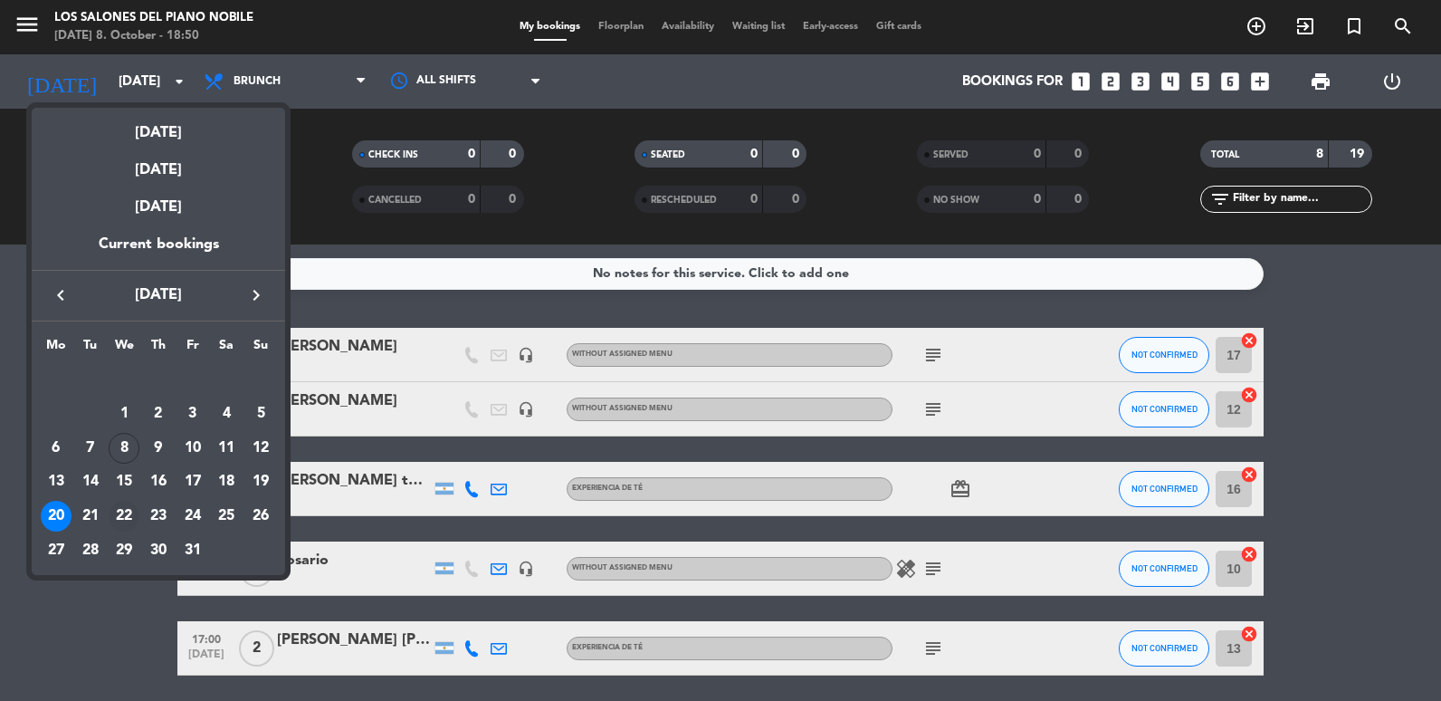
click at [118, 509] on div "22" at bounding box center [124, 516] width 31 height 31
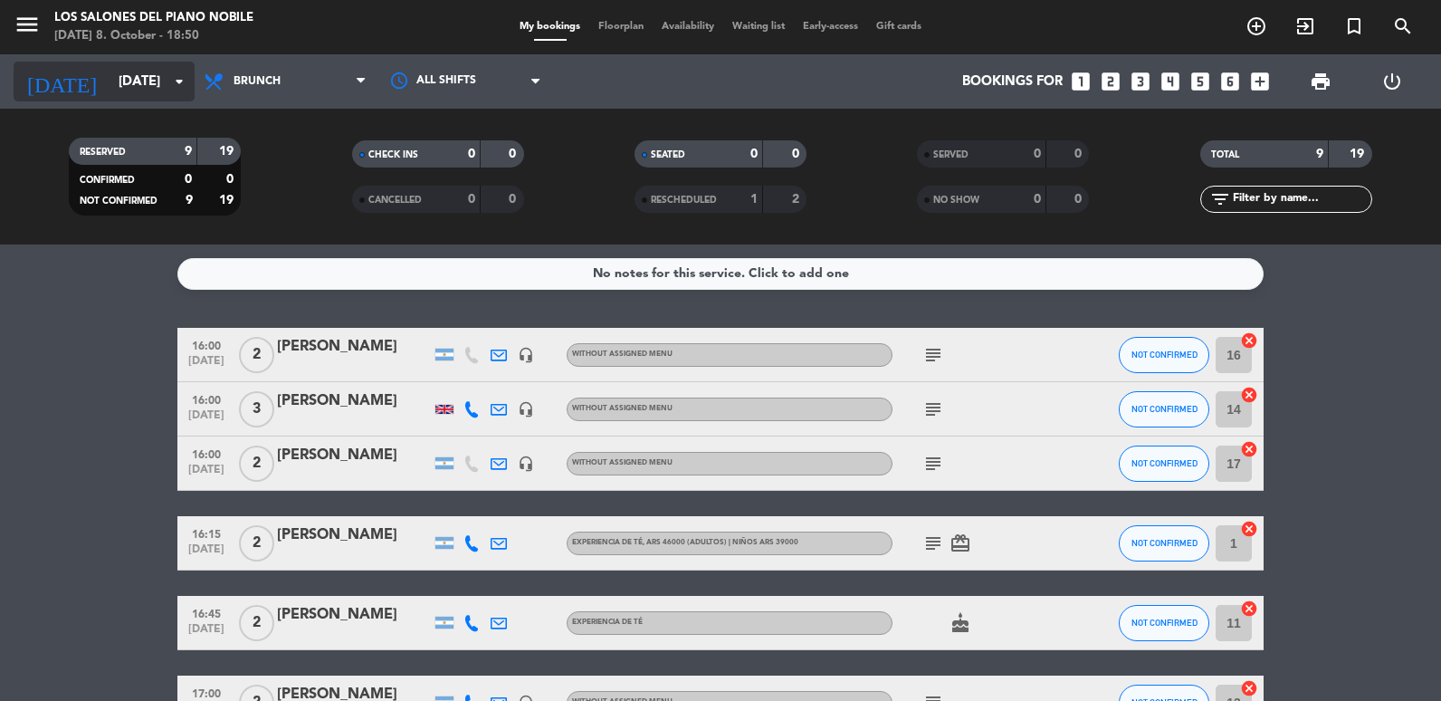
click at [110, 96] on input "[DATE]" at bounding box center [197, 81] width 174 height 33
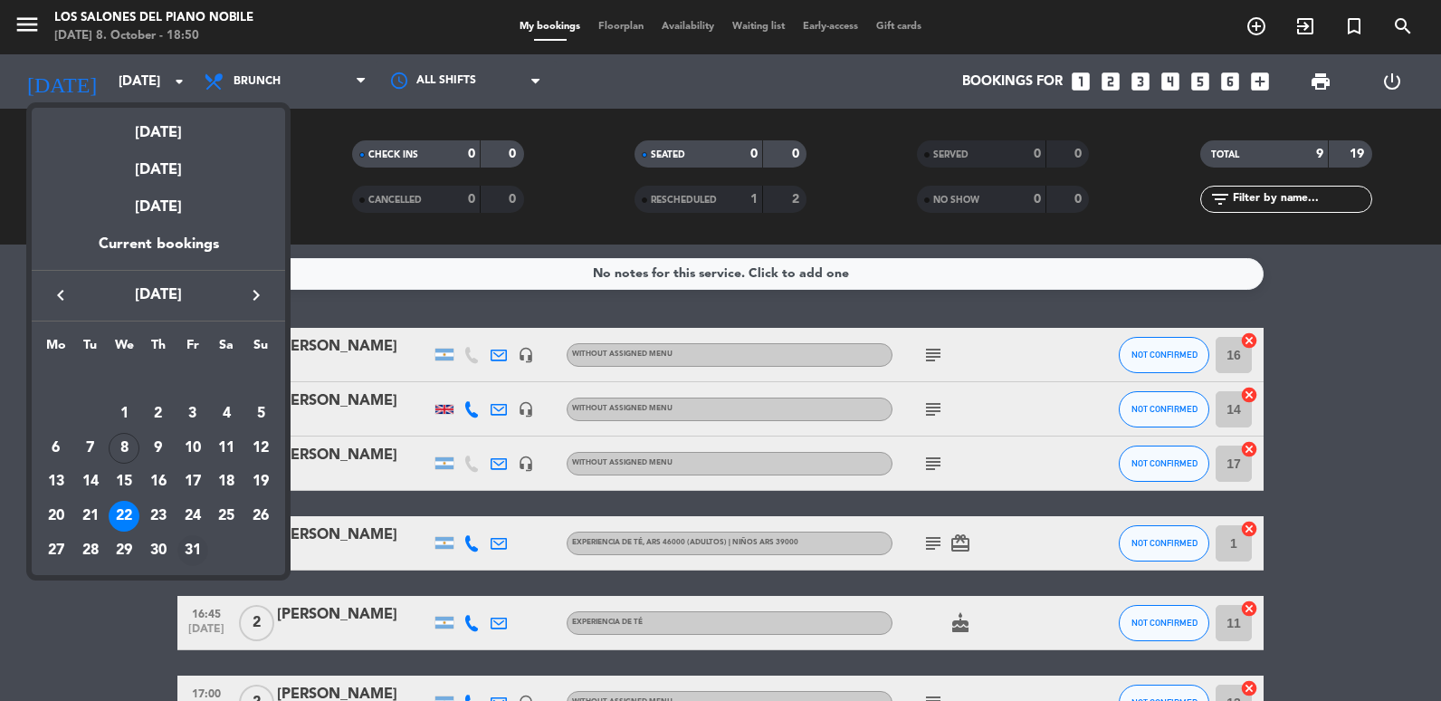
click at [195, 540] on div "31" at bounding box center [192, 550] width 31 height 31
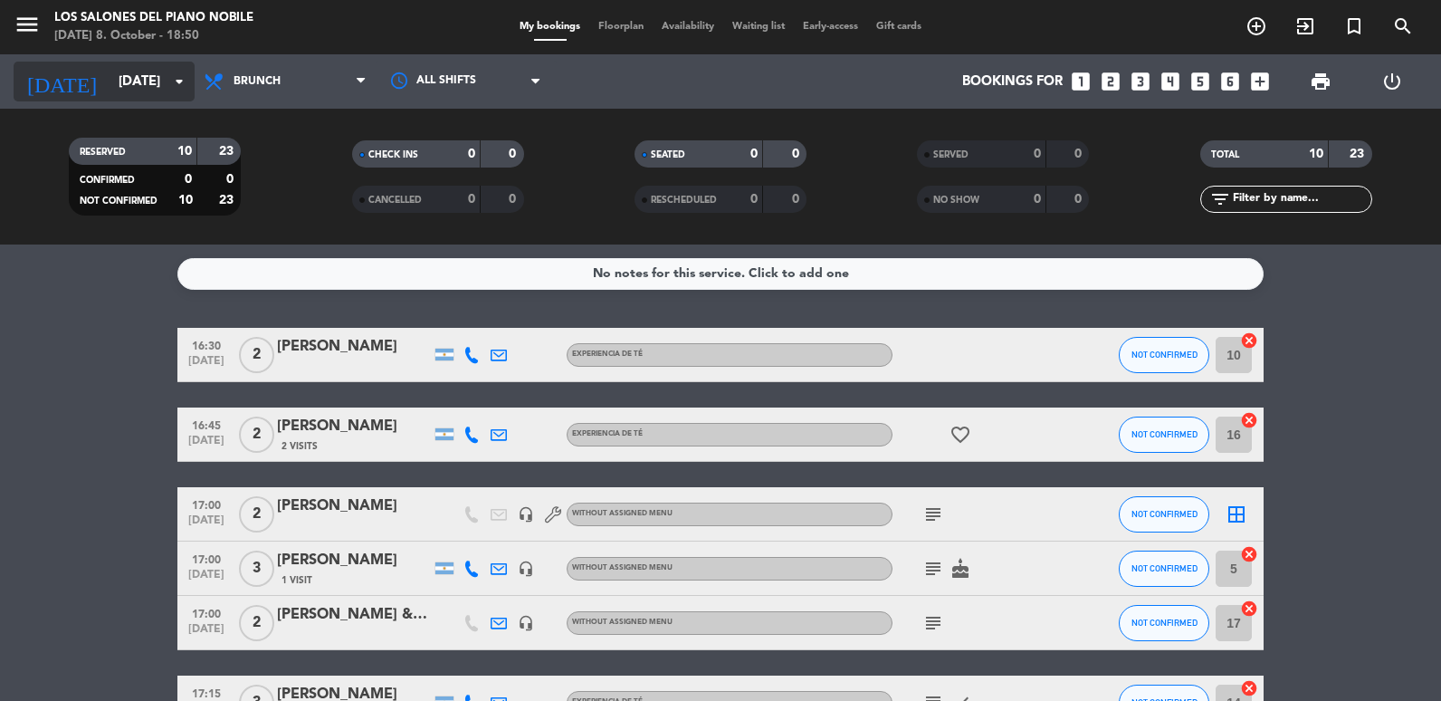
click at [134, 91] on input "[DATE]" at bounding box center [197, 81] width 174 height 33
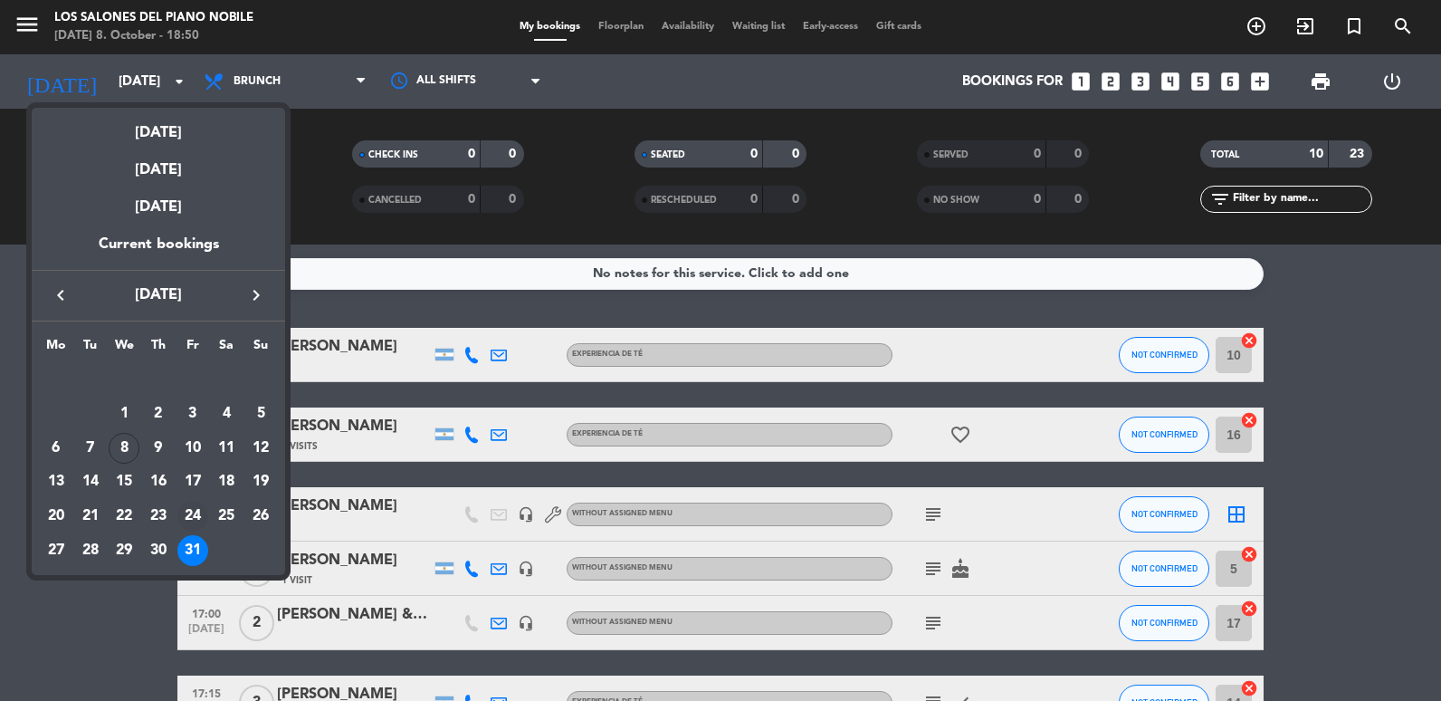
click at [199, 516] on div "24" at bounding box center [192, 516] width 31 height 31
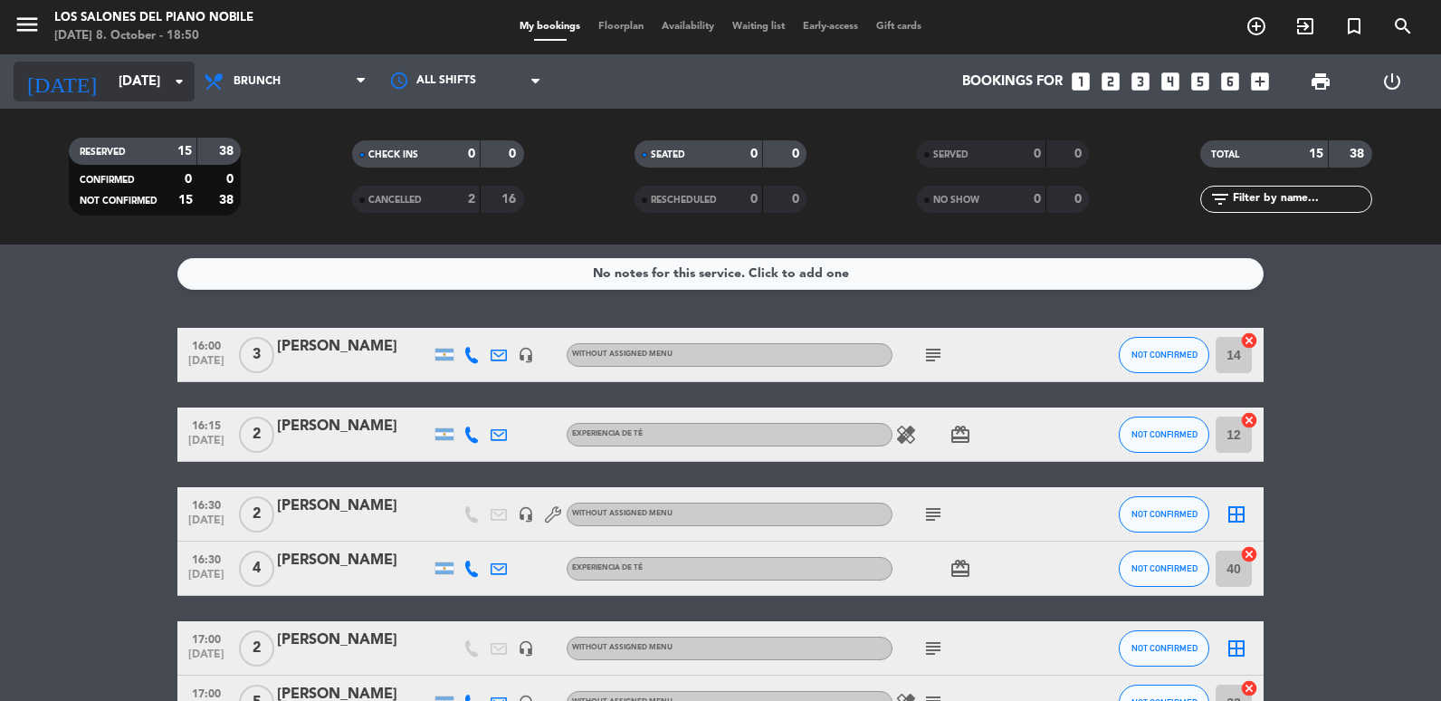
click at [118, 82] on input "[DATE]" at bounding box center [197, 81] width 174 height 33
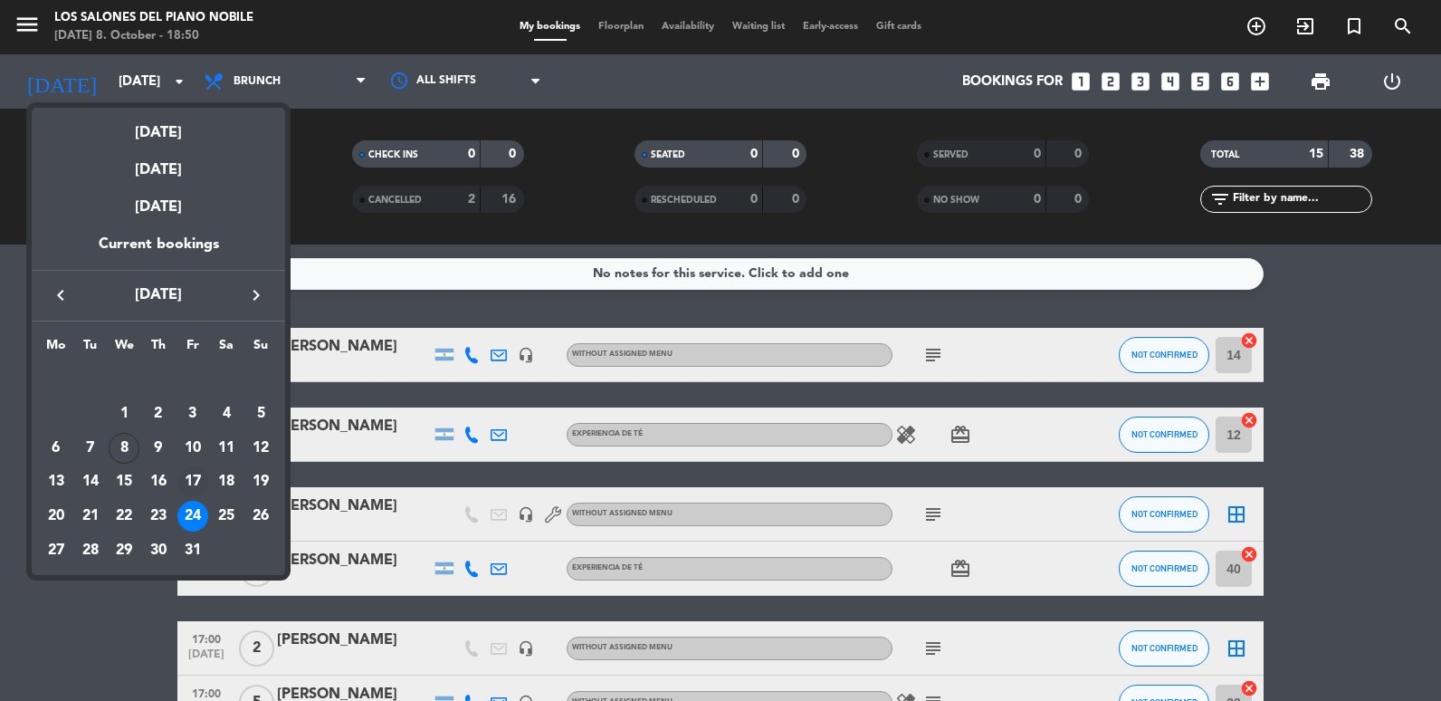
click at [195, 473] on div "17" at bounding box center [192, 481] width 31 height 31
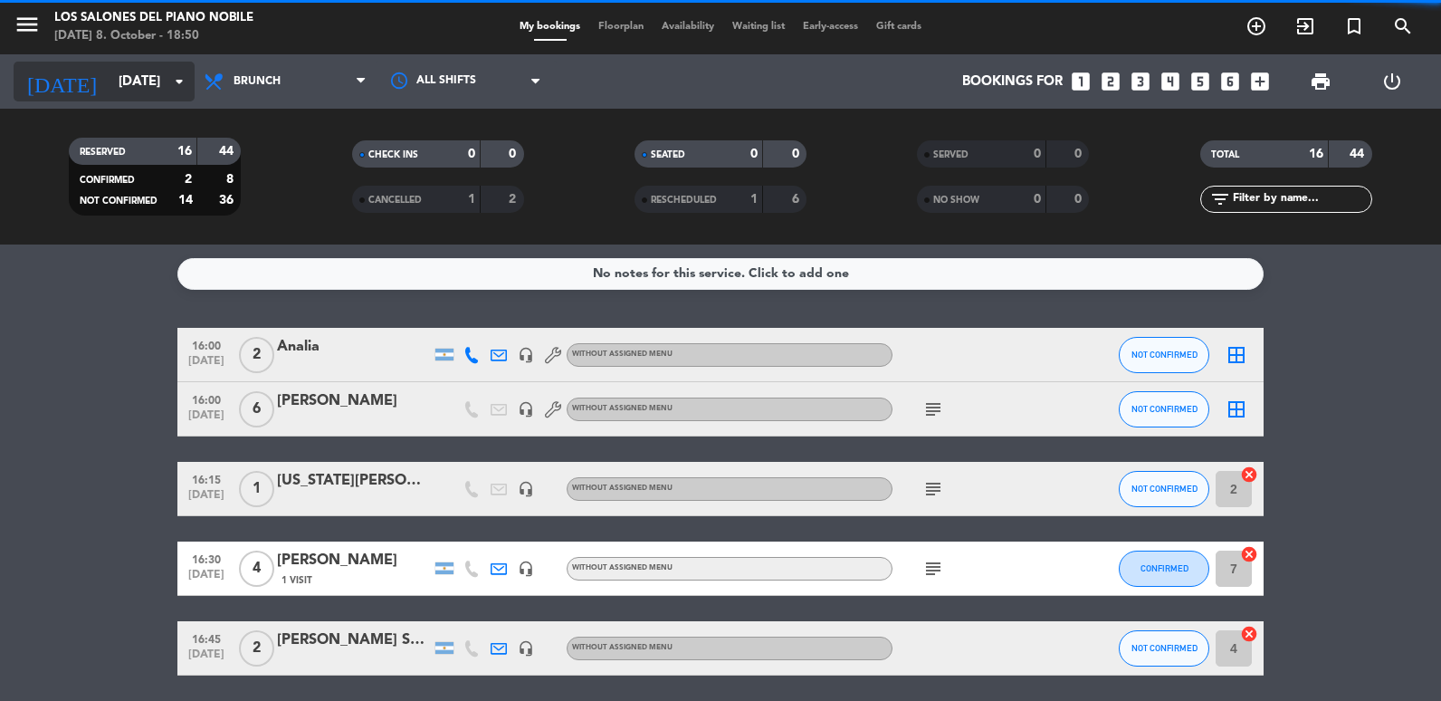
click at [110, 72] on input "[DATE]" at bounding box center [197, 81] width 174 height 33
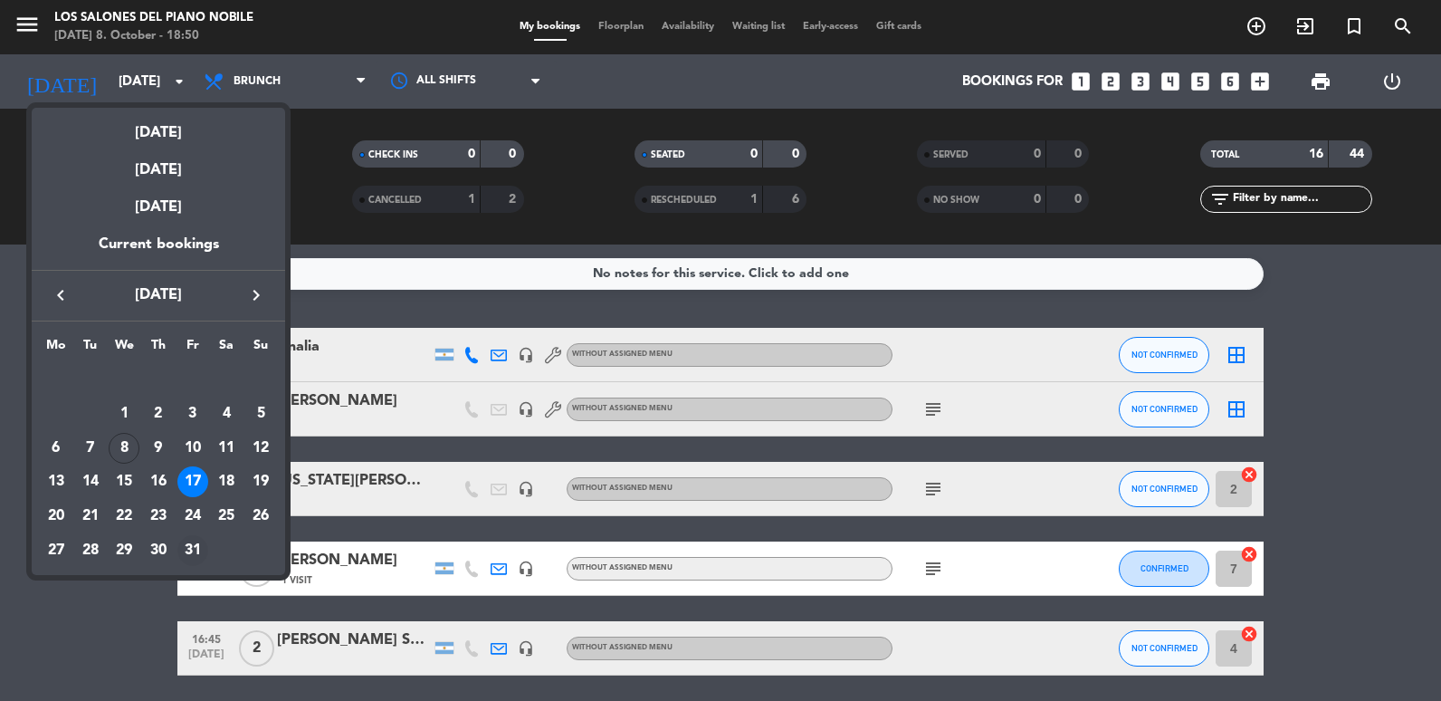
click at [200, 536] on div "31" at bounding box center [192, 550] width 31 height 31
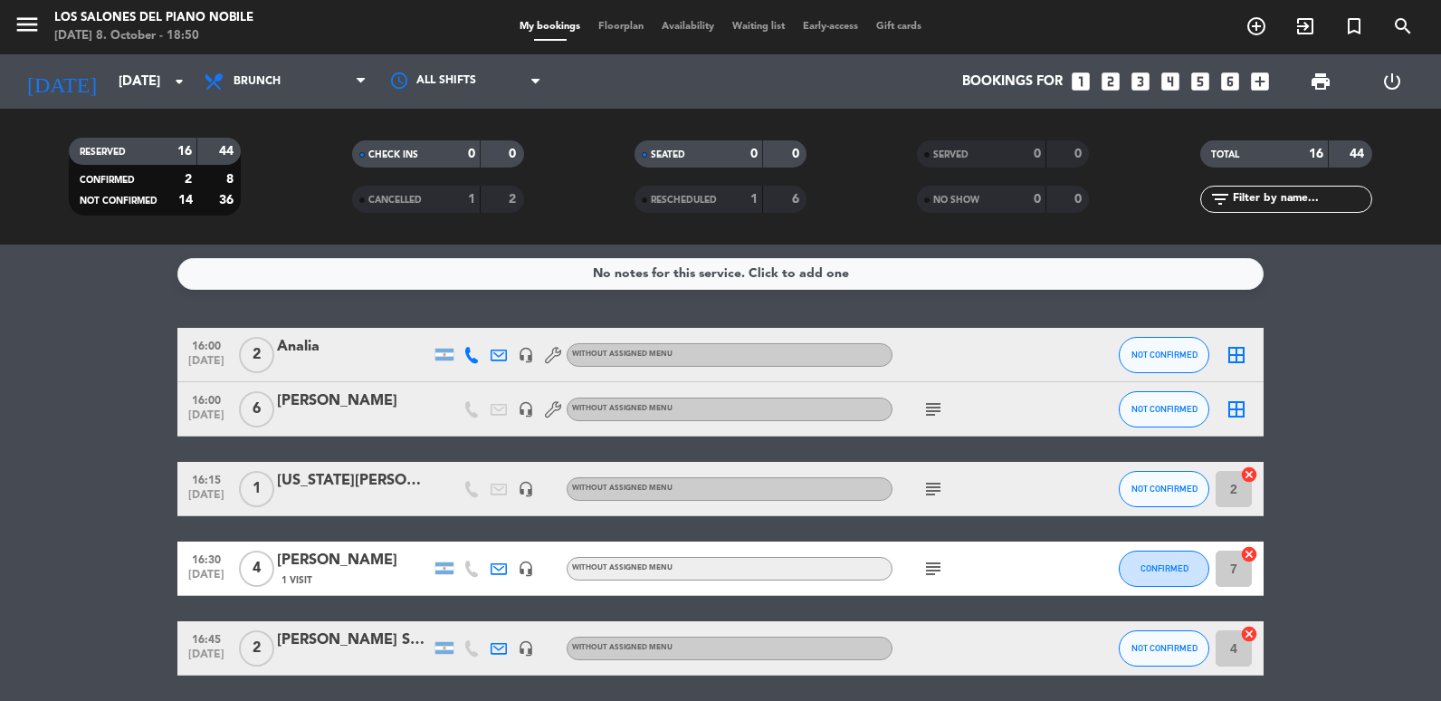
type input "[DATE]"
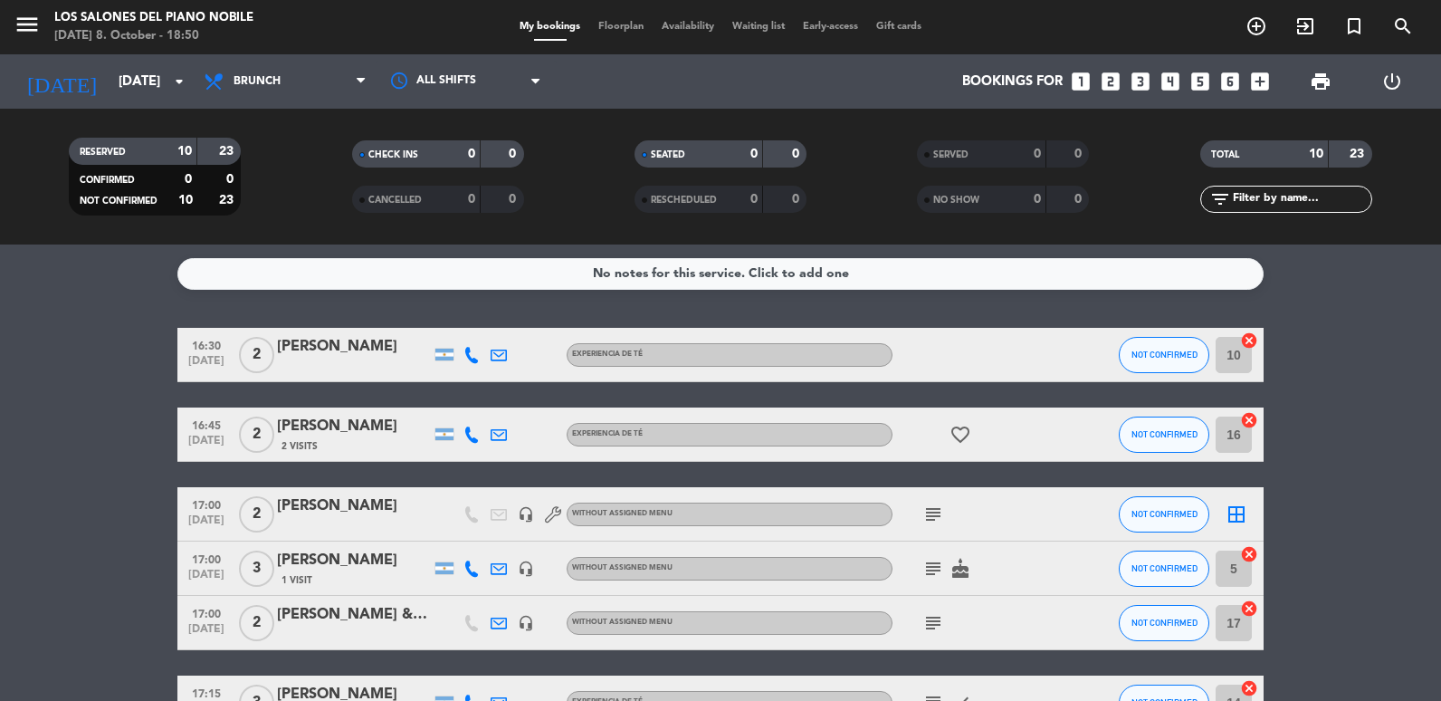
click at [108, 401] on bookings-row "16:30 [DATE] 2 [PERSON_NAME] EXPERIENCIA DE TÉ NOT CONFIRMED 10 cancel 16:45 [D…" at bounding box center [720, 650] width 1441 height 645
click at [160, 101] on div "[DATE] [DATE] arrow_drop_down" at bounding box center [104, 81] width 181 height 54
click at [157, 99] on div "[DATE] [DATE] arrow_drop_down" at bounding box center [104, 82] width 181 height 40
